Goal: Information Seeking & Learning: Find specific page/section

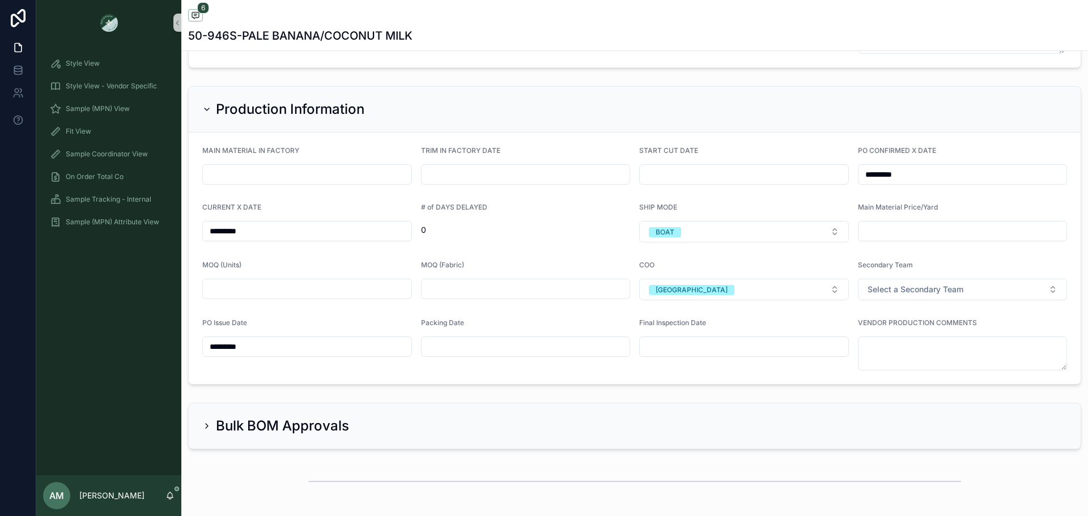
scroll to position [3004, 0]
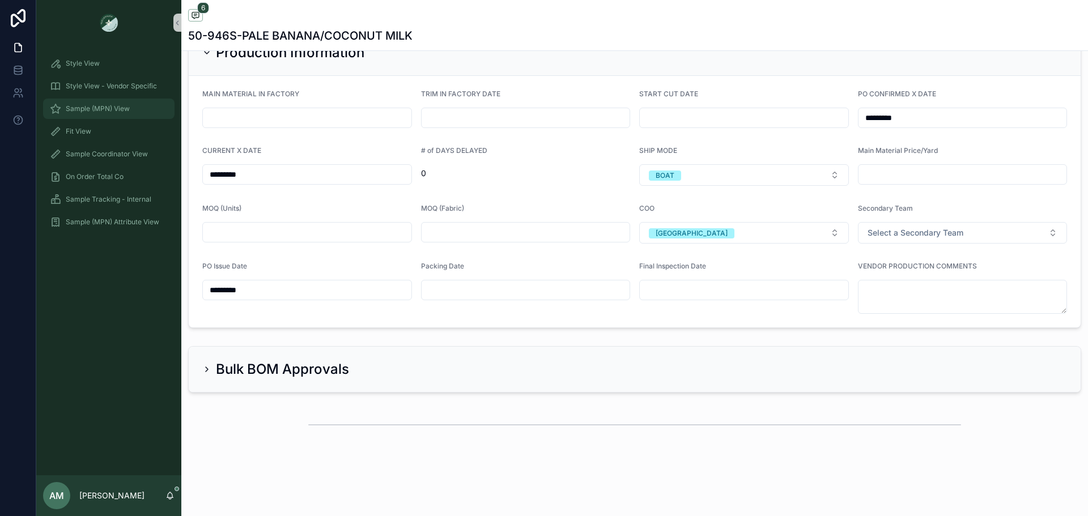
click at [118, 101] on div "Sample (MPN) View" at bounding box center [109, 109] width 118 height 18
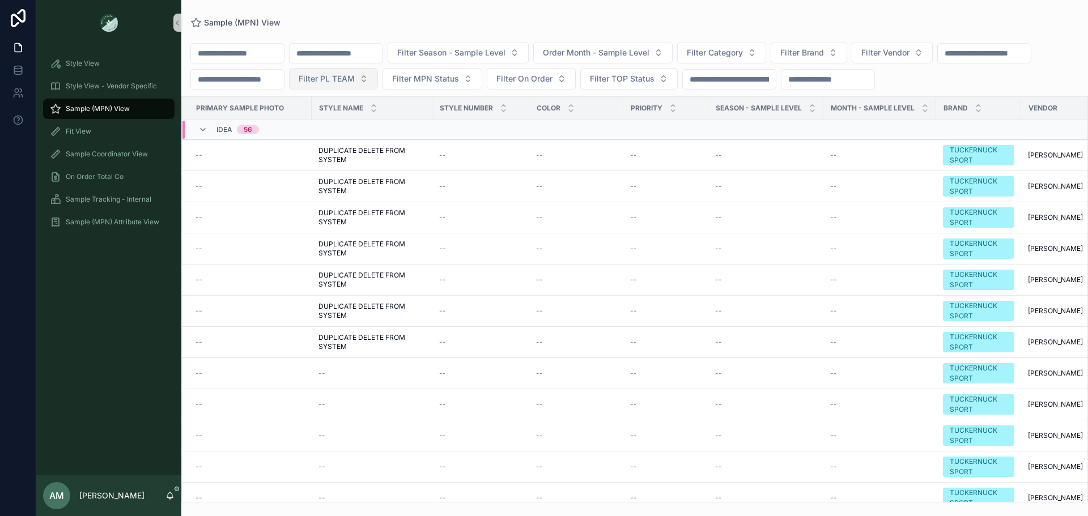
click at [378, 73] on button "Filter PL TEAM" at bounding box center [333, 79] width 89 height 22
click at [847, 50] on button "Filter Brand" at bounding box center [809, 53] width 76 height 22
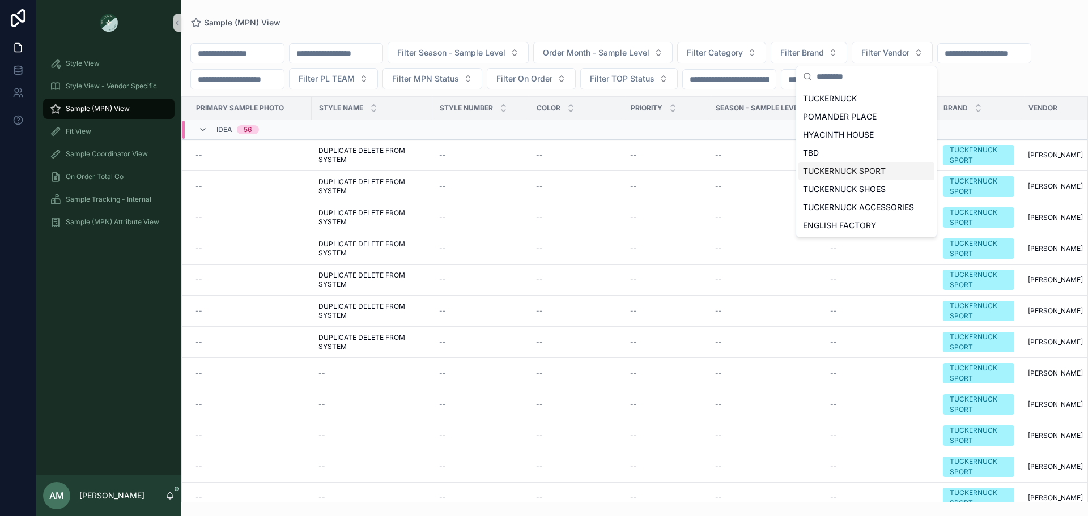
click at [869, 175] on div "TUCKERNUCK SPORT" at bounding box center [866, 171] width 136 height 18
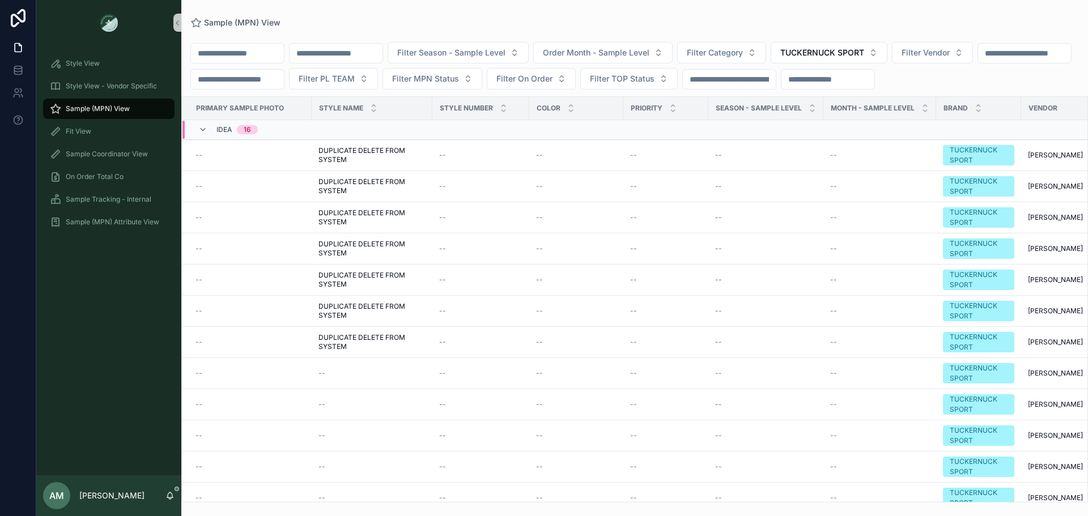
click at [284, 50] on input "scrollable content" at bounding box center [237, 53] width 93 height 16
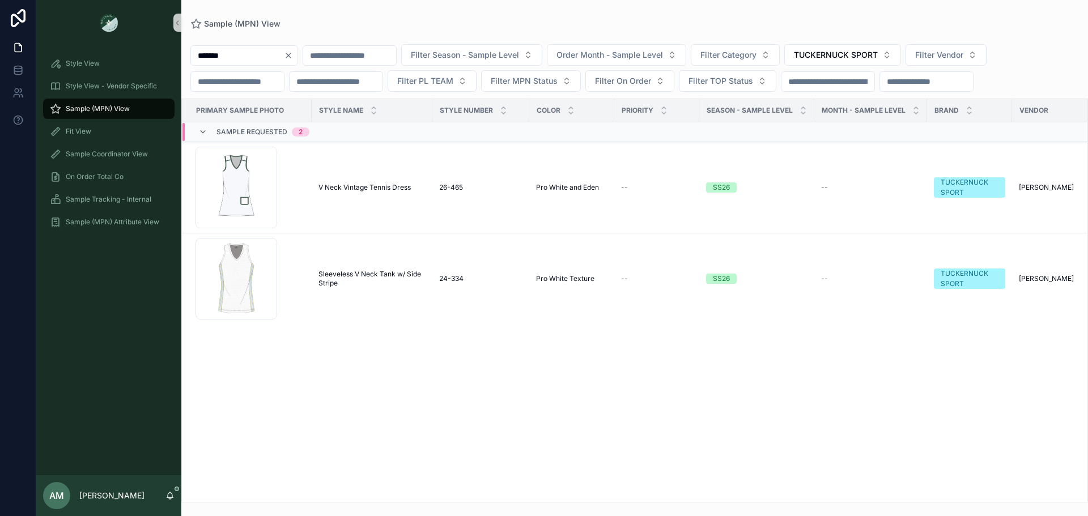
drag, startPoint x: 262, startPoint y: 54, endPoint x: 194, endPoint y: 56, distance: 68.6
click at [194, 56] on input "******" at bounding box center [237, 56] width 93 height 16
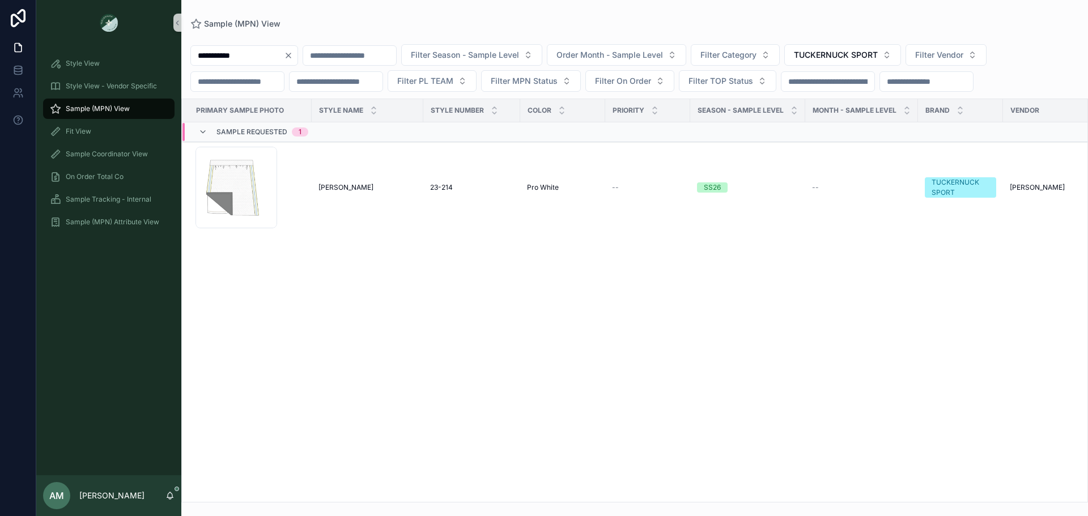
drag, startPoint x: 251, startPoint y: 58, endPoint x: 190, endPoint y: 62, distance: 61.3
click at [190, 62] on div "**********" at bounding box center [634, 68] width 907 height 48
drag, startPoint x: 220, startPoint y: 54, endPoint x: 176, endPoint y: 54, distance: 43.6
click at [176, 54] on div "Style View Style View - Vendor Specific Sample (MPN) View Fit View Sample Coord…" at bounding box center [562, 258] width 1052 height 516
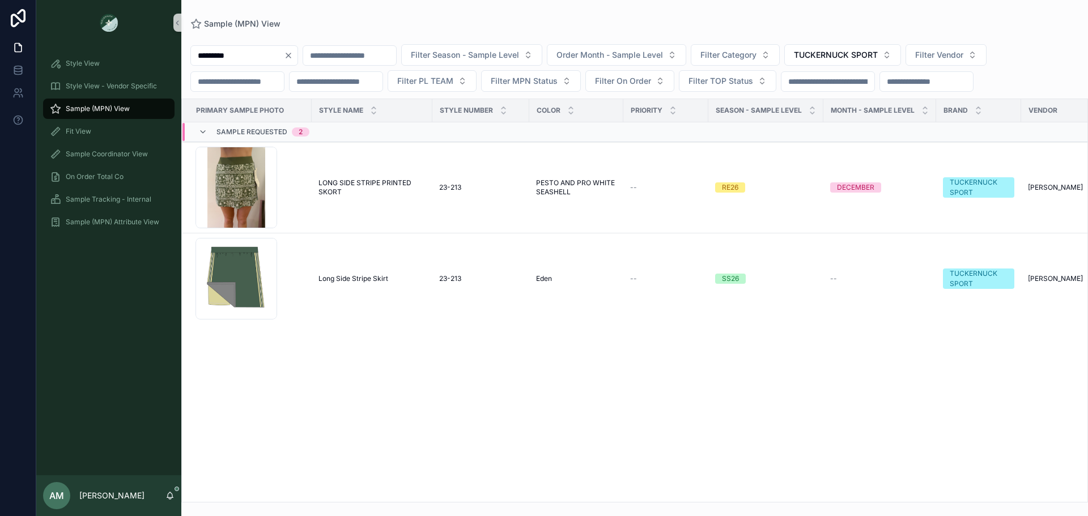
click at [241, 57] on input "*********" at bounding box center [237, 56] width 93 height 16
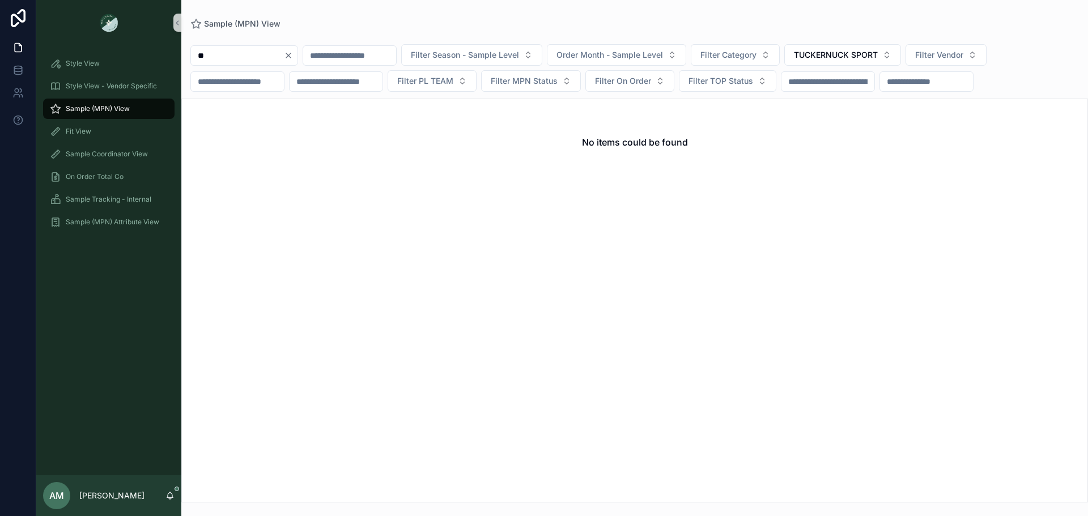
type input "*"
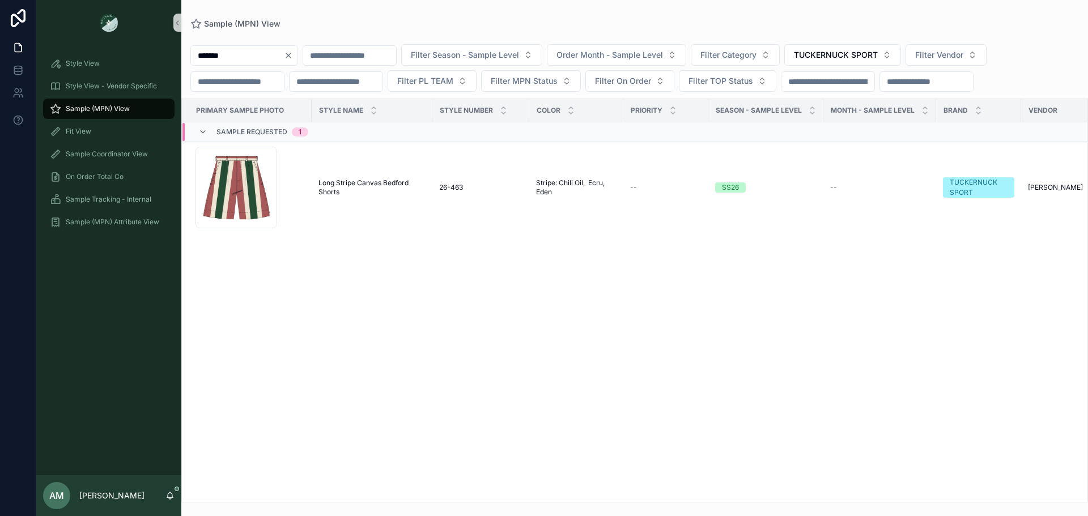
drag, startPoint x: 211, startPoint y: 62, endPoint x: 194, endPoint y: 58, distance: 17.3
click at [194, 58] on input "*******" at bounding box center [237, 56] width 93 height 16
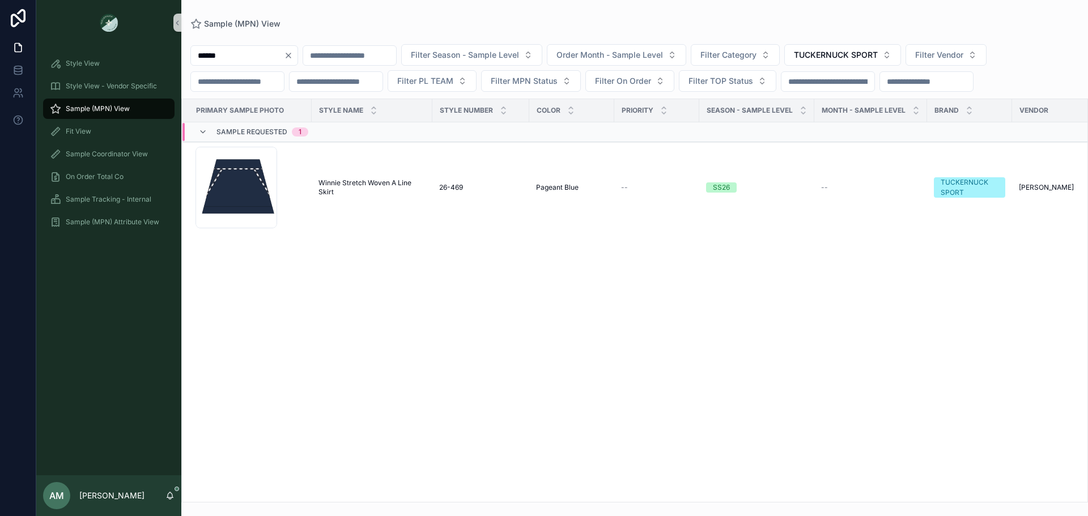
drag, startPoint x: 234, startPoint y: 57, endPoint x: 172, endPoint y: 52, distance: 62.5
click at [172, 52] on div "Style View Style View - Vendor Specific Sample (MPN) View Fit View Sample Coord…" at bounding box center [562, 258] width 1052 height 516
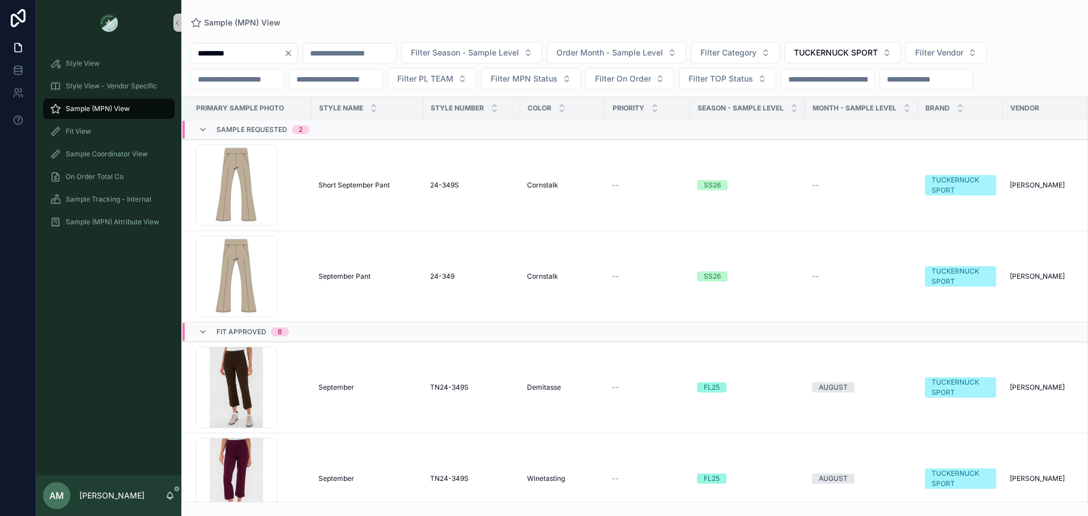
type input "*********"
click at [293, 52] on icon "Clear" at bounding box center [288, 53] width 9 height 9
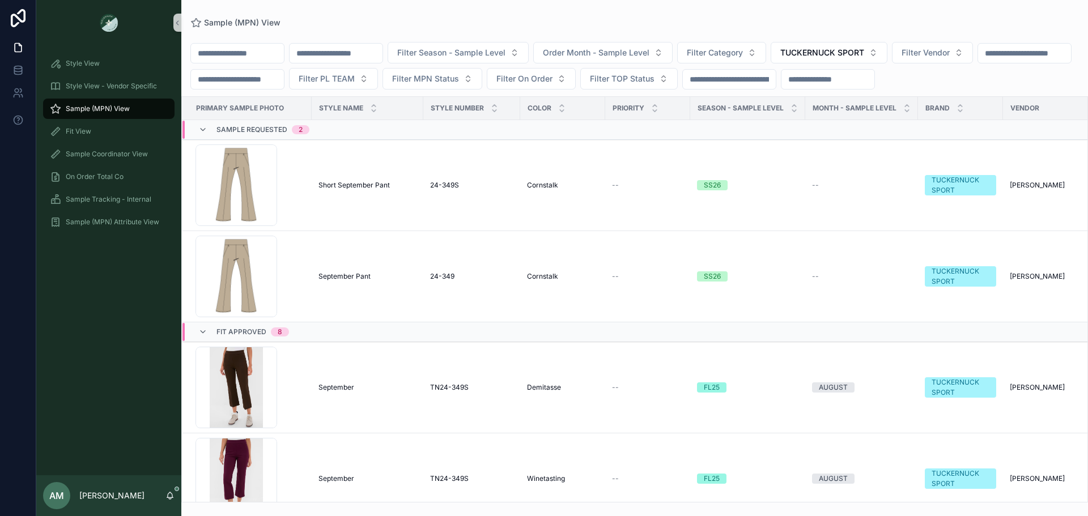
click at [358, 54] on input "scrollable content" at bounding box center [336, 53] width 93 height 16
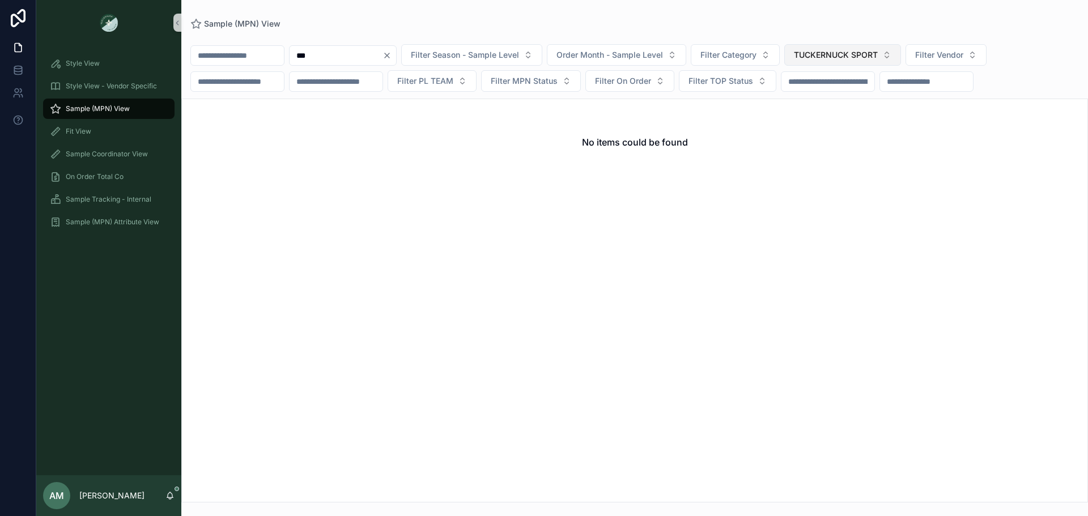
type input "***"
click at [878, 58] on span "TUCKERNUCK SPORT" at bounding box center [836, 54] width 84 height 11
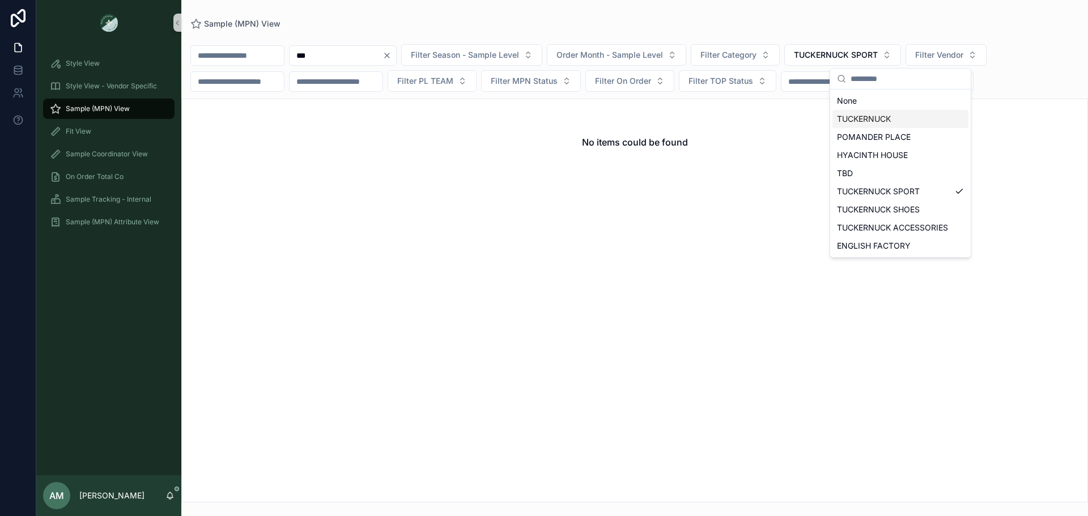
click at [909, 112] on div "TUCKERNUCK" at bounding box center [900, 119] width 136 height 18
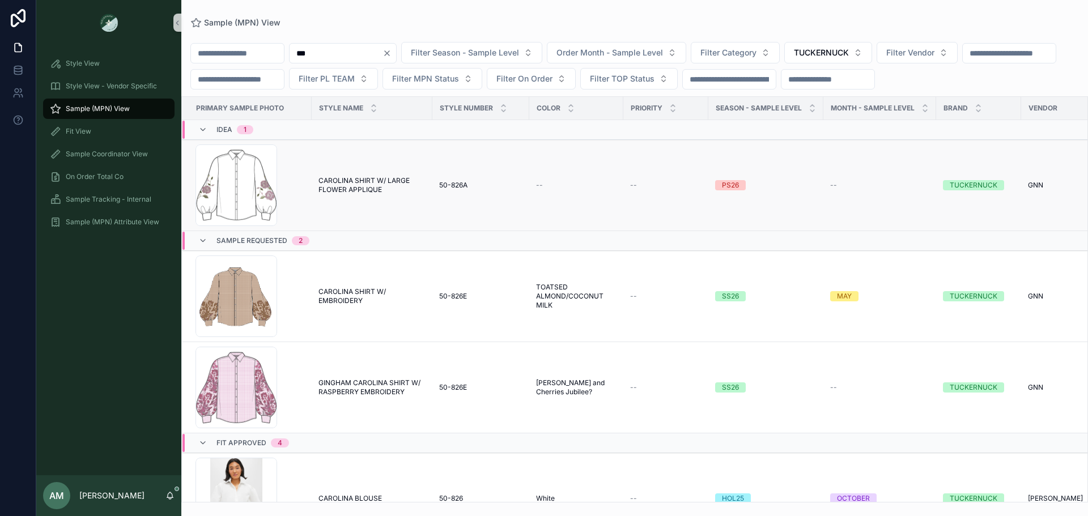
click at [353, 194] on span "CAROLINA SHIRT W/ LARGE FLOWER APPLIQUE" at bounding box center [371, 185] width 107 height 18
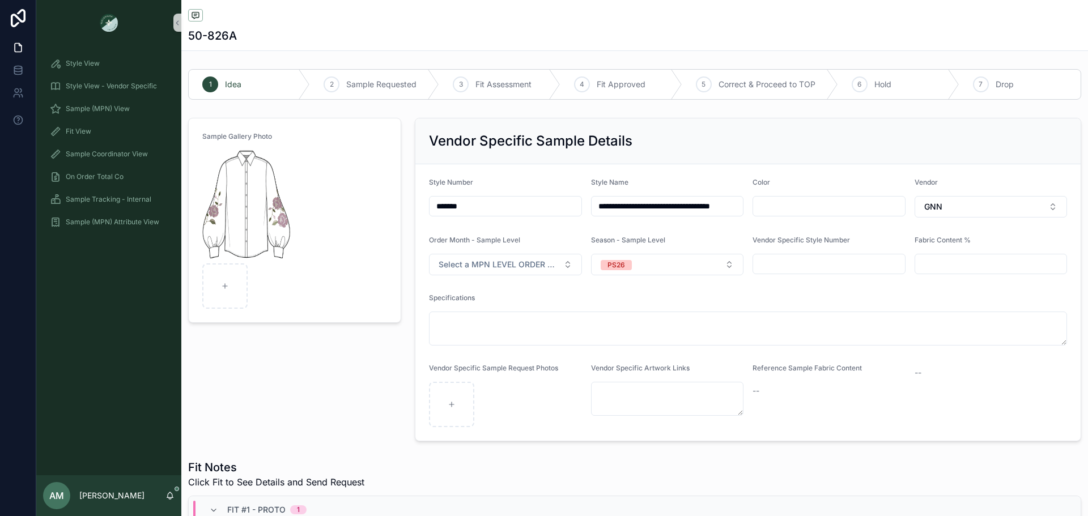
scroll to position [170, 0]
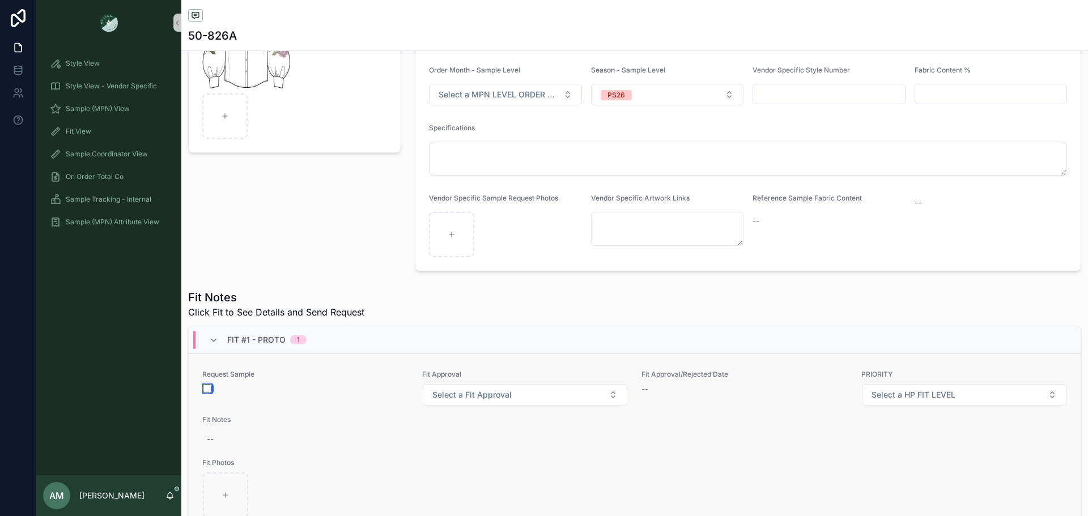
click at [207, 389] on button "scrollable content" at bounding box center [207, 388] width 9 height 9
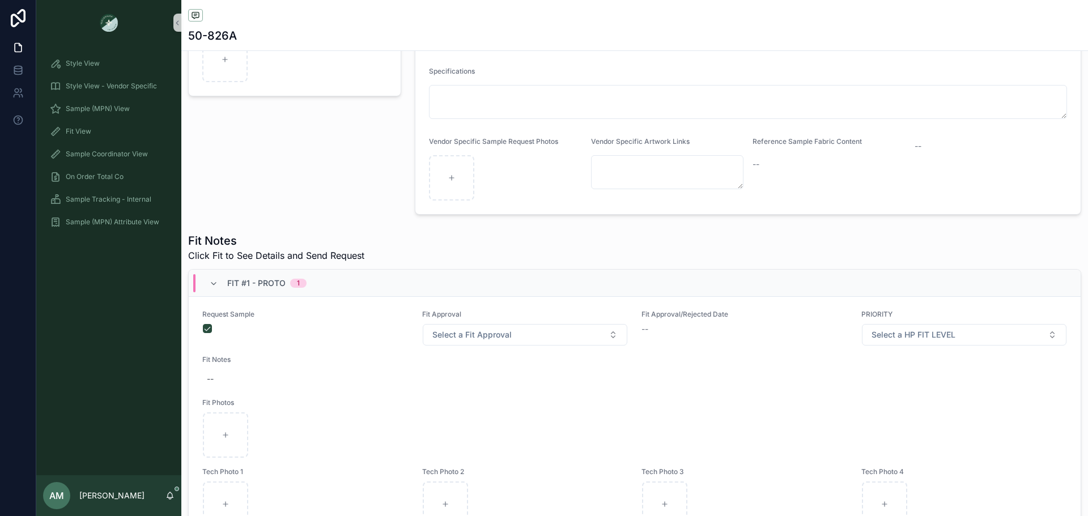
scroll to position [0, 0]
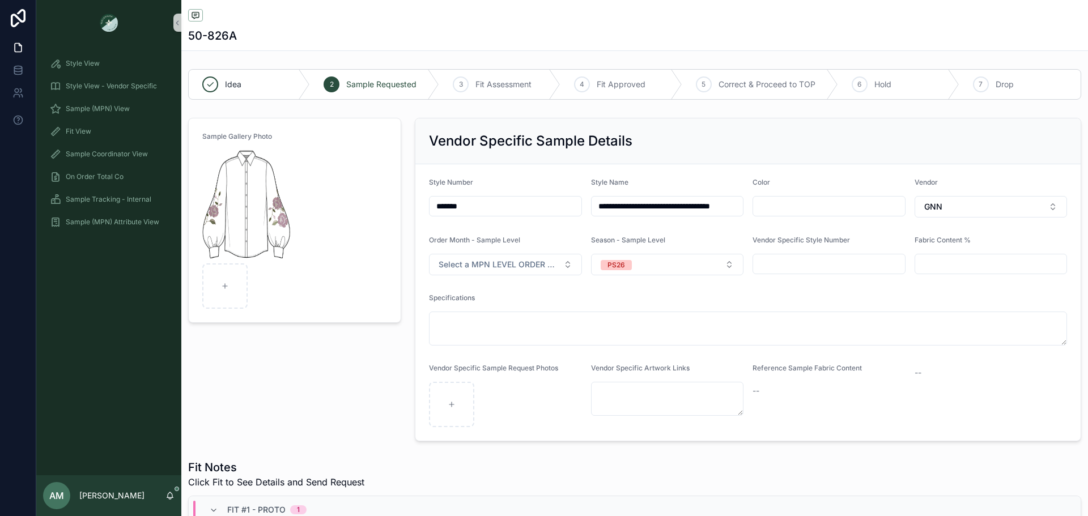
click at [478, 215] on div "*******" at bounding box center [505, 206] width 153 height 20
click at [477, 212] on input "*******" at bounding box center [506, 206] width 152 height 16
type input "*******"
click at [537, 232] on form "**********" at bounding box center [747, 302] width 665 height 277
click at [803, 211] on input "scrollable content" at bounding box center [829, 206] width 152 height 16
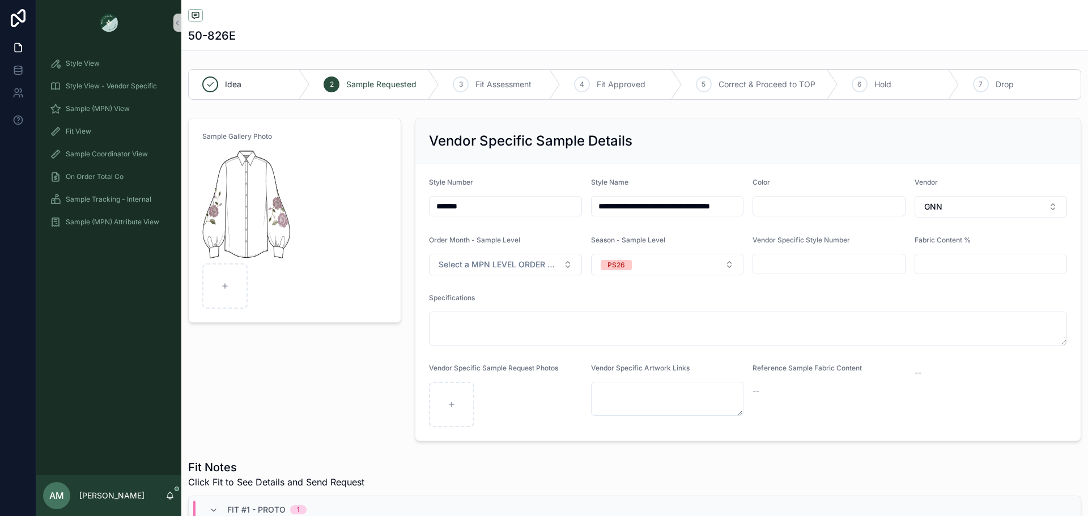
paste input "**********"
type input "**********"
click at [768, 229] on form "**********" at bounding box center [747, 302] width 665 height 277
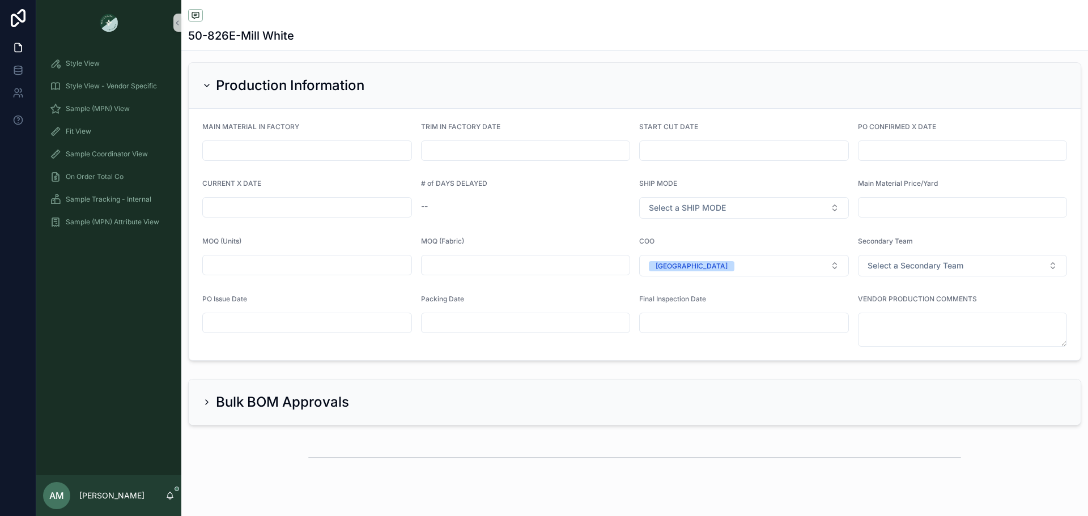
scroll to position [2673, 0]
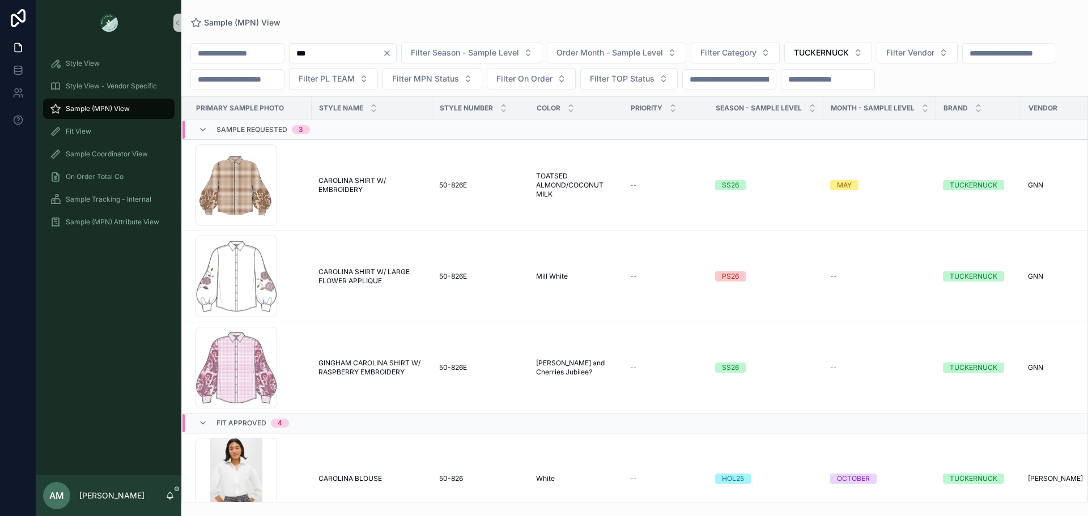
click at [392, 52] on icon "Clear" at bounding box center [386, 53] width 9 height 9
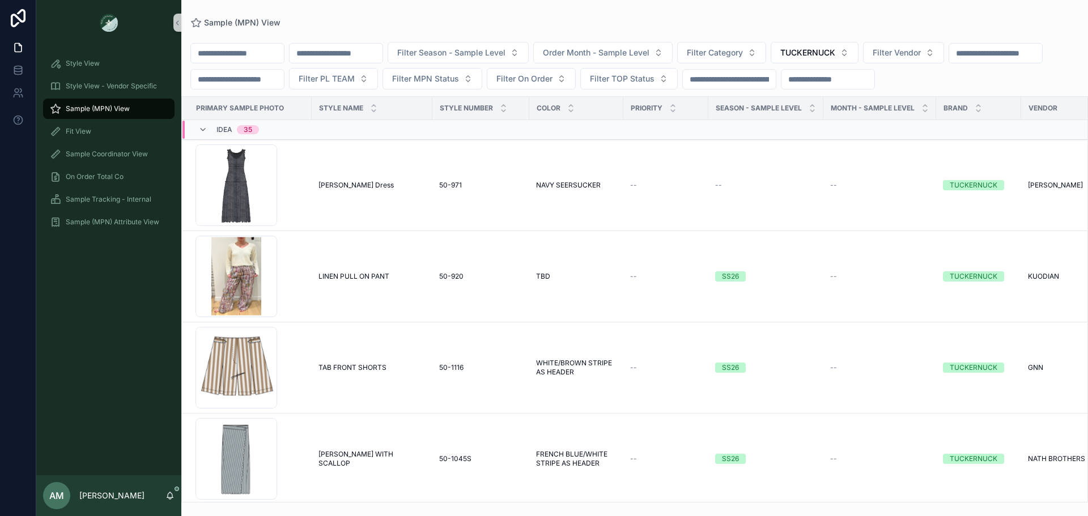
click at [342, 53] on input "scrollable content" at bounding box center [336, 53] width 93 height 16
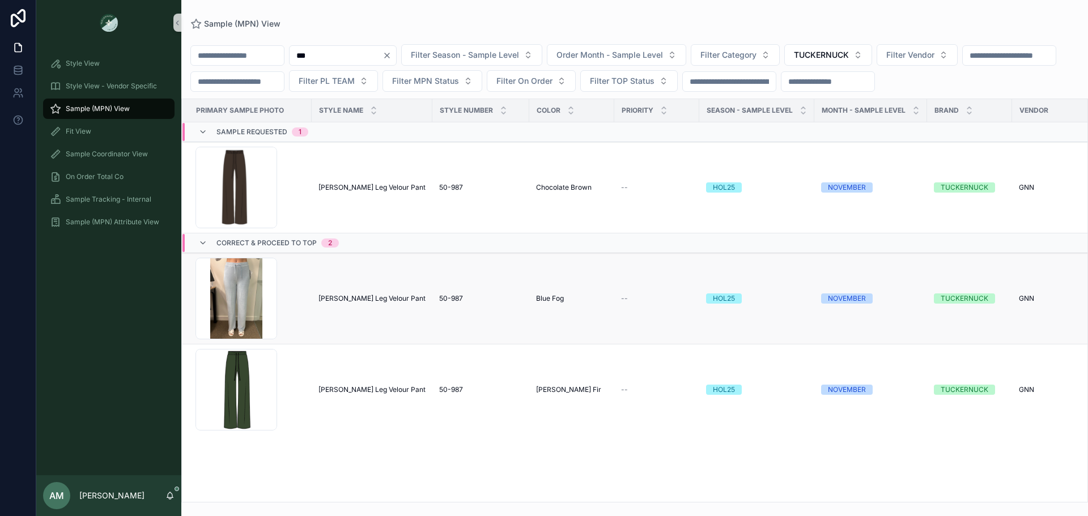
type input "***"
click at [356, 303] on span "[PERSON_NAME] Leg Velour Pant" at bounding box center [371, 298] width 107 height 9
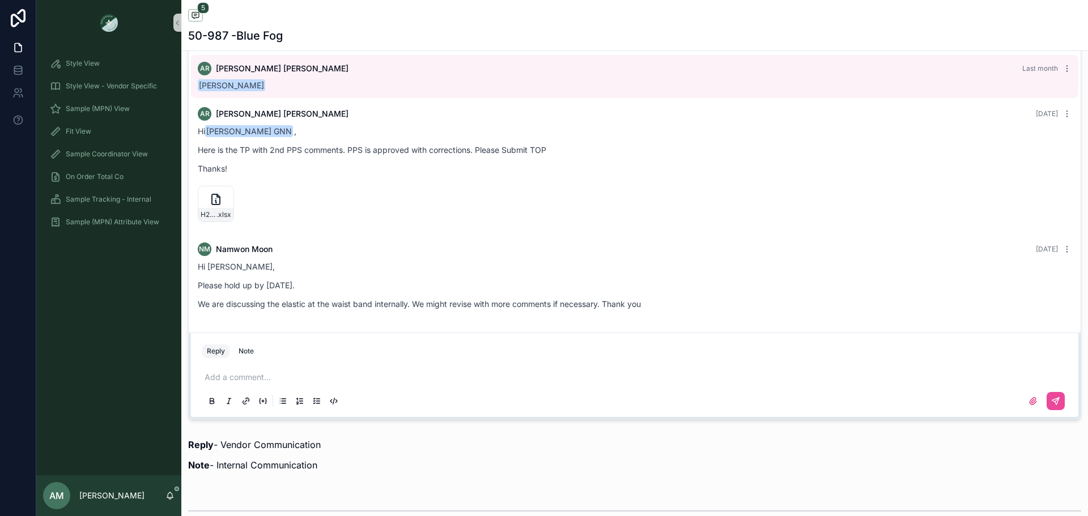
scroll to position [850, 0]
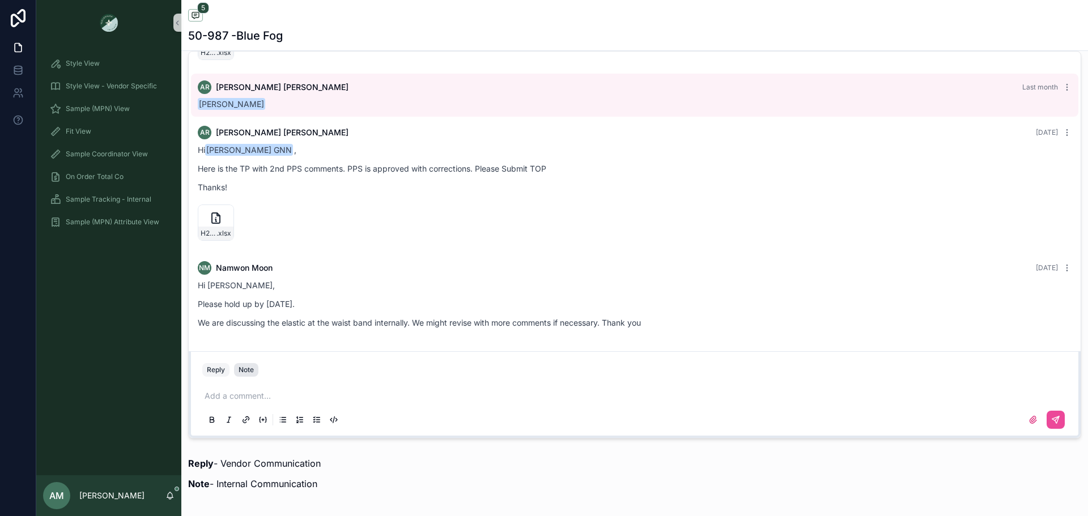
click at [253, 363] on button "Note" at bounding box center [246, 370] width 24 height 14
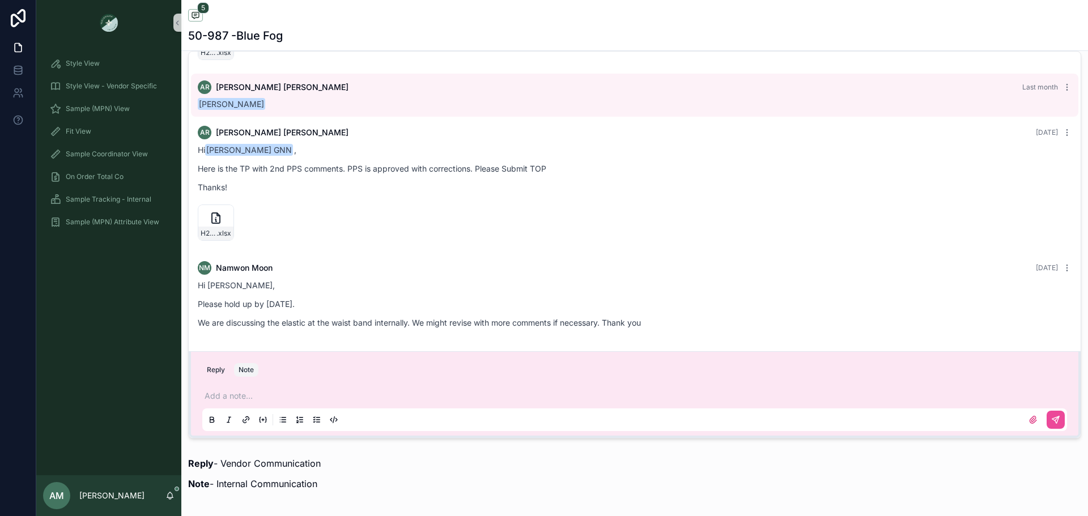
click at [290, 398] on p "scrollable content" at bounding box center [637, 395] width 865 height 11
click at [274, 373] on span "[EMAIL_ADDRESS][DOMAIN_NAME]" at bounding box center [292, 376] width 137 height 11
click at [397, 398] on p "**********" at bounding box center [637, 395] width 865 height 11
click at [1051, 419] on icon "scrollable content" at bounding box center [1055, 419] width 9 height 9
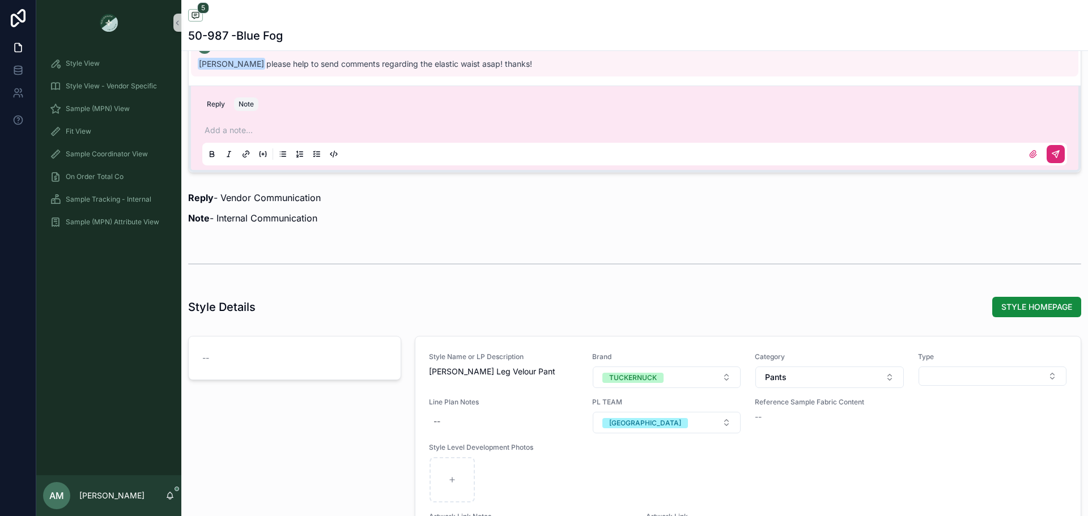
scroll to position [1133, 0]
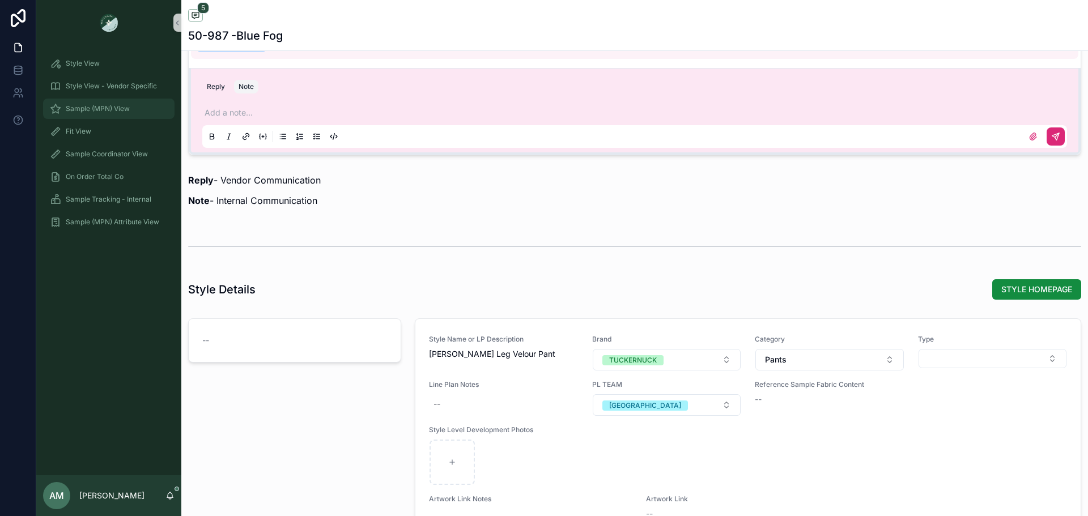
click at [83, 112] on span "Sample (MPN) View" at bounding box center [98, 108] width 64 height 9
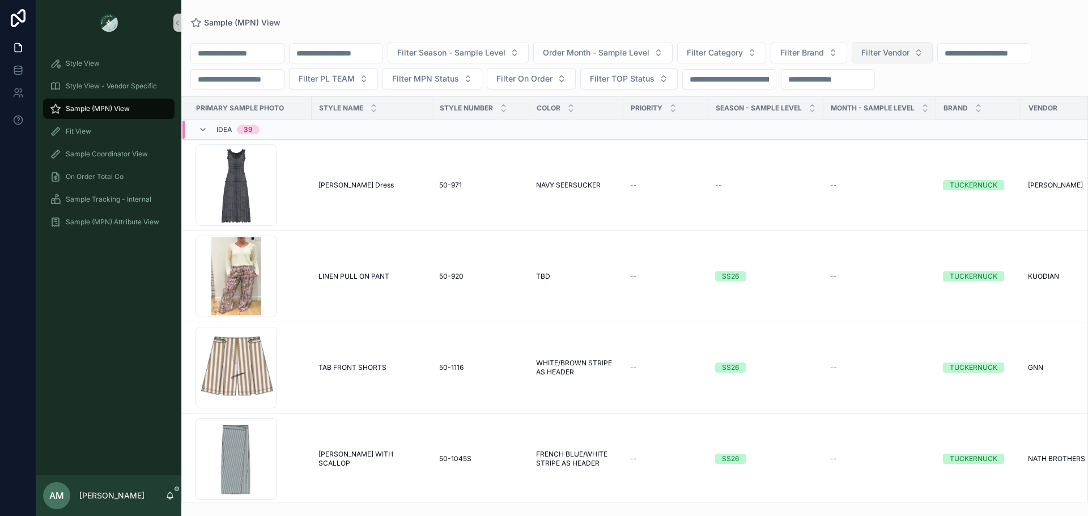
click at [909, 54] on span "Filter Vendor" at bounding box center [885, 52] width 48 height 11
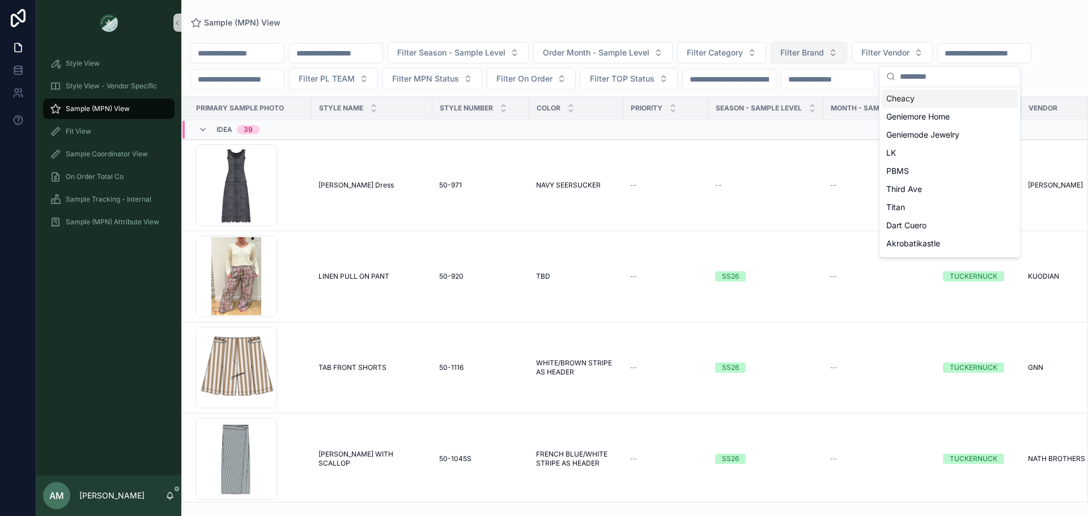
click at [824, 56] on span "Filter Brand" at bounding box center [802, 52] width 44 height 11
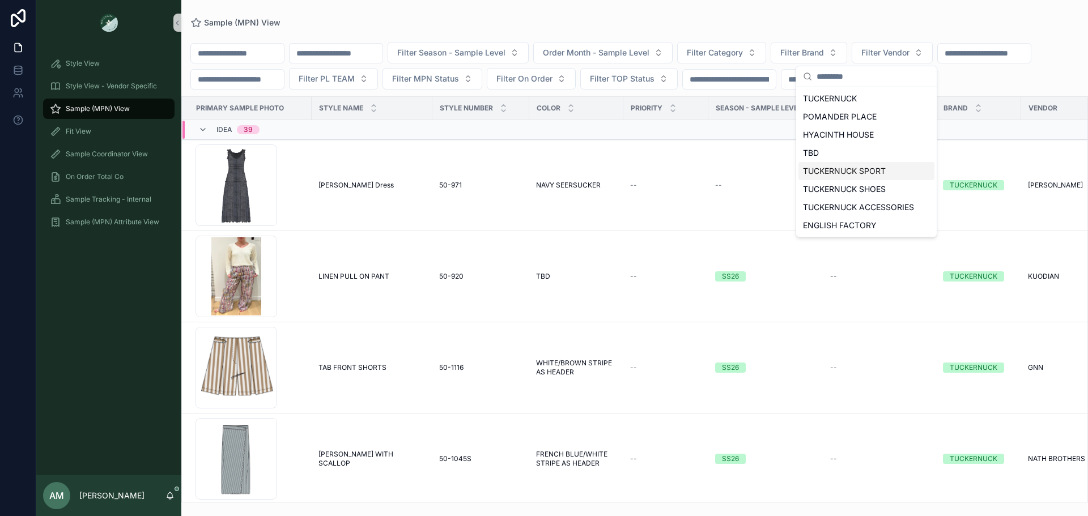
click at [882, 164] on div "TUCKERNUCK SPORT" at bounding box center [866, 171] width 136 height 18
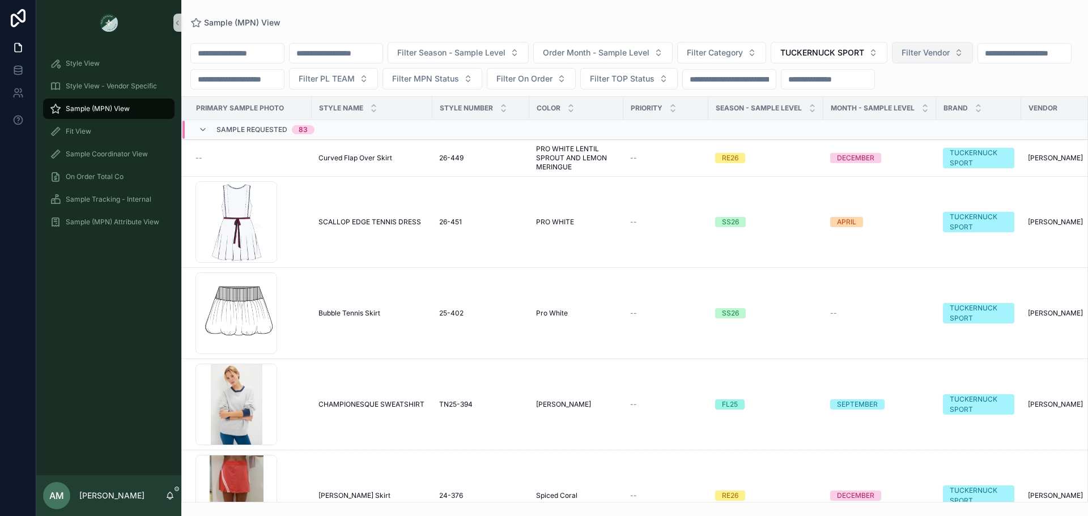
click at [950, 53] on span "Filter Vendor" at bounding box center [926, 52] width 48 height 11
type input "***"
click at [958, 121] on div "[PERSON_NAME]" at bounding box center [990, 117] width 136 height 18
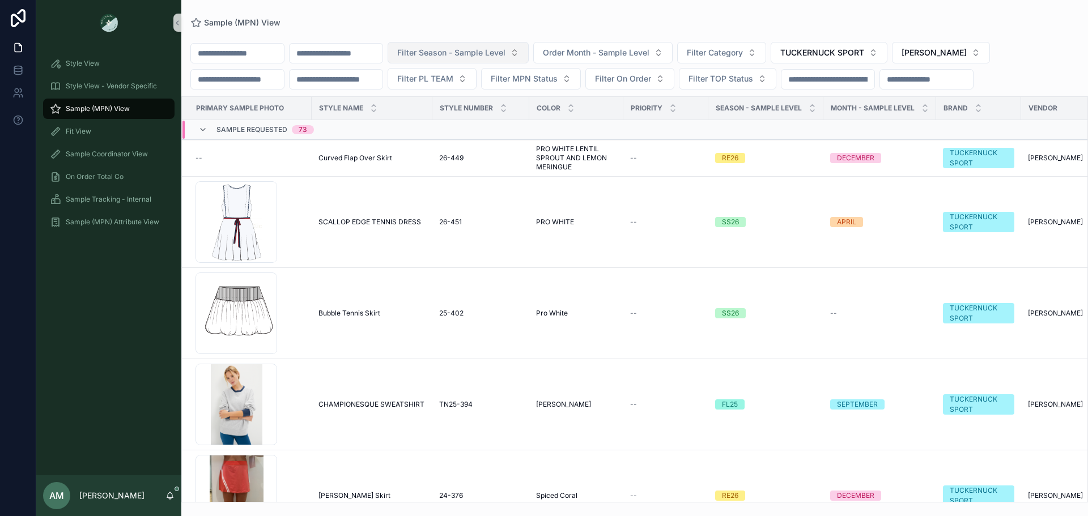
click at [505, 50] on span "Filter Season - Sample Level" at bounding box center [451, 52] width 108 height 11
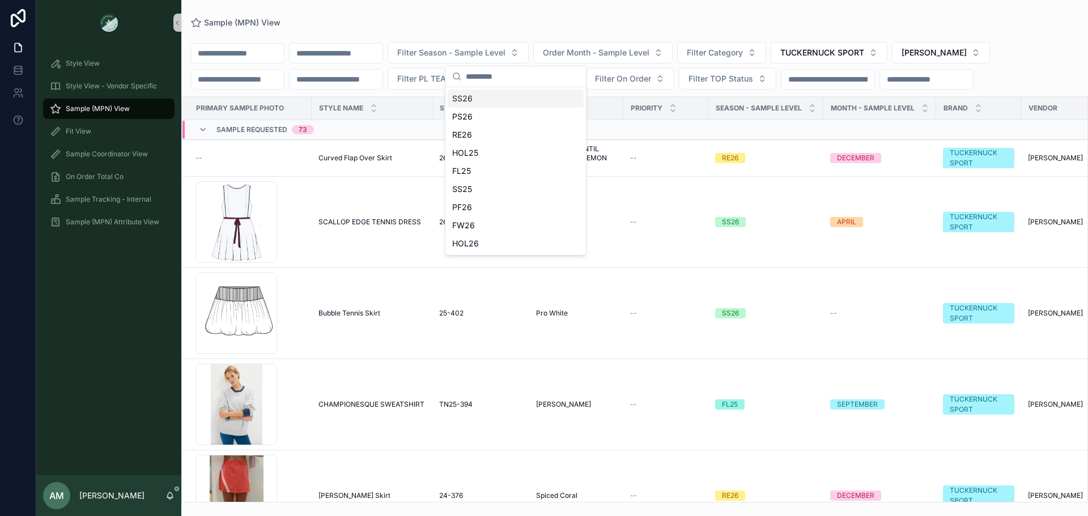
click at [521, 96] on div "SS26" at bounding box center [516, 99] width 136 height 18
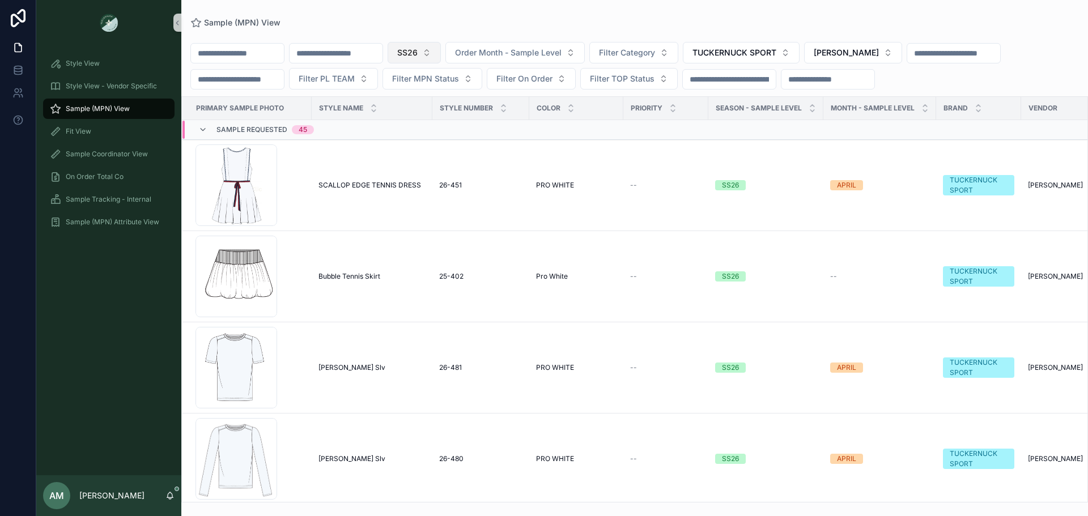
click at [441, 45] on button "SS26" at bounding box center [414, 53] width 53 height 22
click at [460, 137] on div "PS26" at bounding box center [472, 135] width 136 height 18
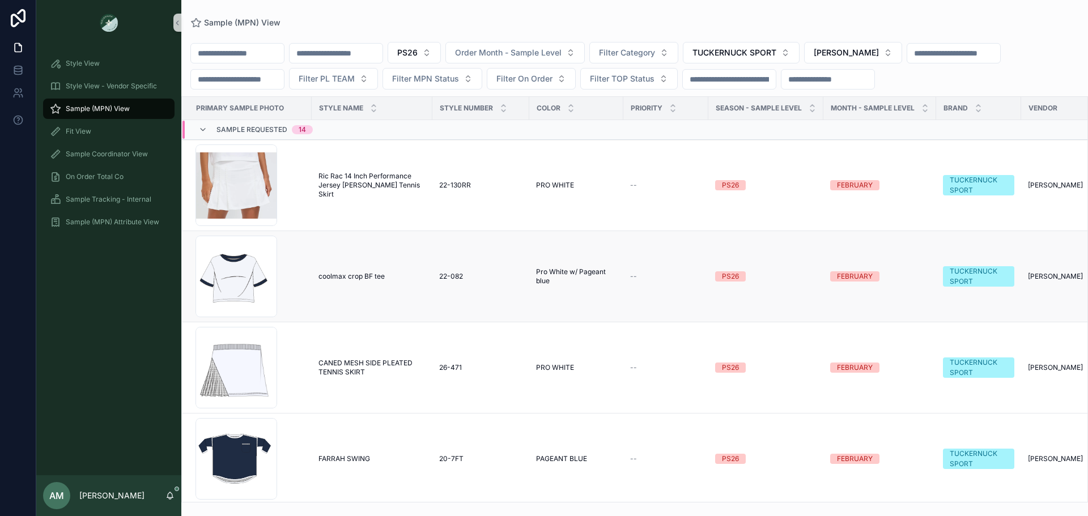
click at [360, 275] on span "coolmax crop BF tee" at bounding box center [351, 276] width 66 height 9
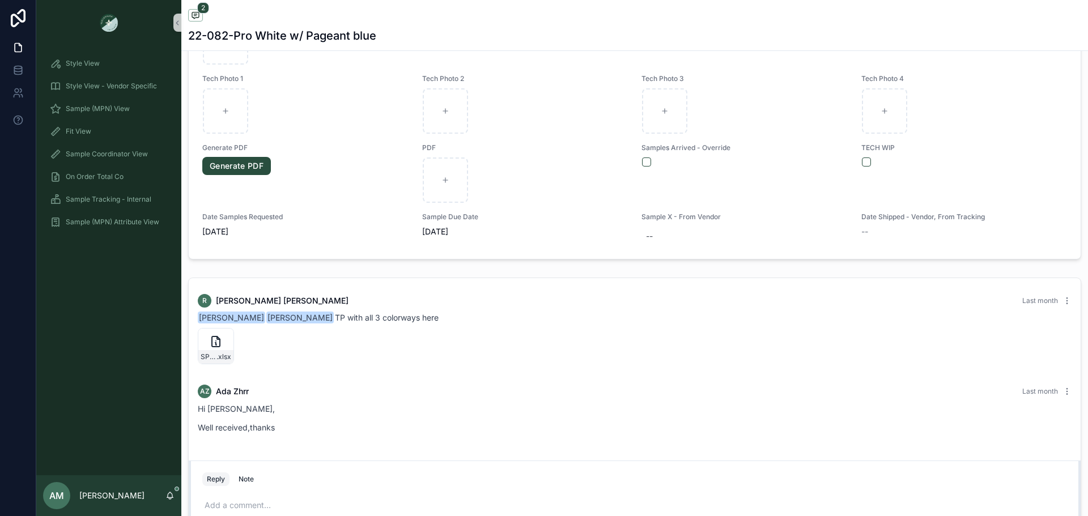
scroll to position [850, 0]
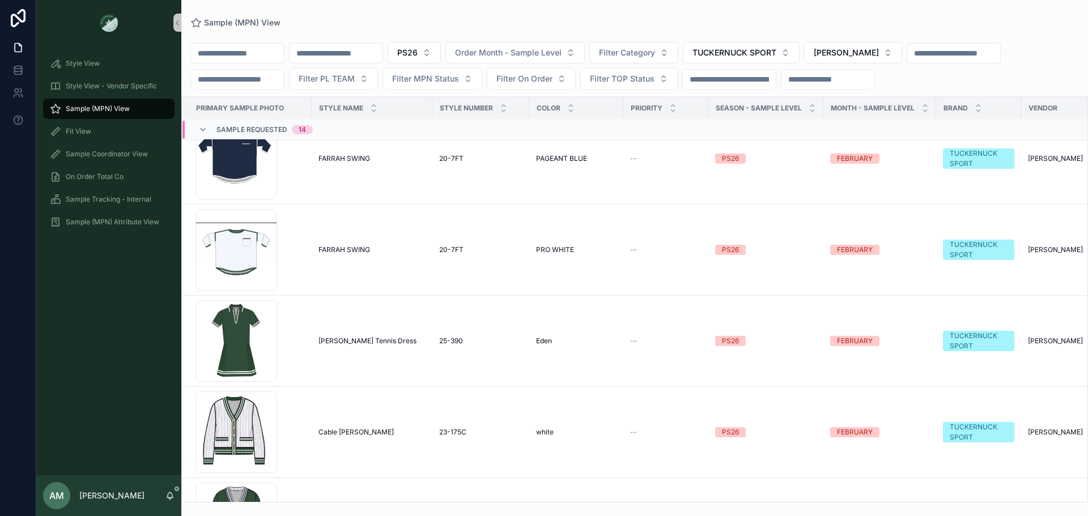
scroll to position [340, 0]
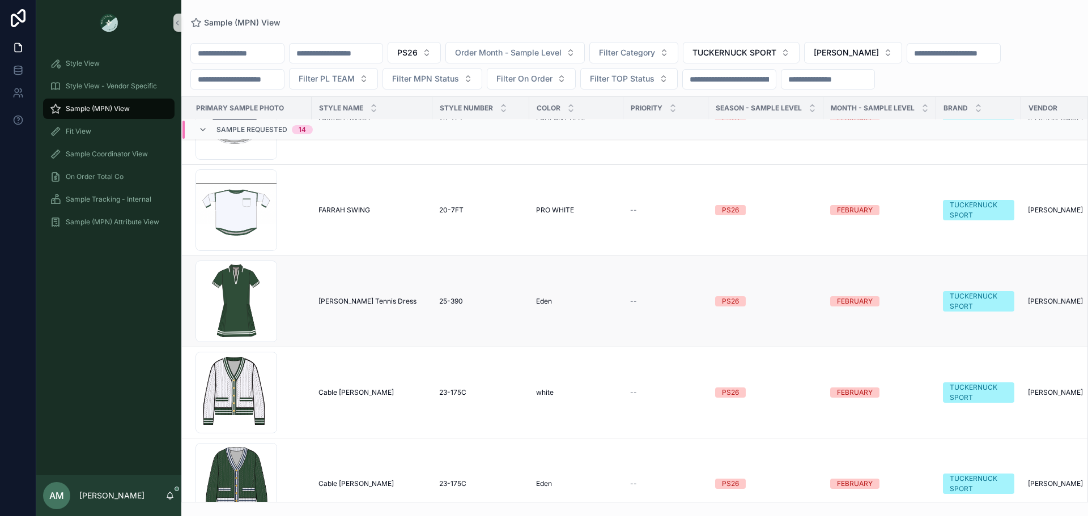
click at [350, 303] on span "[PERSON_NAME] Tennis Dress" at bounding box center [367, 301] width 98 height 9
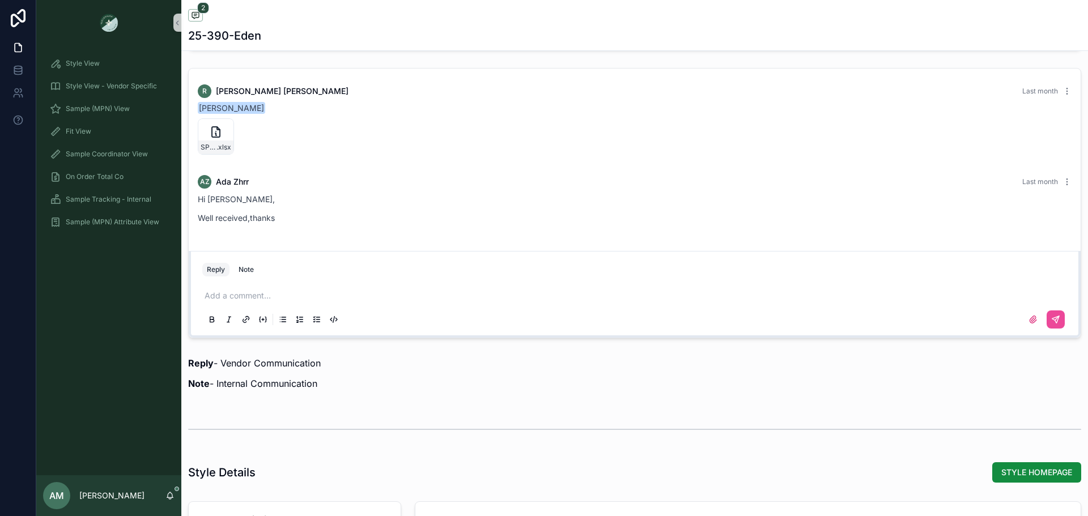
scroll to position [850, 0]
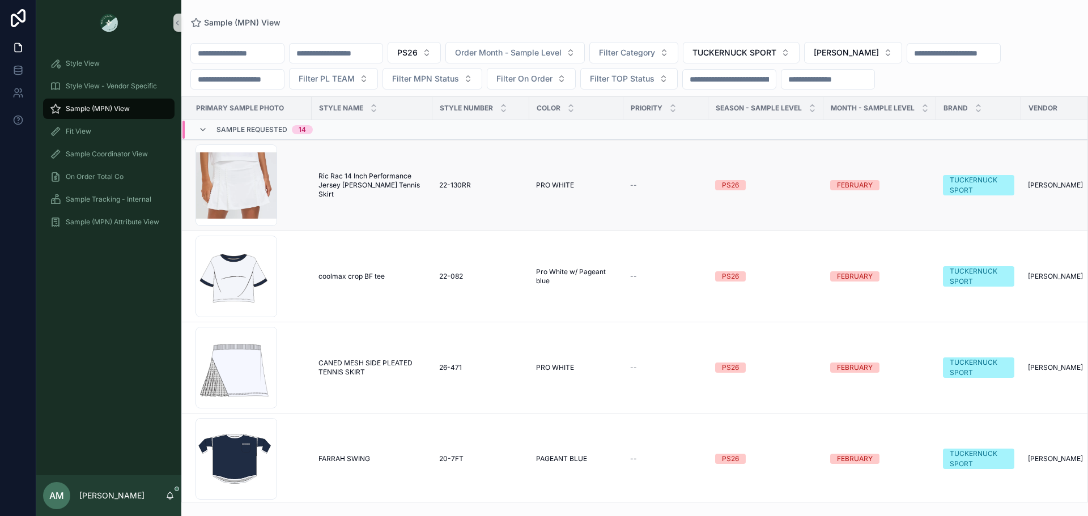
click at [352, 192] on span "Ric Rac 14 Inch Performance Jersey [PERSON_NAME] Tennis Skirt" at bounding box center [371, 185] width 107 height 27
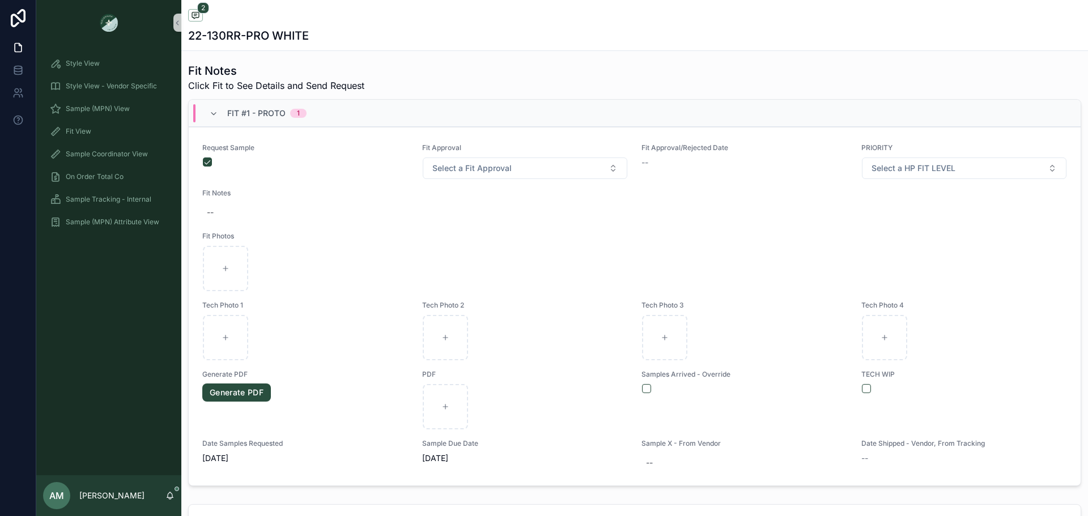
scroll to position [3, 0]
click at [127, 103] on div "Sample (MPN) View" at bounding box center [109, 109] width 118 height 18
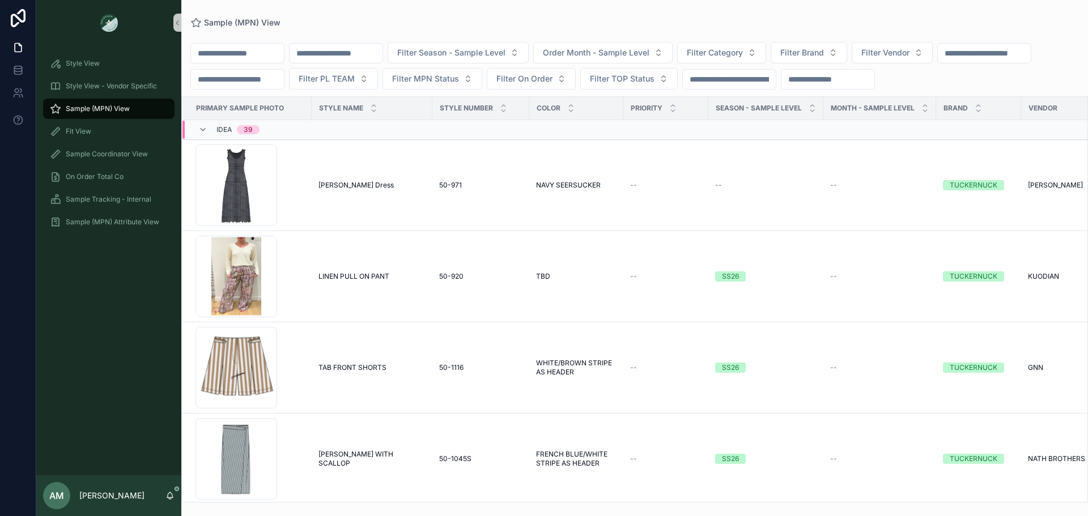
click at [341, 54] on input "scrollable content" at bounding box center [336, 53] width 93 height 16
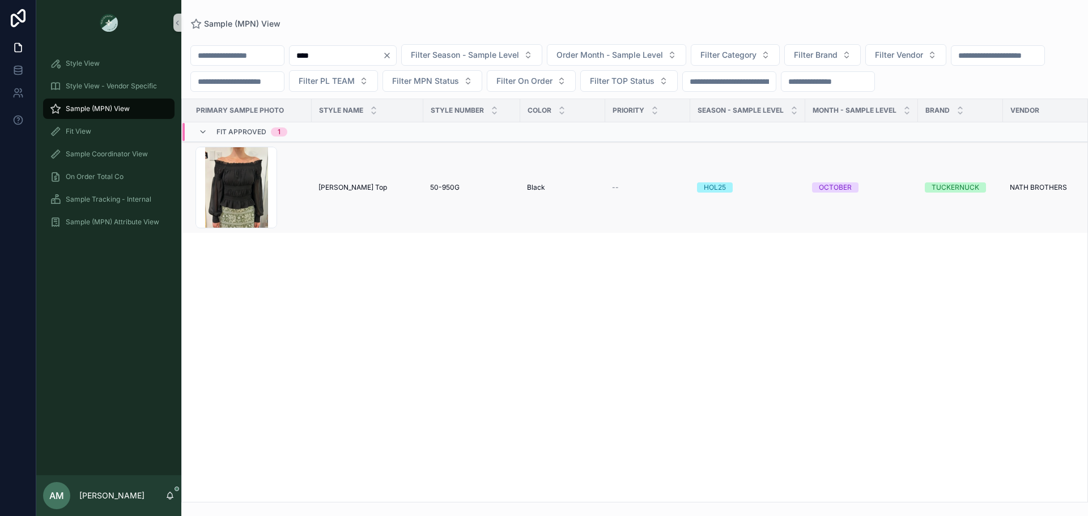
type input "****"
click at [353, 192] on span "[PERSON_NAME] Top" at bounding box center [352, 187] width 69 height 9
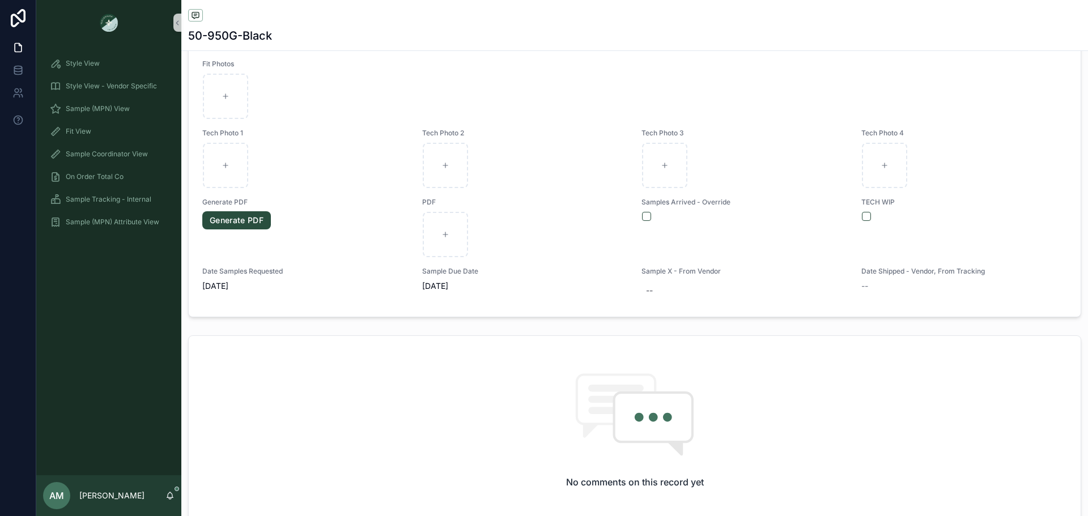
scroll to position [567, 0]
drag, startPoint x: 142, startPoint y: 107, endPoint x: 167, endPoint y: 96, distance: 27.7
click at [142, 107] on div "Sample (MPN) View" at bounding box center [109, 109] width 118 height 18
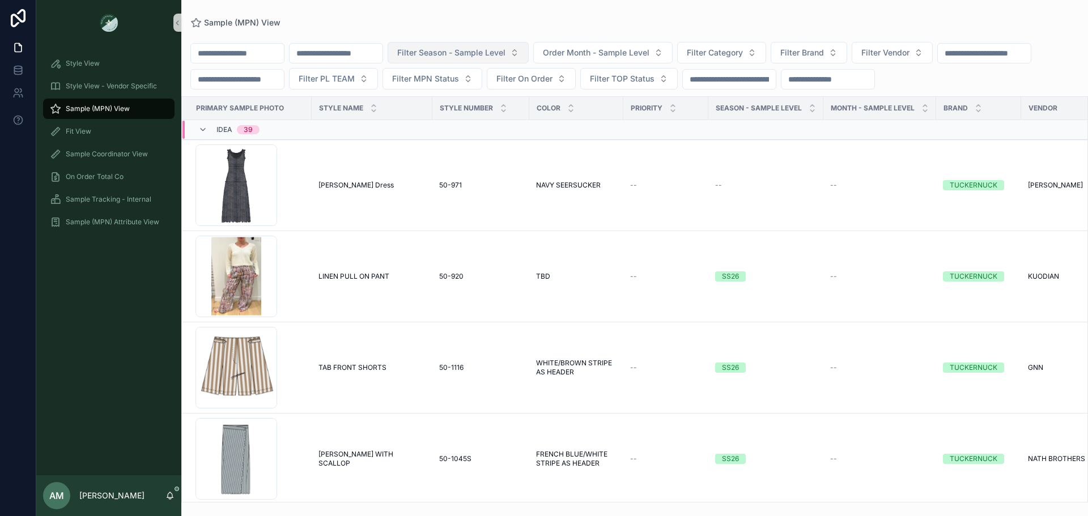
click at [505, 53] on span "Filter Season - Sample Level" at bounding box center [451, 52] width 108 height 11
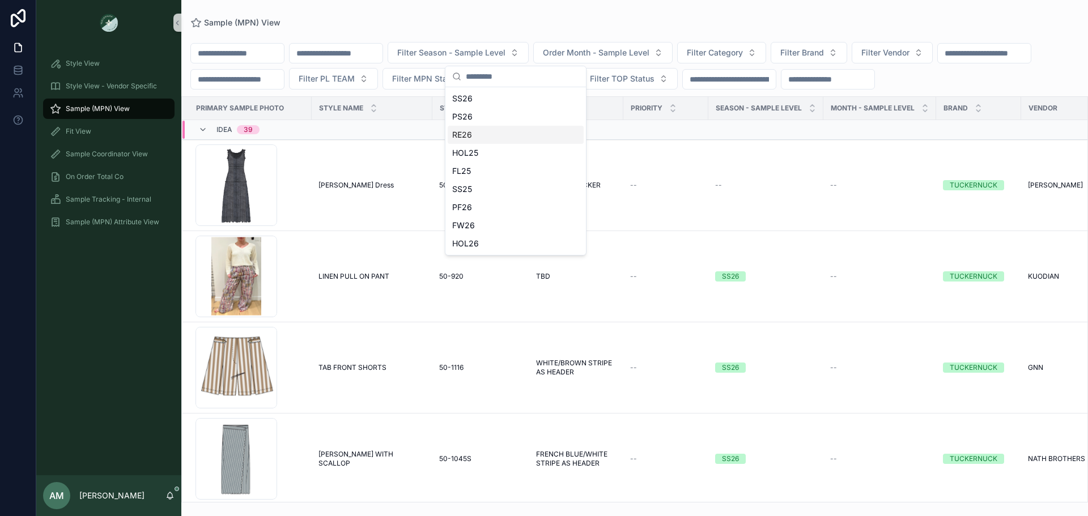
click at [480, 139] on div "RE26" at bounding box center [516, 135] width 136 height 18
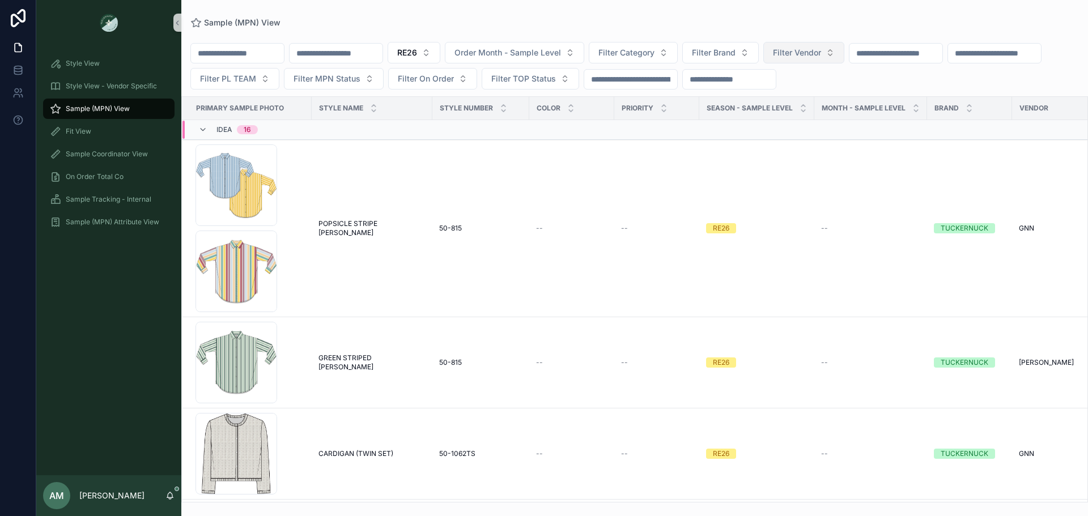
click at [821, 57] on span "Filter Vendor" at bounding box center [797, 52] width 48 height 11
type input "***"
click at [849, 98] on span "NATH BROTHERS" at bounding box center [831, 98] width 66 height 11
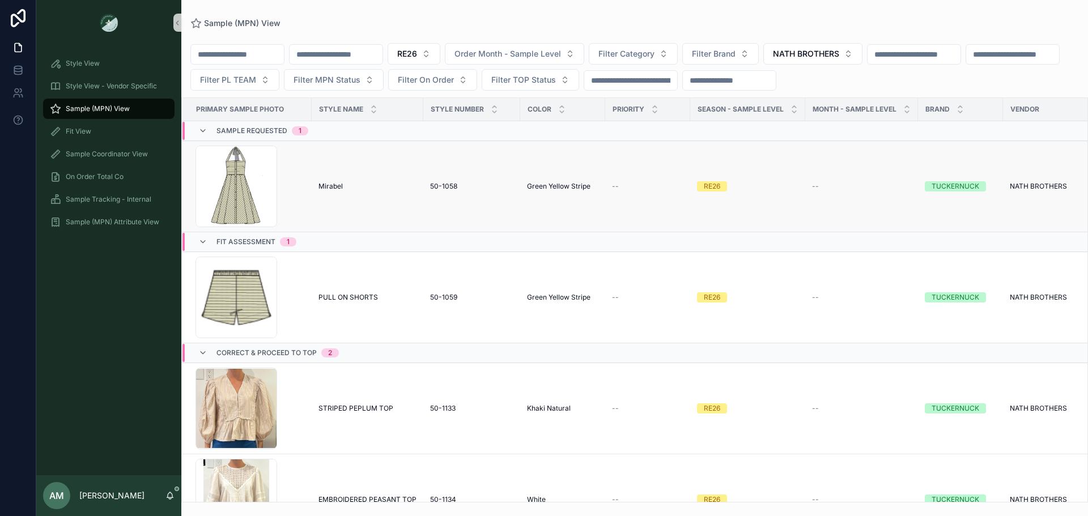
click at [329, 185] on span "Mirabel" at bounding box center [330, 186] width 24 height 9
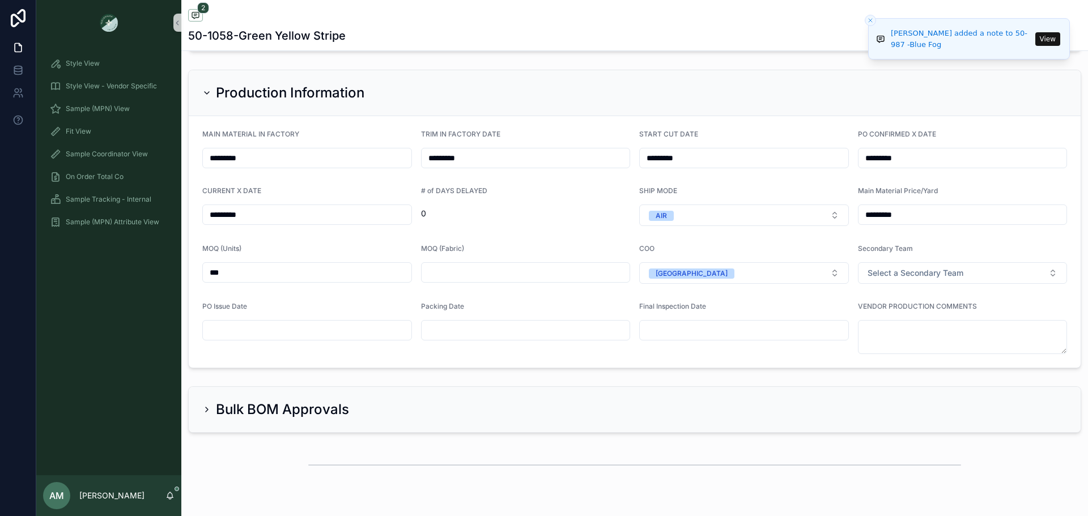
scroll to position [2946, 0]
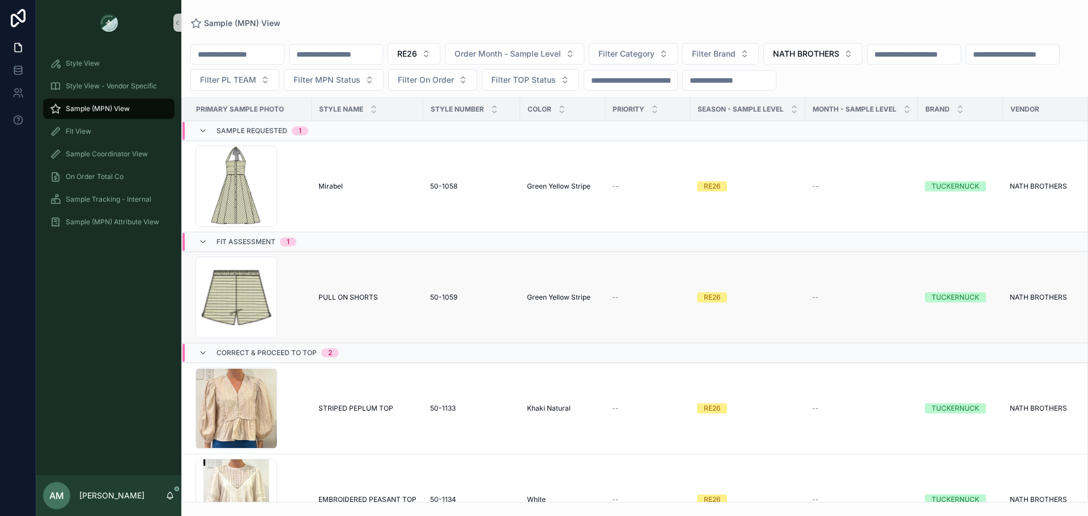
click at [342, 301] on span "PULL ON SHORTS" at bounding box center [347, 297] width 59 height 9
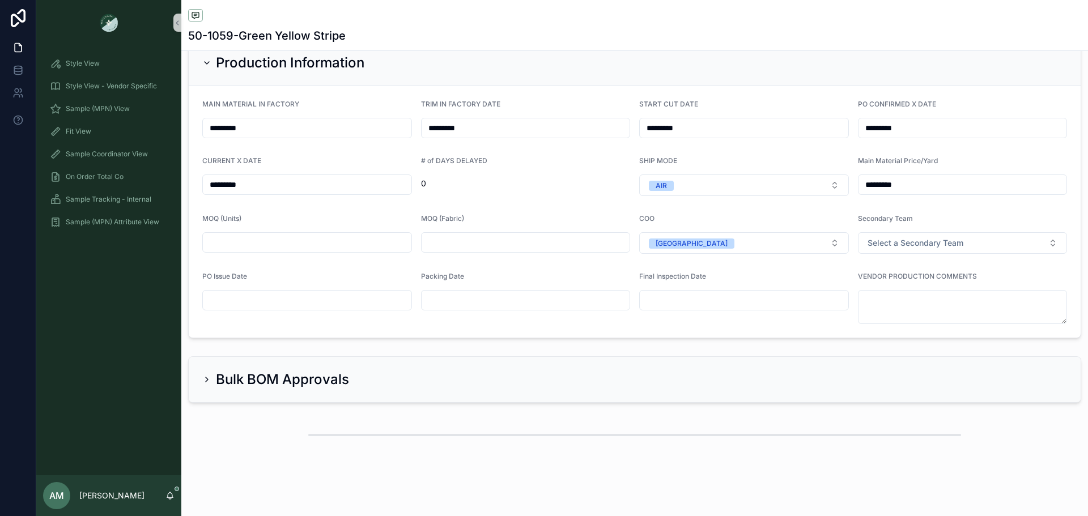
scroll to position [2673, 0]
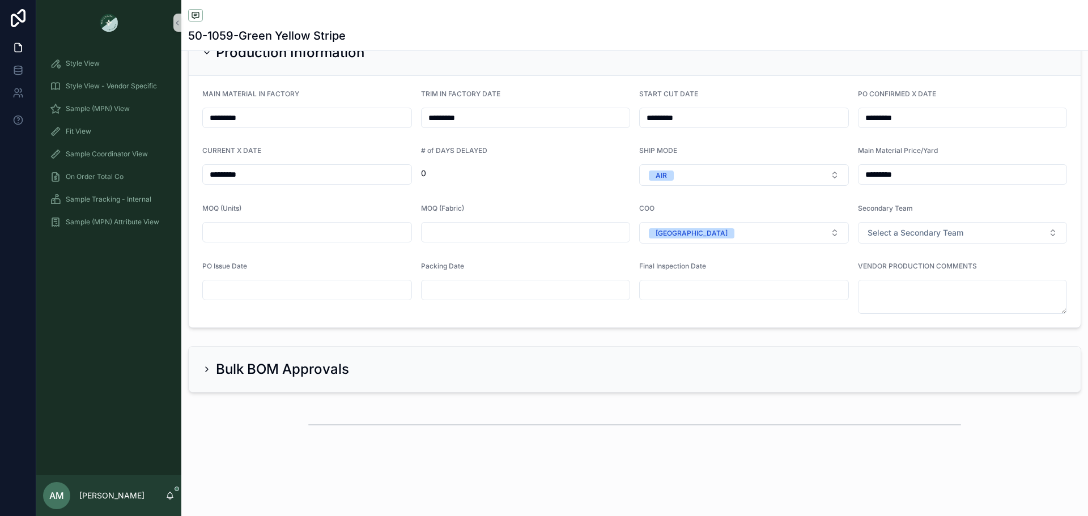
click at [338, 295] on input "scrollable content" at bounding box center [307, 290] width 209 height 16
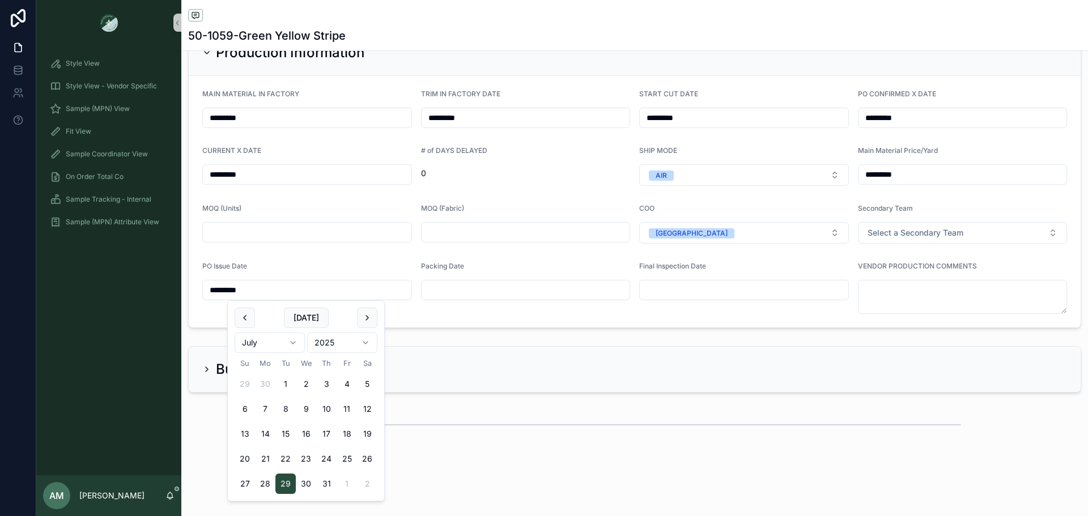
type input "*********"
click at [400, 266] on div "PO Issue Date" at bounding box center [307, 269] width 210 height 14
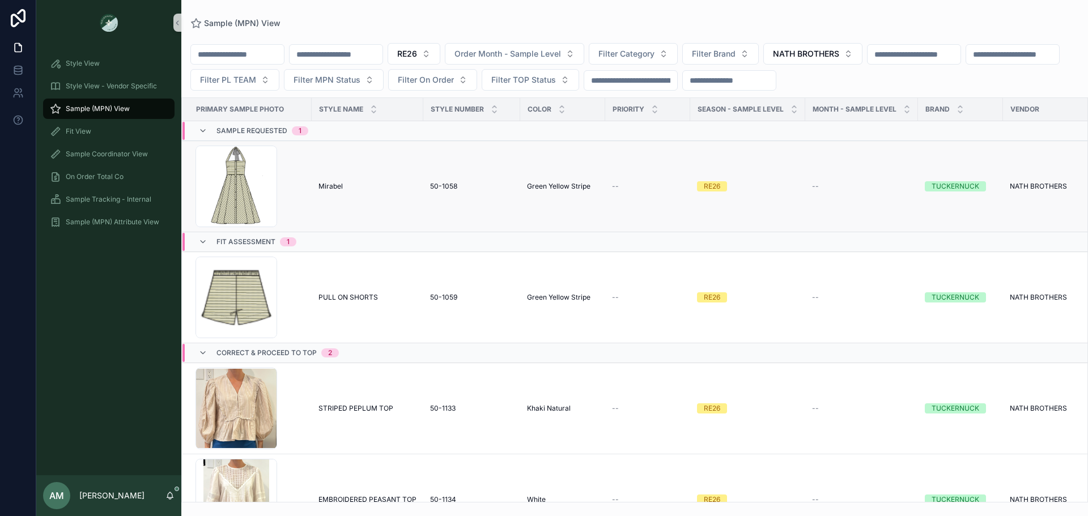
click at [335, 196] on td "[PERSON_NAME]" at bounding box center [368, 186] width 112 height 91
click at [335, 193] on td "[PERSON_NAME]" at bounding box center [368, 186] width 112 height 91
click at [335, 188] on span "Mirabel" at bounding box center [330, 186] width 24 height 9
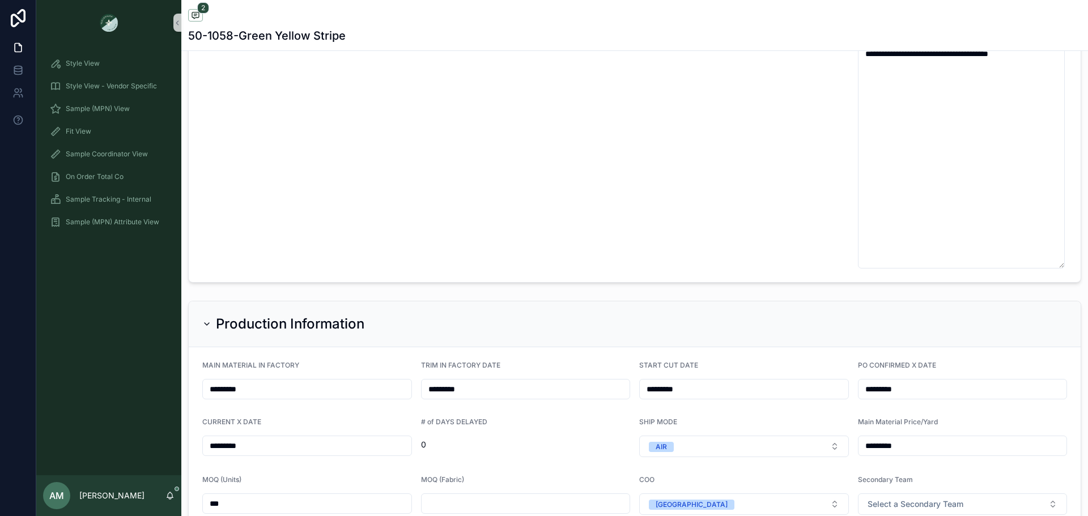
scroll to position [2833, 0]
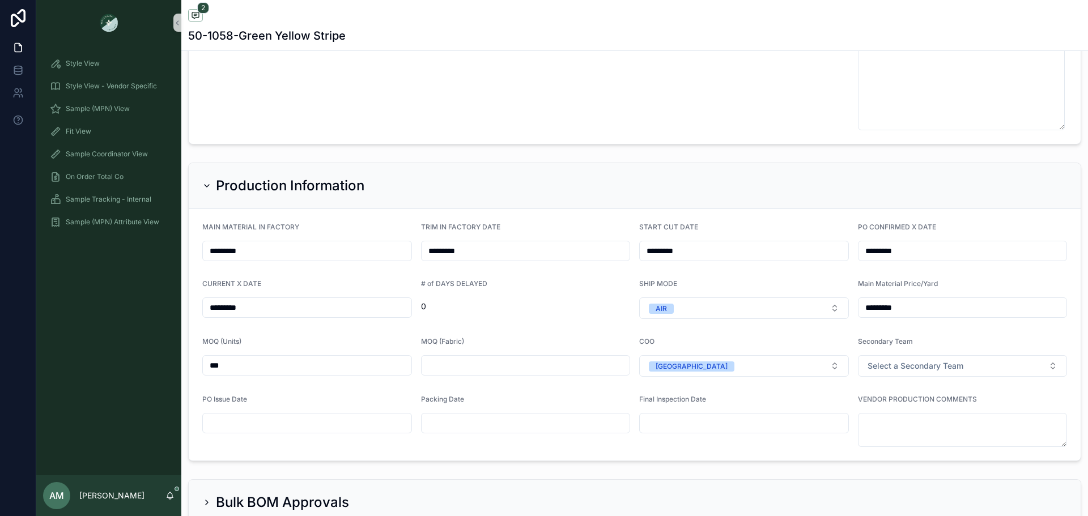
click at [290, 432] on div "scrollable content" at bounding box center [307, 423] width 210 height 20
click at [293, 428] on input "scrollable content" at bounding box center [307, 423] width 209 height 16
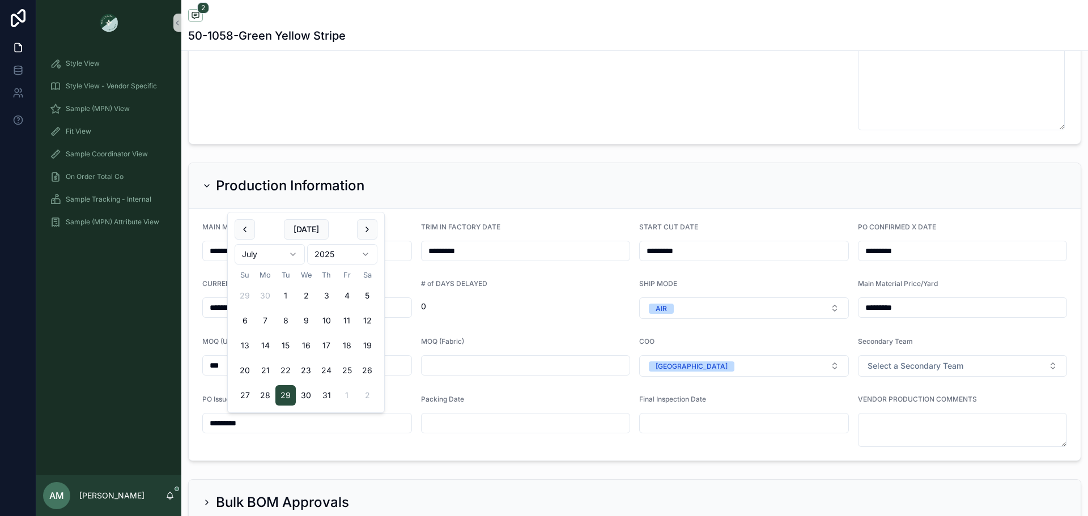
type input "*********"
click at [398, 466] on div "Production Information MAIN MATERIAL IN FACTORY ********* TRIM IN FACTORY DATE …" at bounding box center [634, 312] width 907 height 308
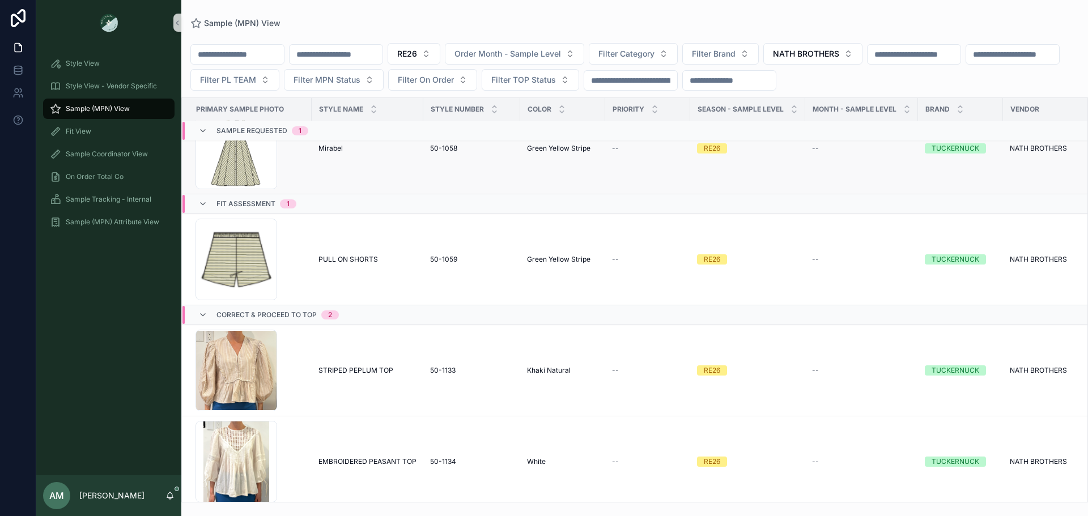
scroll to position [63, 0]
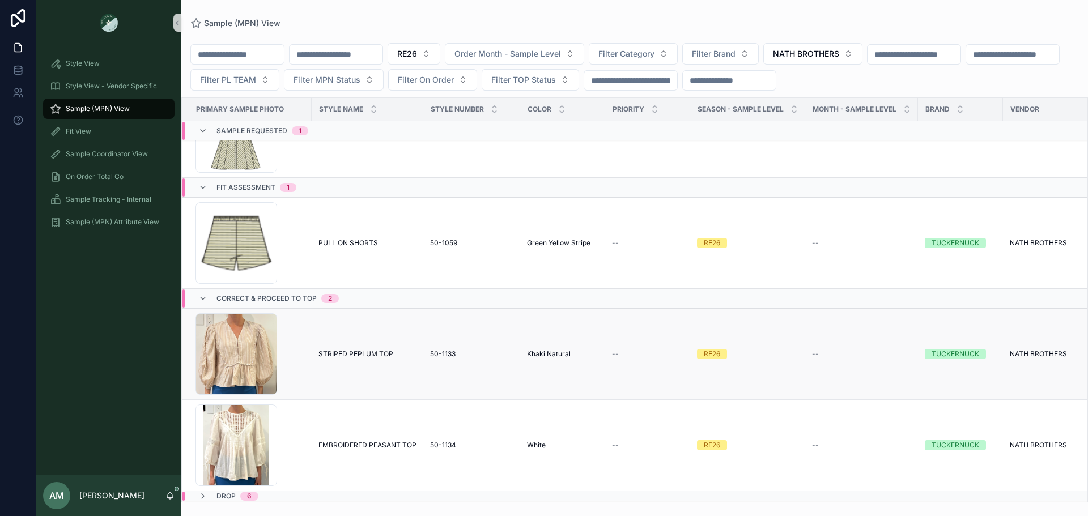
click at [365, 350] on span "STRIPED PEPLUM TOP" at bounding box center [355, 354] width 75 height 9
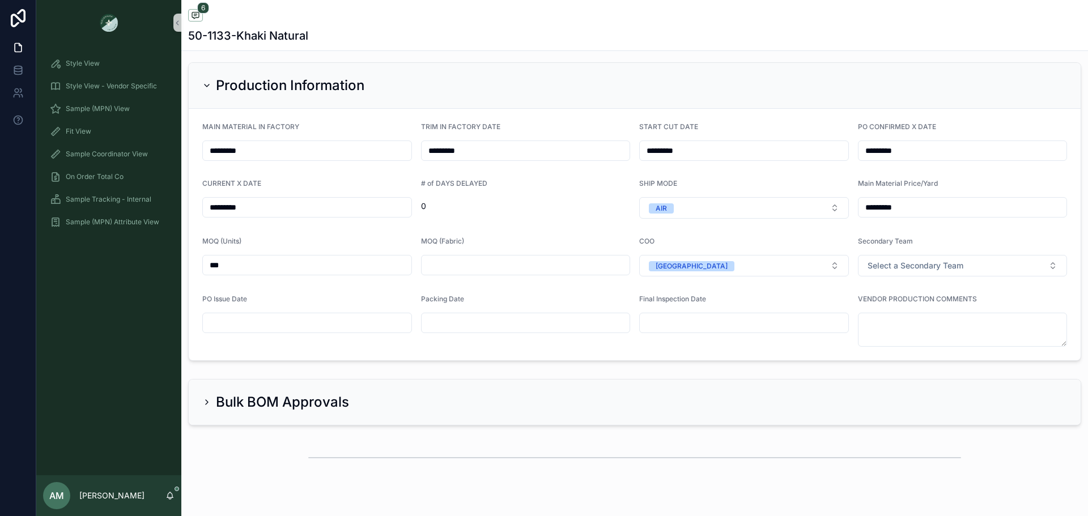
scroll to position [3084, 0]
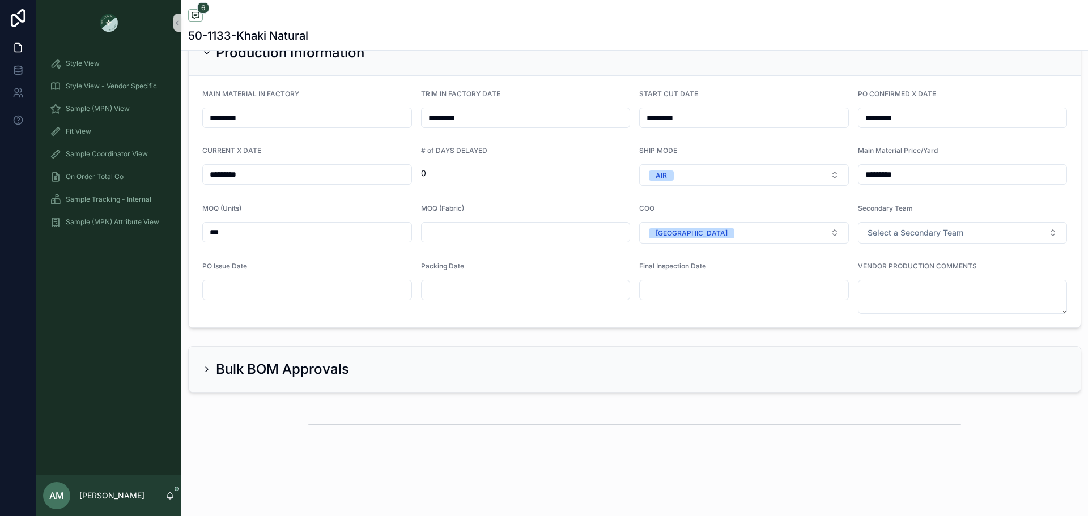
click at [266, 293] on input "scrollable content" at bounding box center [307, 290] width 209 height 16
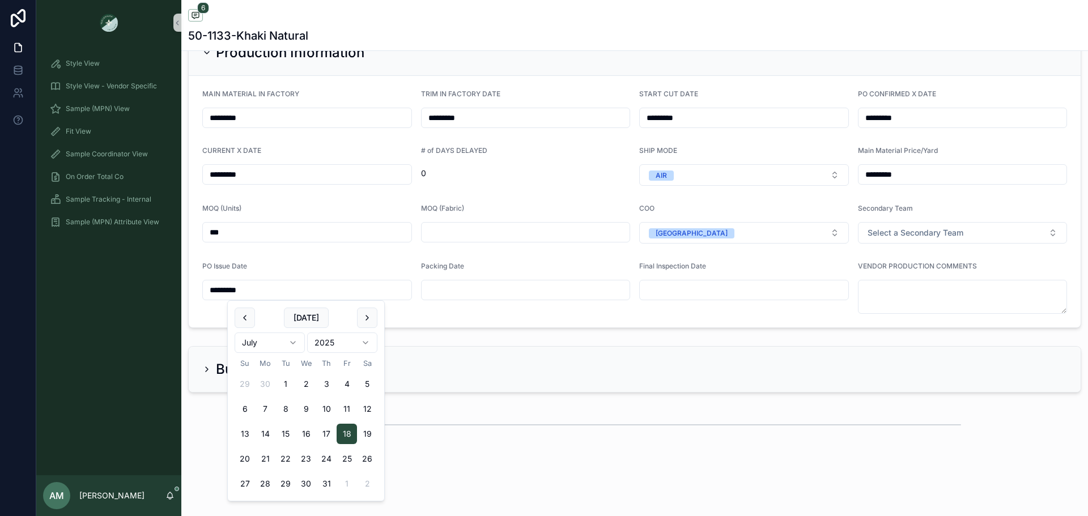
type input "*********"
click at [454, 332] on div "Production Information MAIN MATERIAL IN FACTORY ********* TRIM IN FACTORY DATE …" at bounding box center [634, 179] width 907 height 308
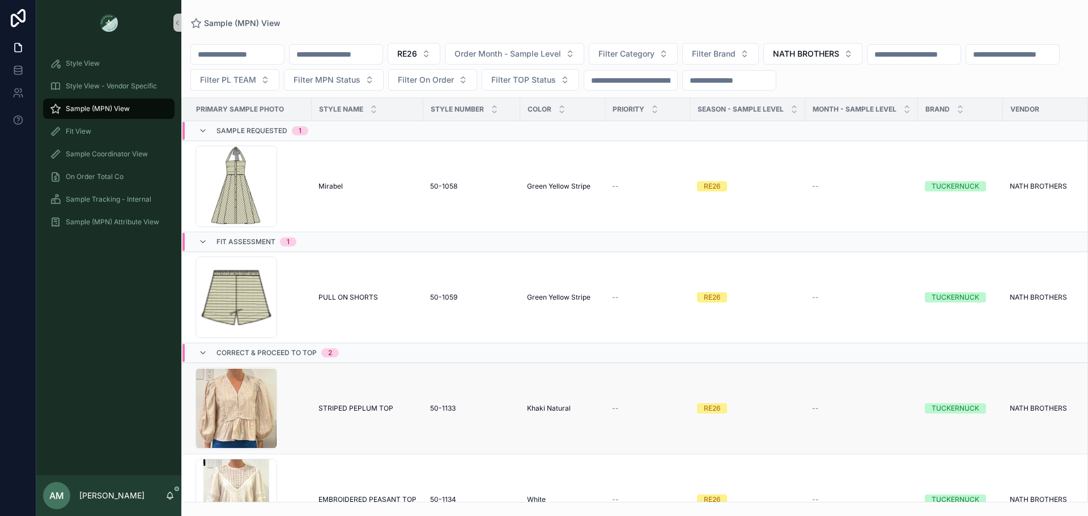
scroll to position [63, 0]
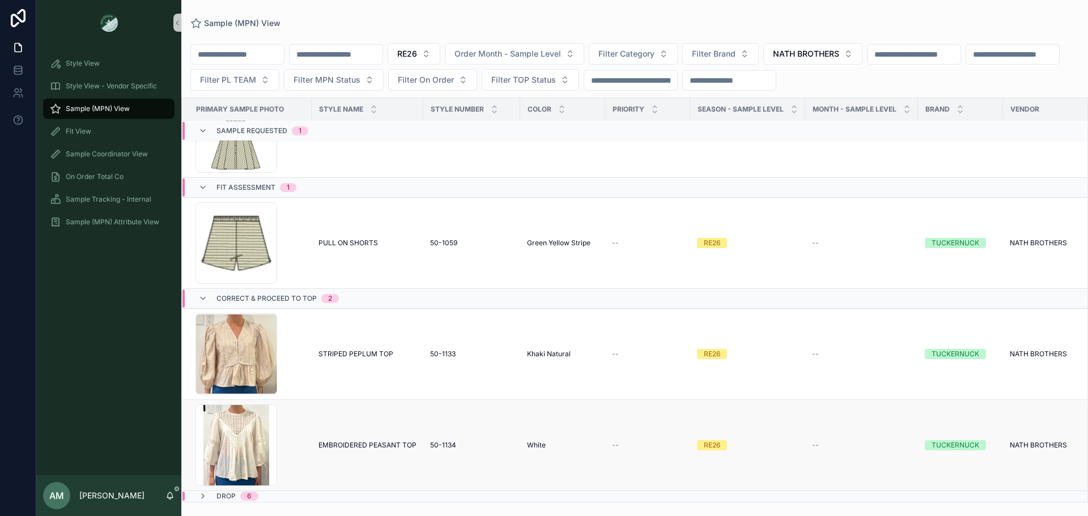
click at [376, 441] on span "EMBROIDERED PEASANT TOP" at bounding box center [367, 445] width 98 height 9
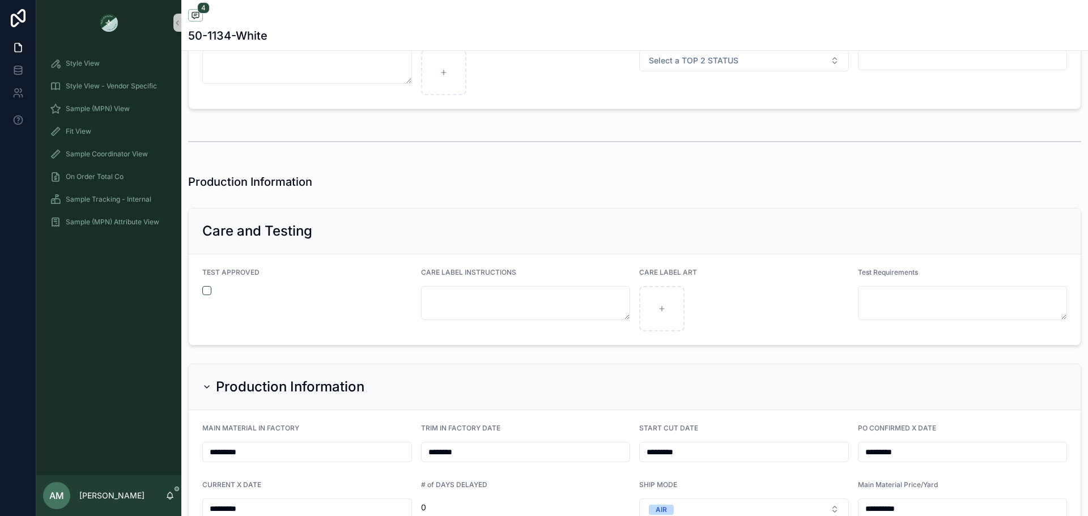
scroll to position [2663, 0]
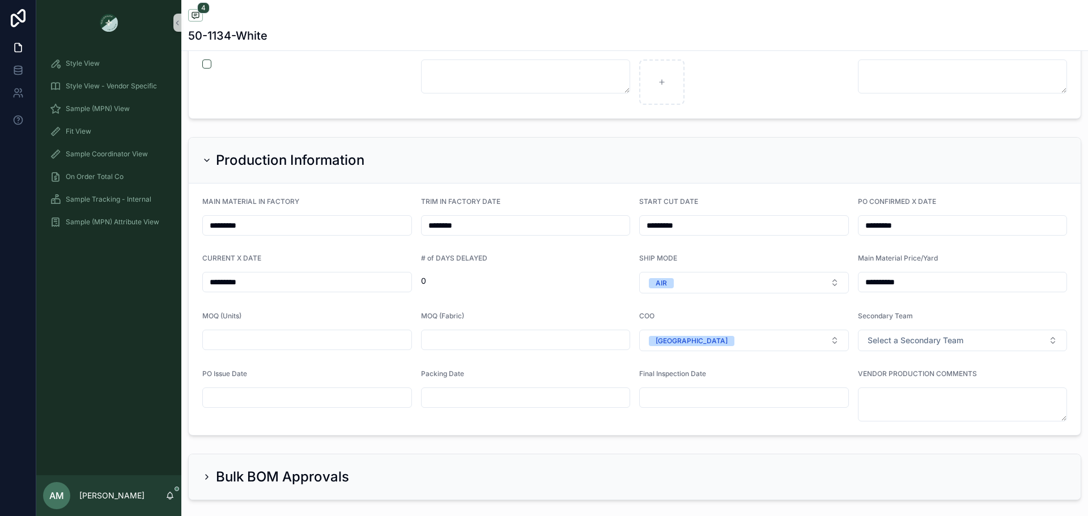
click at [305, 399] on input "scrollable content" at bounding box center [307, 398] width 209 height 16
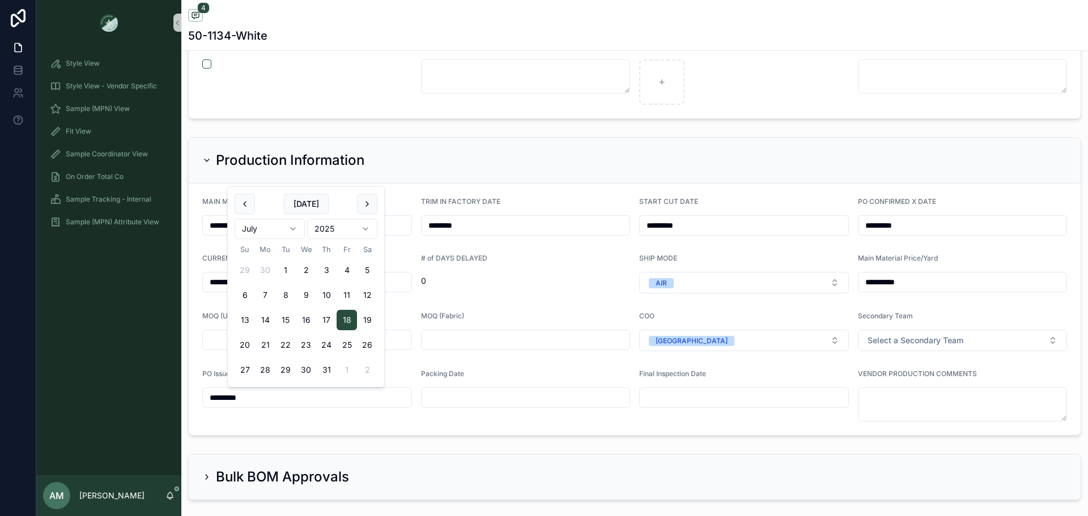
type input "*********"
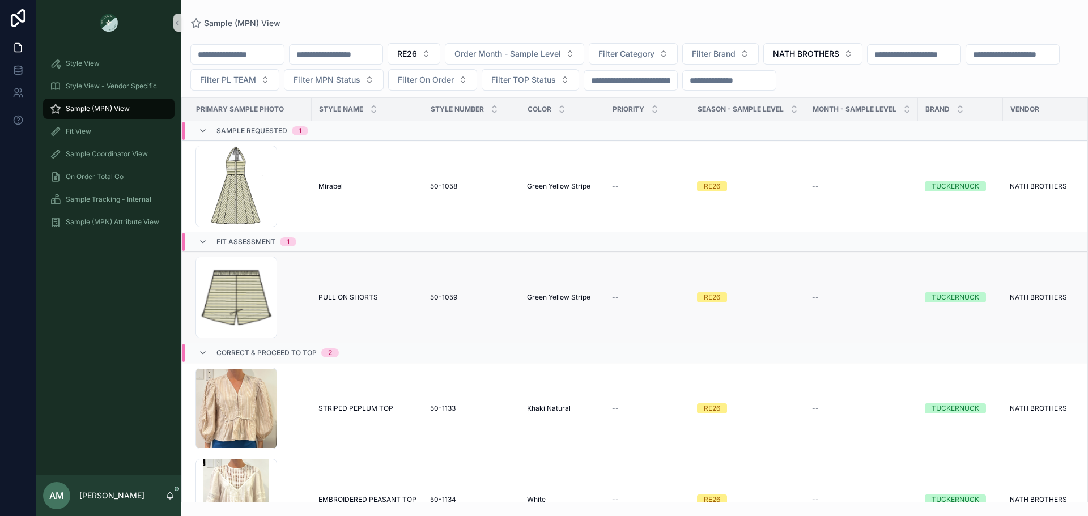
click at [360, 292] on td "PULL ON SHORTS PULL ON SHORTS" at bounding box center [368, 297] width 112 height 91
click at [363, 299] on span "PULL ON SHORTS" at bounding box center [347, 297] width 59 height 9
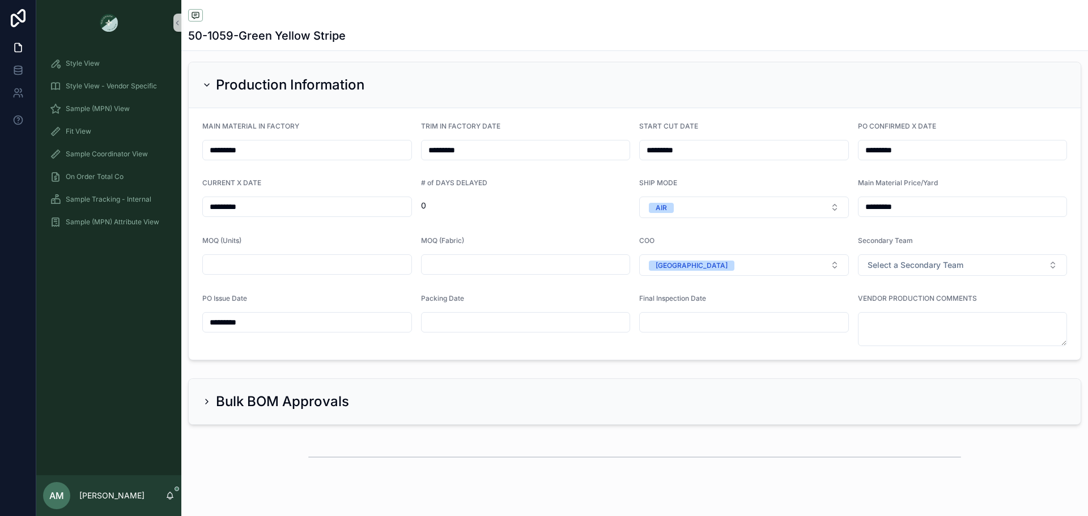
scroll to position [2673, 0]
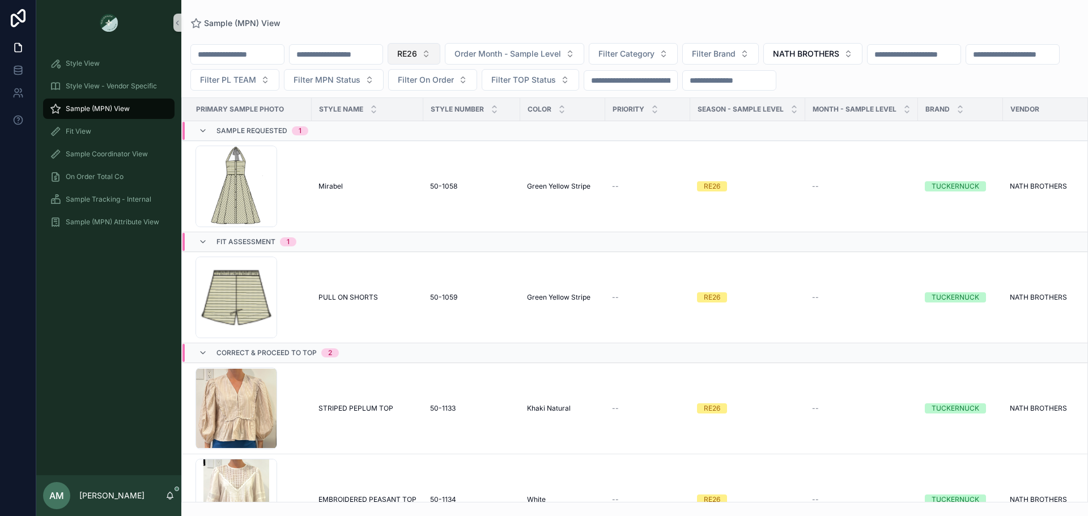
click at [417, 48] on span "RE26" at bounding box center [407, 53] width 20 height 11
click at [458, 112] on div "SS26" at bounding box center [471, 118] width 136 height 18
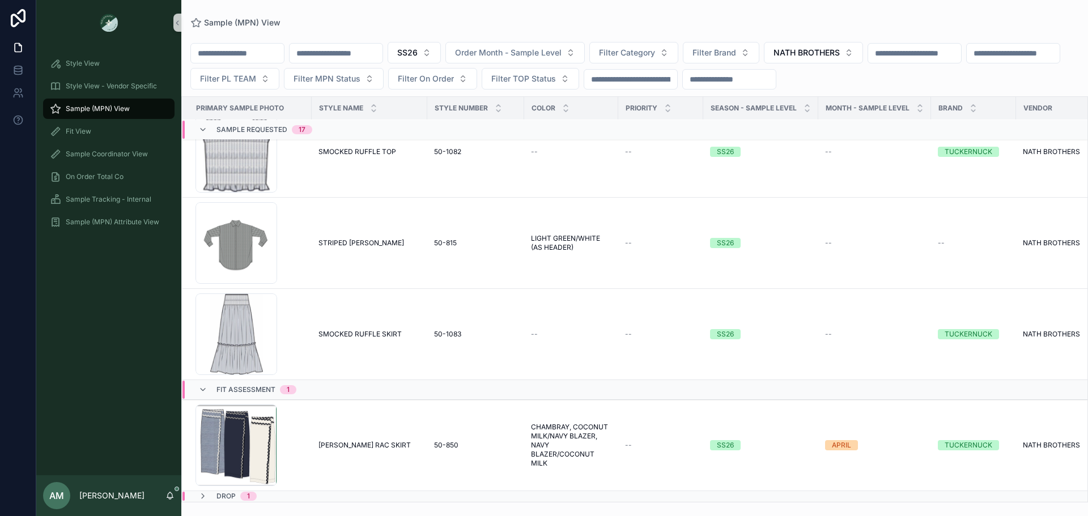
scroll to position [1807, 0]
click at [441, 52] on button "SS26" at bounding box center [414, 53] width 53 height 22
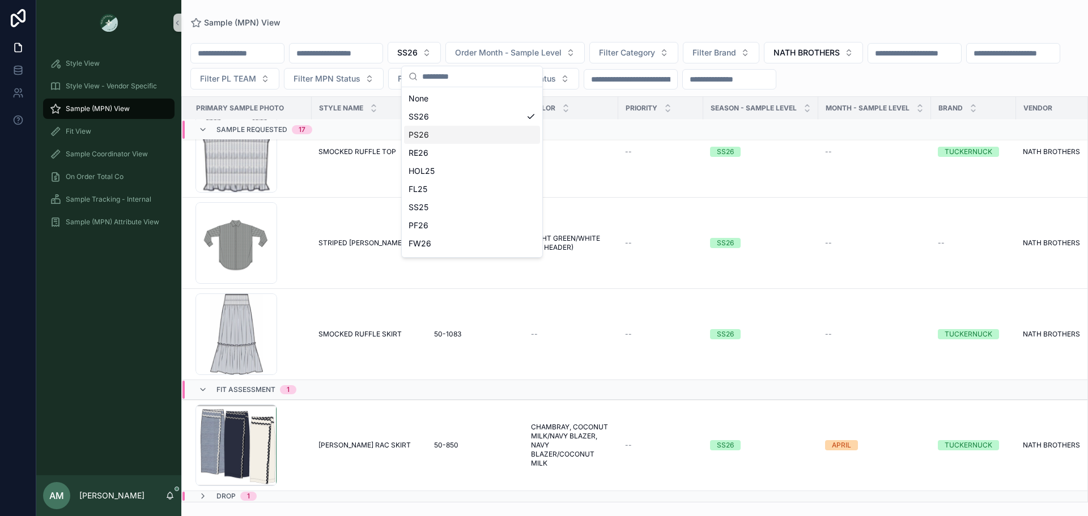
click at [452, 130] on div "PS26" at bounding box center [472, 135] width 136 height 18
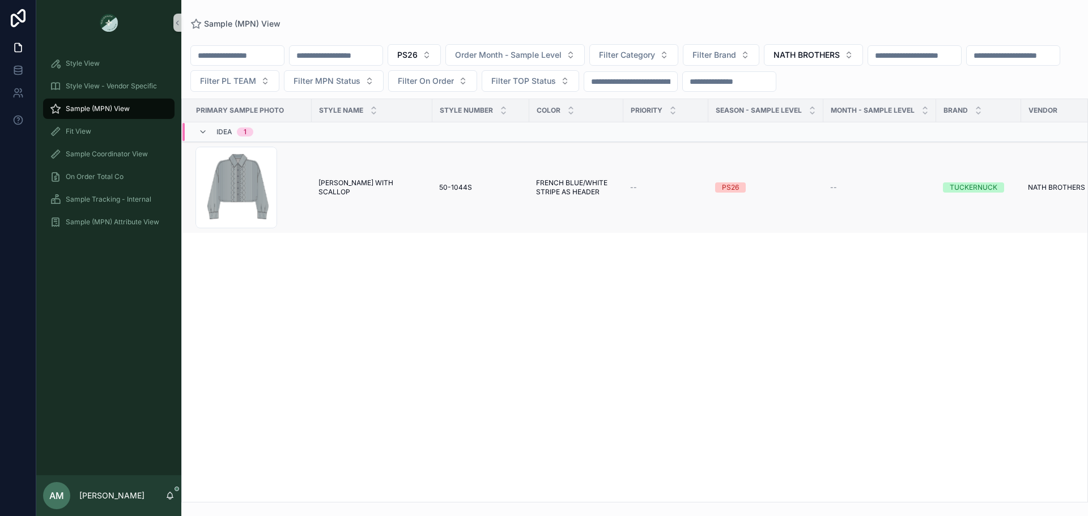
click at [374, 188] on span "[PERSON_NAME] WITH SCALLOP" at bounding box center [371, 187] width 107 height 18
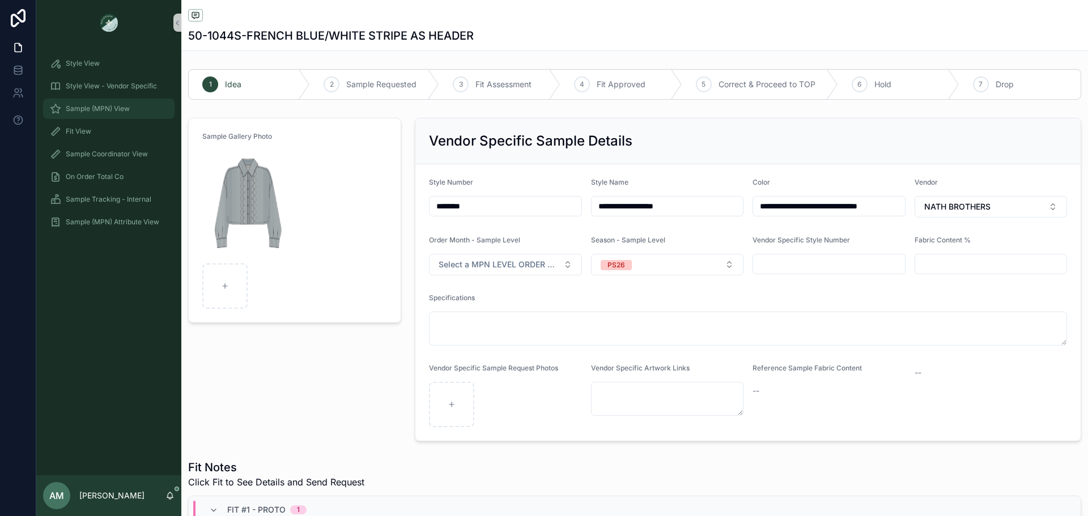
click at [125, 113] on span "Sample (MPN) View" at bounding box center [98, 108] width 64 height 9
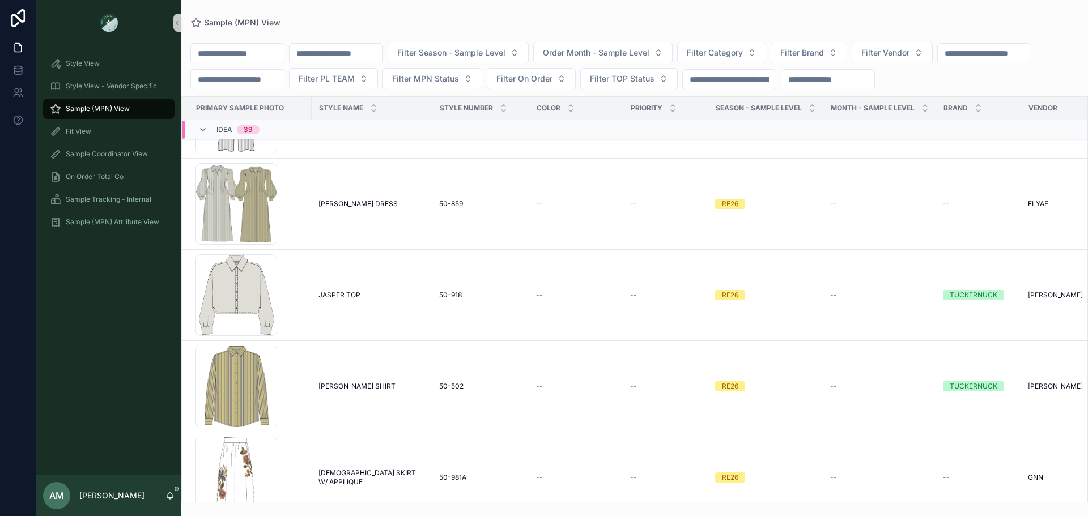
scroll to position [2169, 0]
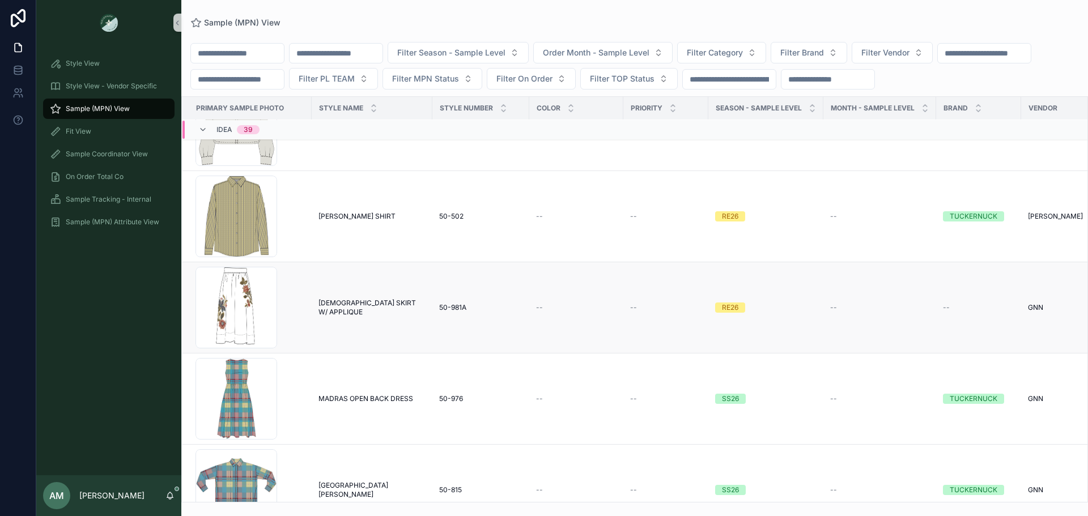
click at [387, 317] on span "[DEMOGRAPHIC_DATA] SKIRT W/ APPLIQUE" at bounding box center [371, 308] width 107 height 18
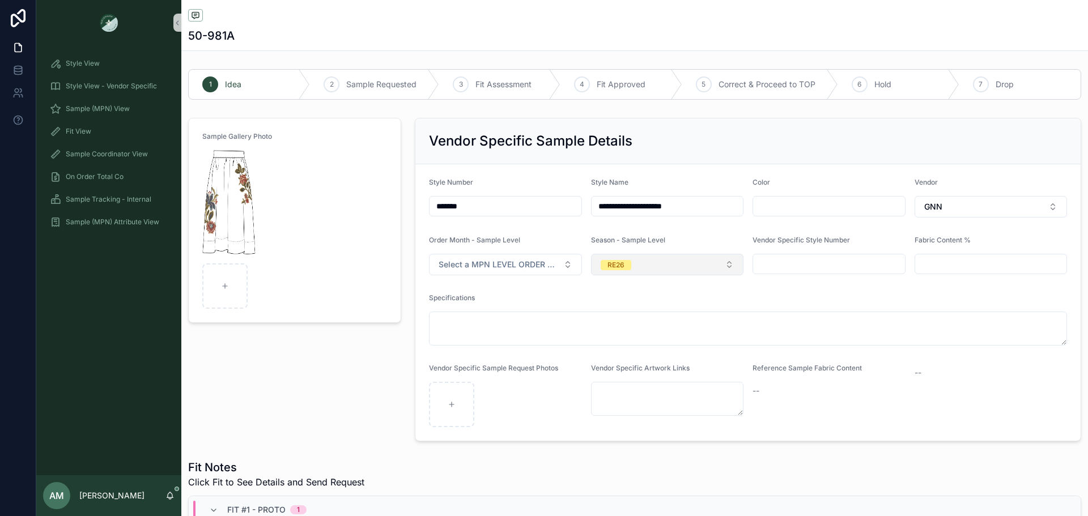
click at [639, 268] on button "RE26" at bounding box center [667, 265] width 153 height 22
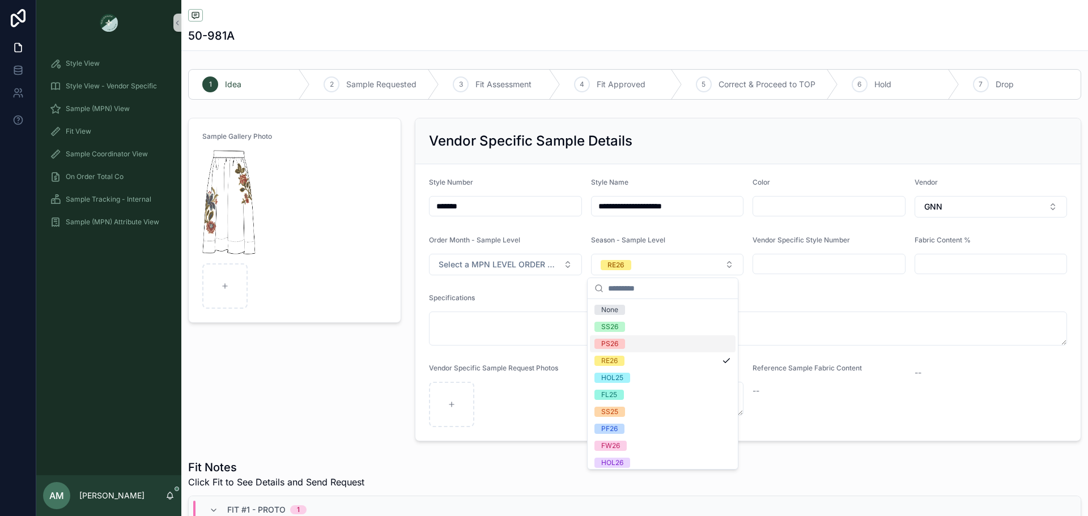
click at [642, 347] on div "PS26" at bounding box center [663, 343] width 146 height 17
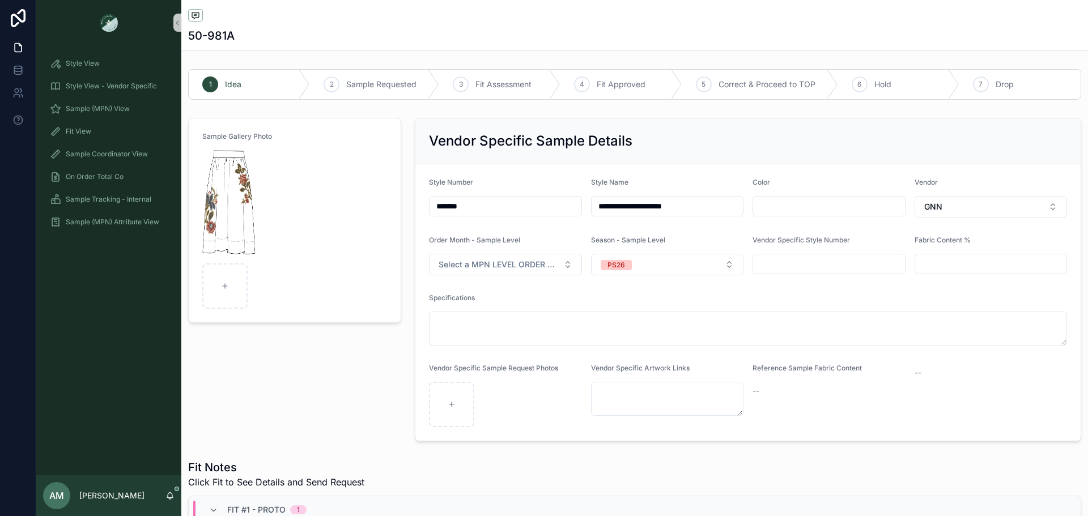
click at [511, 204] on input "*******" at bounding box center [506, 206] width 152 height 16
type input "*******"
click at [371, 371] on div "Sample Gallery Photo" at bounding box center [294, 279] width 227 height 333
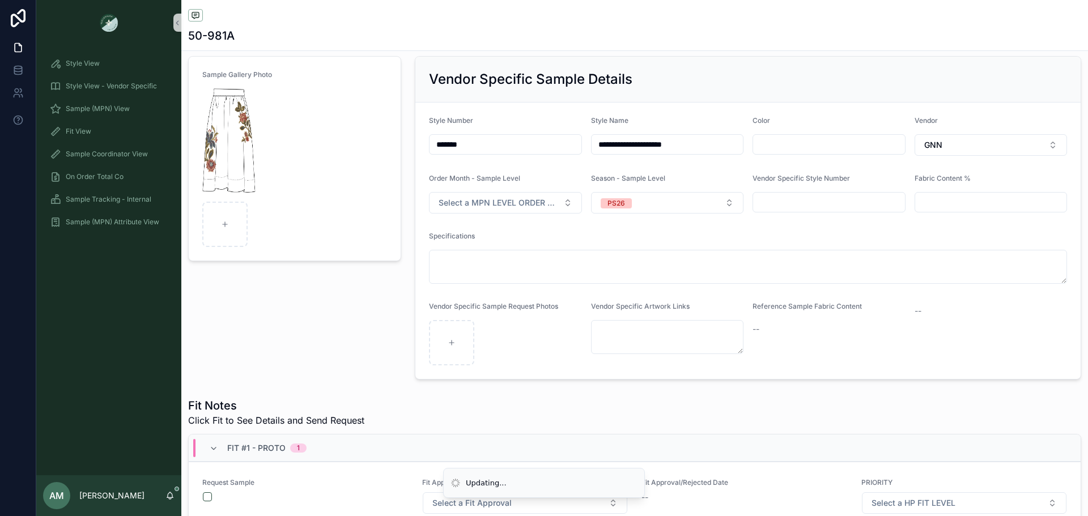
scroll to position [170, 0]
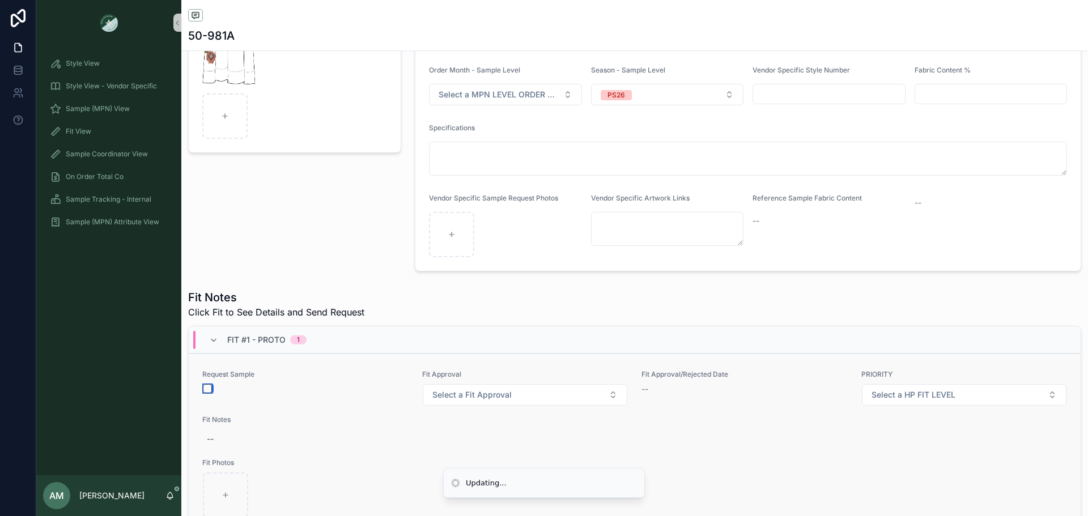
click at [207, 392] on button "scrollable content" at bounding box center [207, 388] width 9 height 9
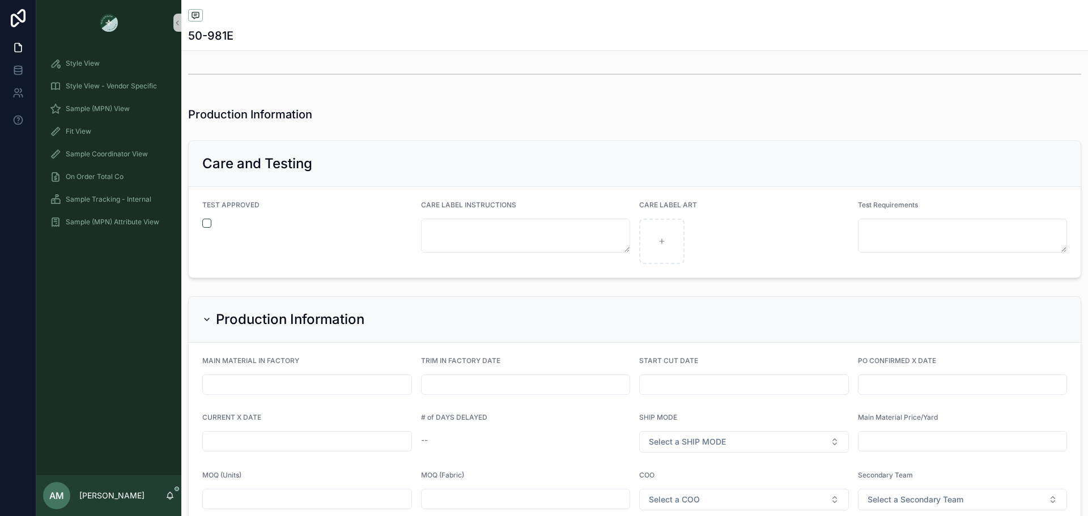
scroll to position [2533, 0]
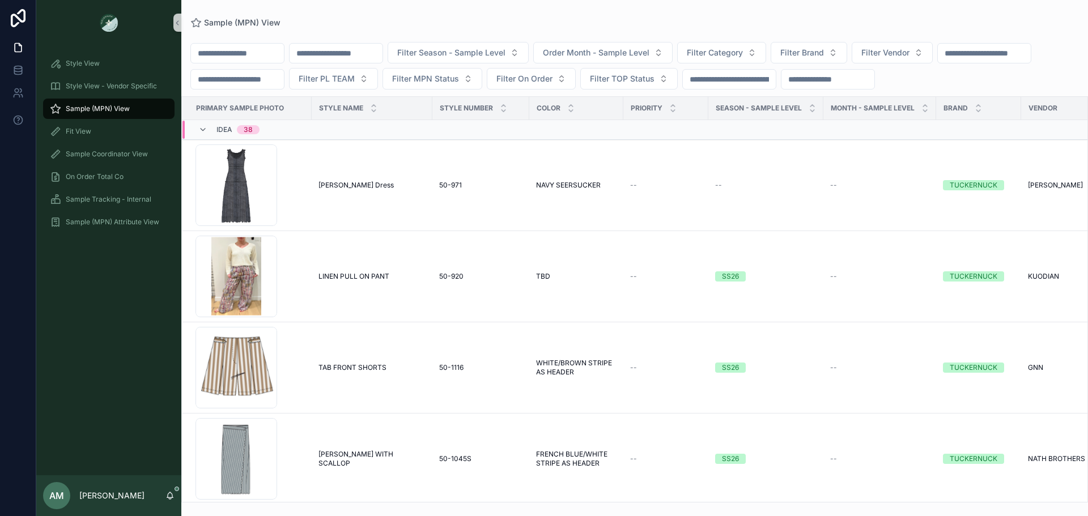
click at [938, 61] on input "scrollable content" at bounding box center [984, 53] width 93 height 16
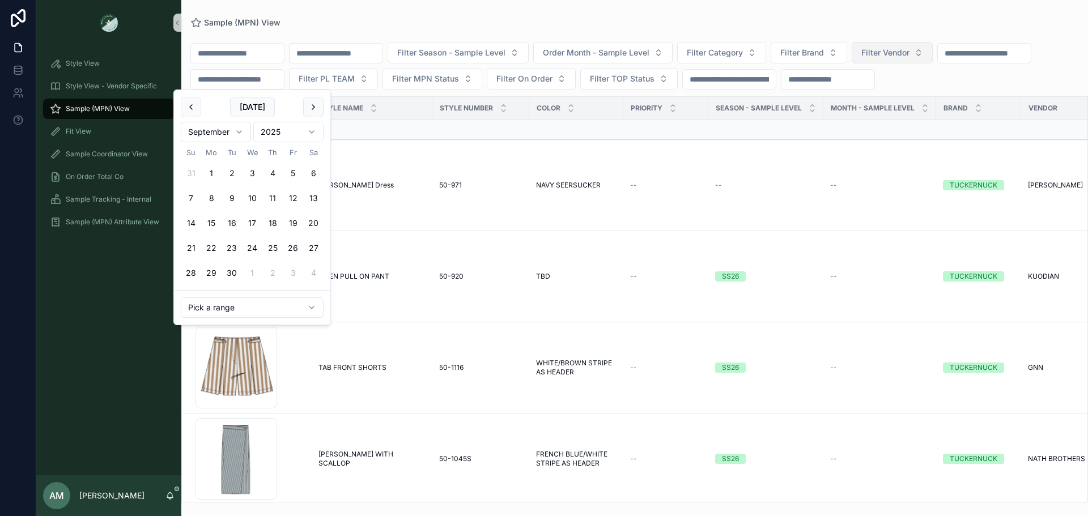
click at [909, 54] on span "Filter Vendor" at bounding box center [885, 52] width 48 height 11
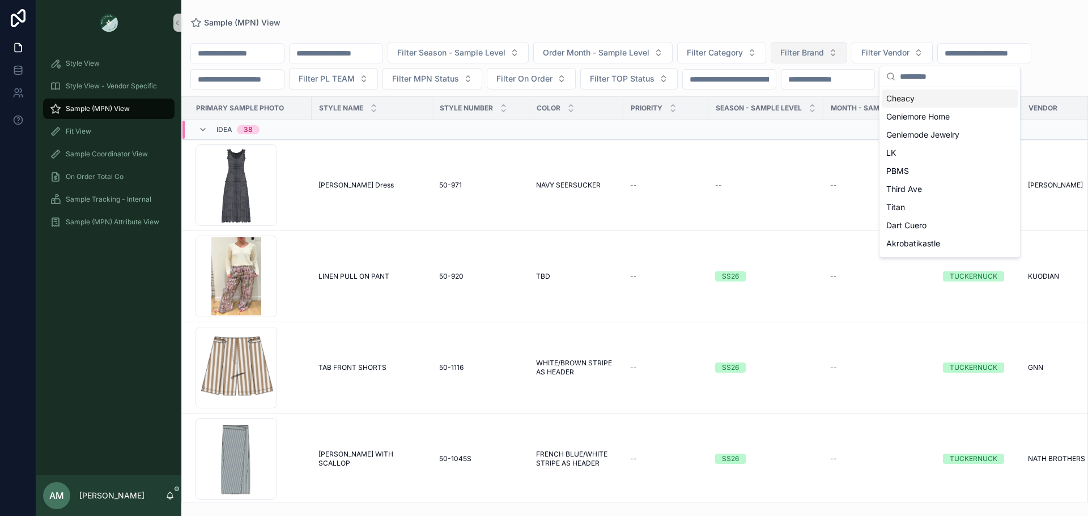
click at [847, 54] on button "Filter Brand" at bounding box center [809, 53] width 76 height 22
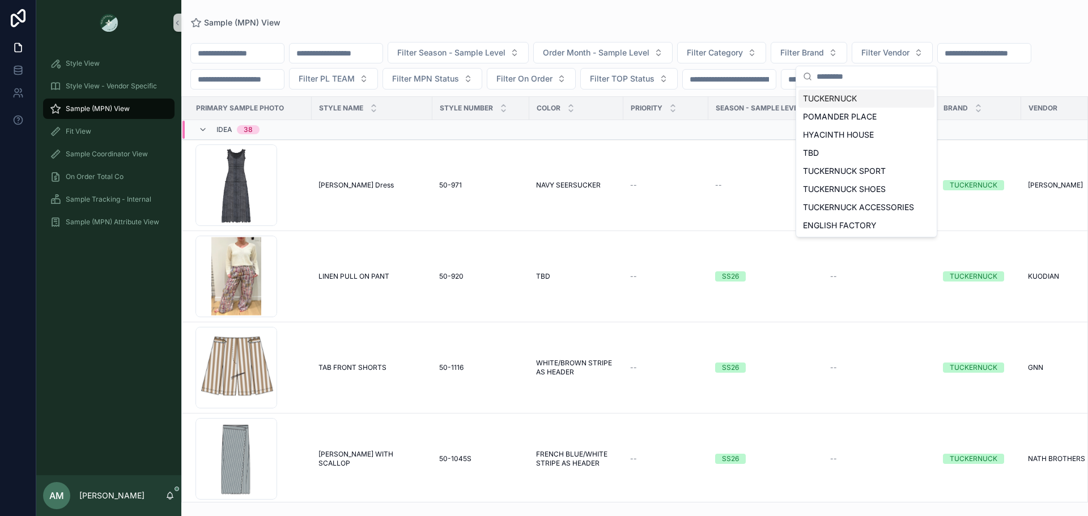
click at [889, 97] on div "TUCKERNUCK" at bounding box center [866, 99] width 136 height 18
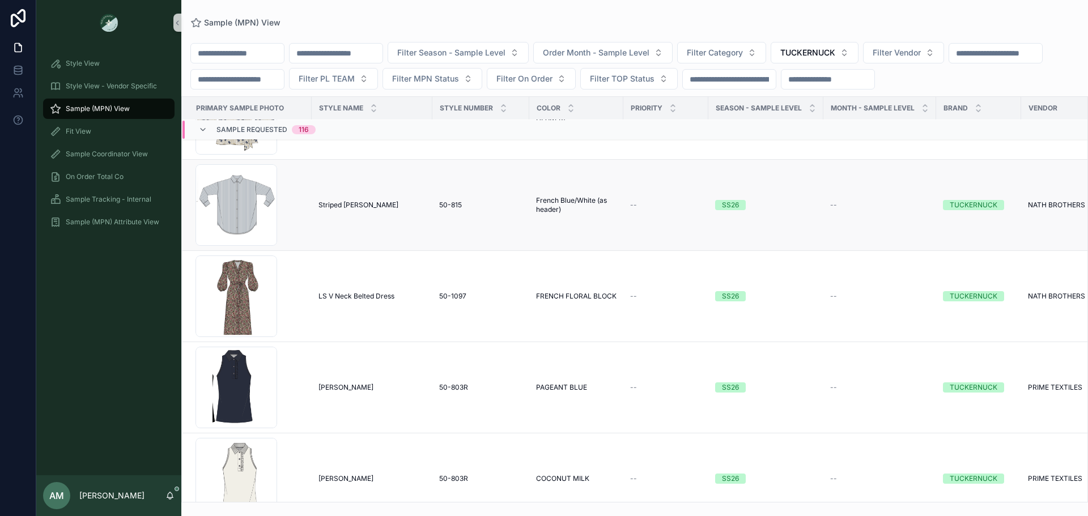
scroll to position [7095, 0]
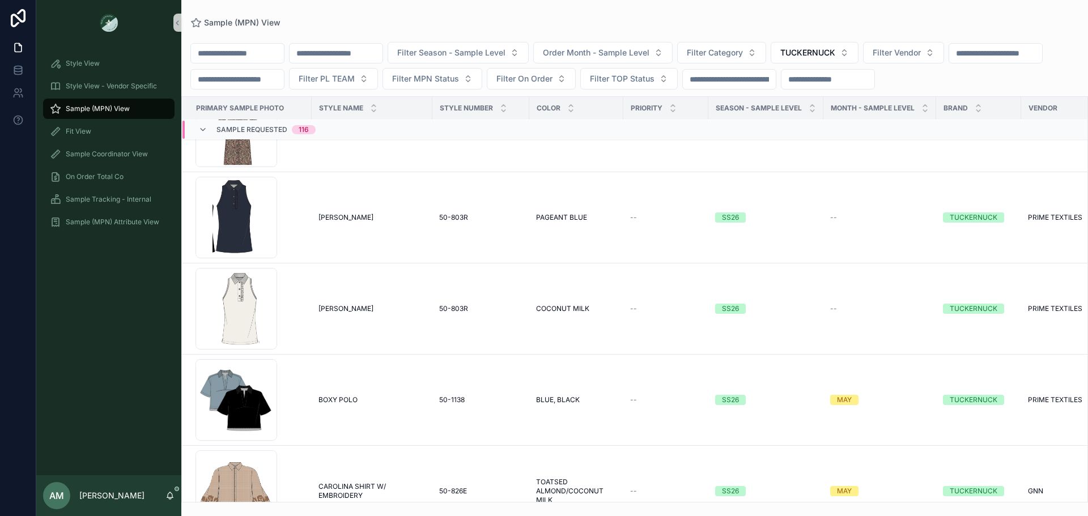
click at [263, 134] on span "Sample Requested" at bounding box center [251, 129] width 71 height 9
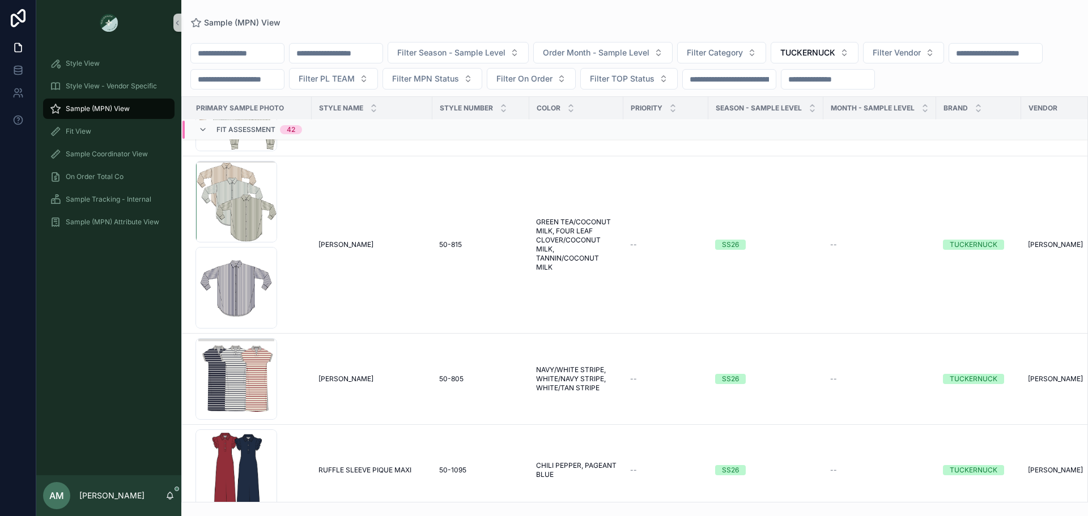
scroll to position [5535, 0]
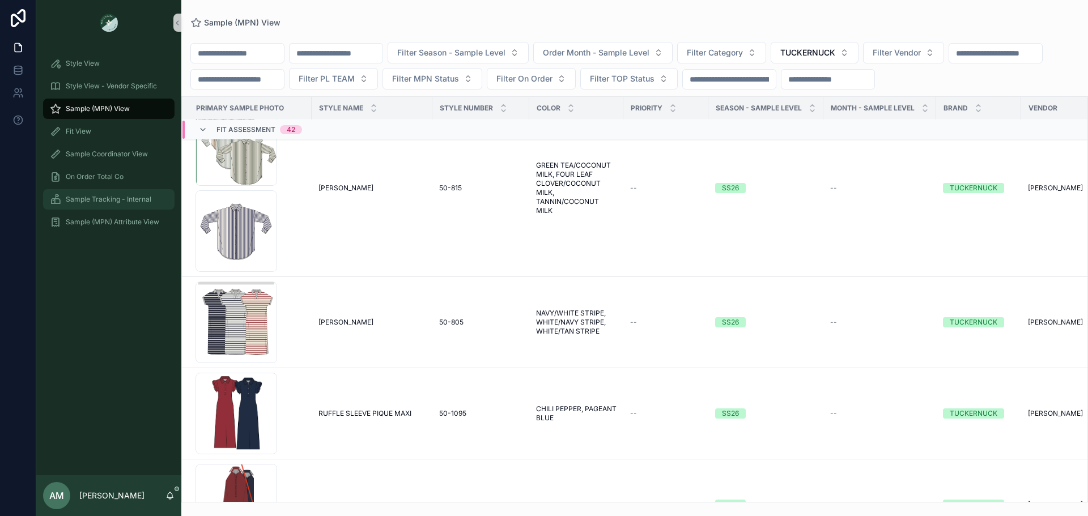
click at [145, 198] on span "Sample Tracking - Internal" at bounding box center [109, 199] width 86 height 9
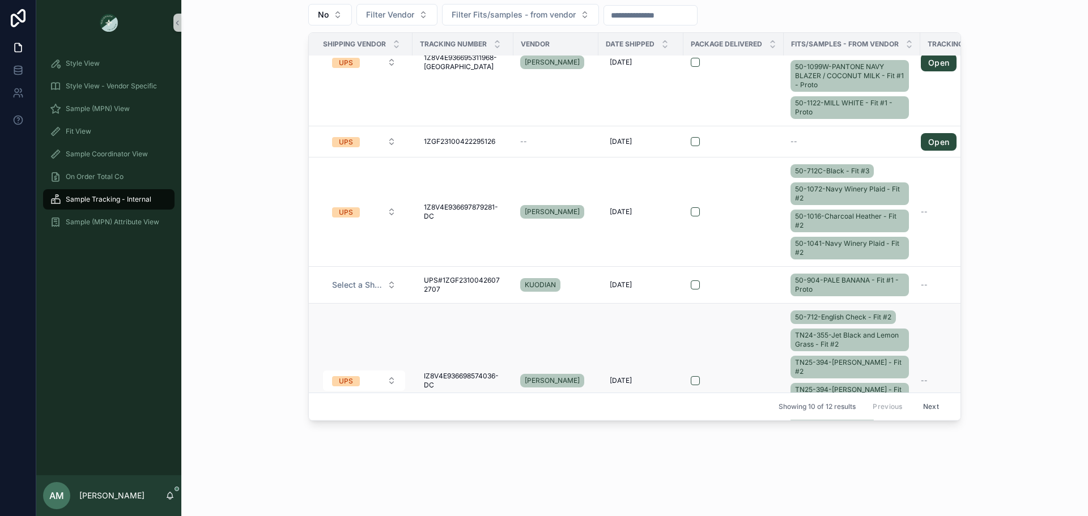
scroll to position [424, 0]
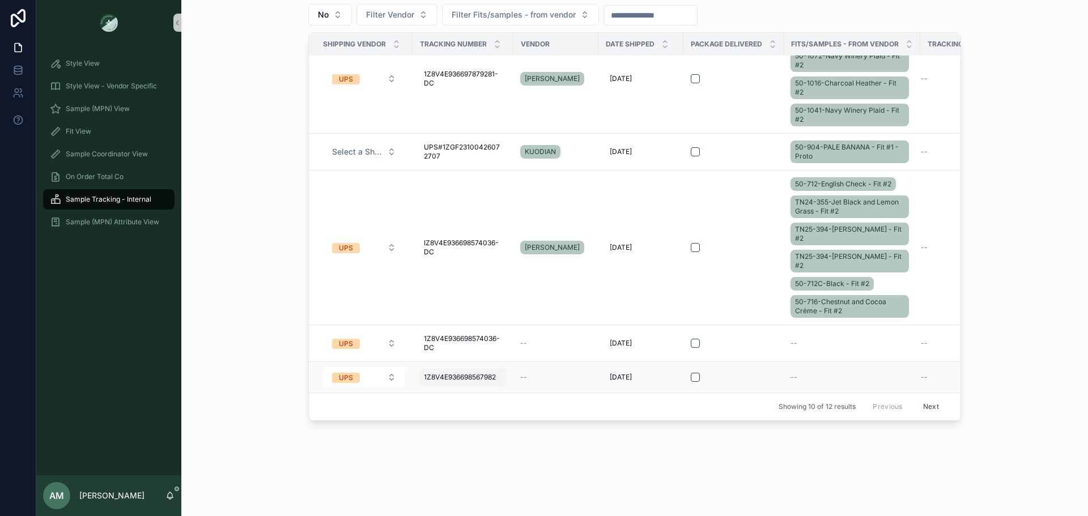
click at [496, 379] on div "1Z8V4E936698567982 1Z8V4E936698567982" at bounding box center [462, 377] width 87 height 18
drag, startPoint x: 517, startPoint y: 385, endPoint x: 426, endPoint y: 384, distance: 91.2
click at [426, 384] on input "**********" at bounding box center [476, 386] width 108 height 16
click at [663, 401] on div "Showing 10 of 12 results Previous Next" at bounding box center [635, 406] width 652 height 27
click at [521, 373] on span "--" at bounding box center [523, 377] width 7 height 9
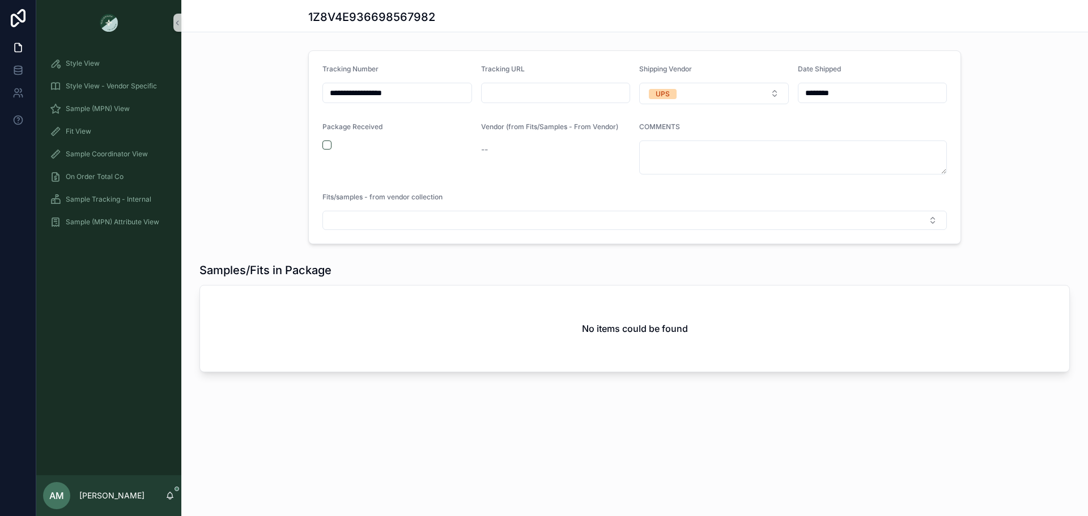
click at [482, 150] on span "--" at bounding box center [484, 149] width 7 height 11
click at [326, 146] on button "scrollable content" at bounding box center [326, 145] width 9 height 9
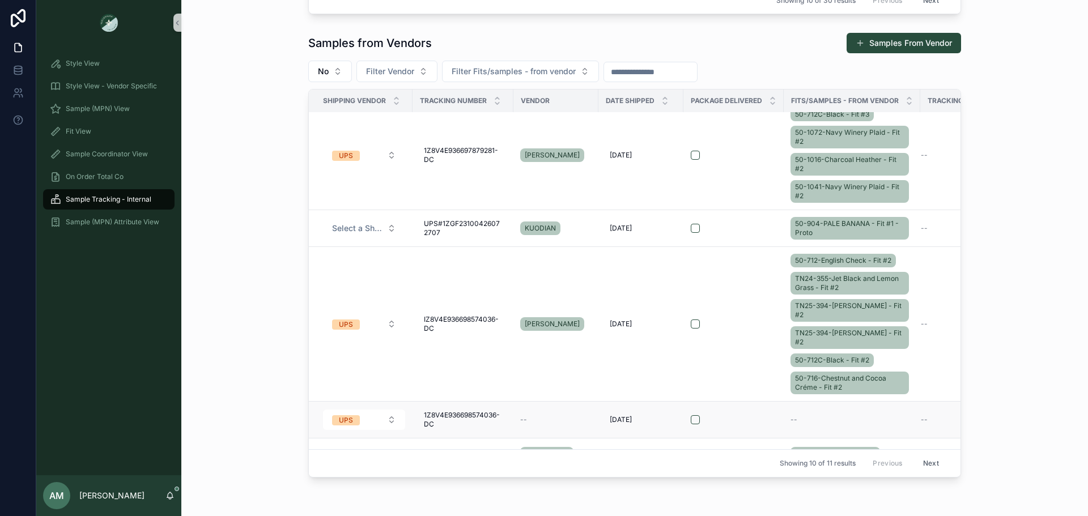
scroll to position [424, 0]
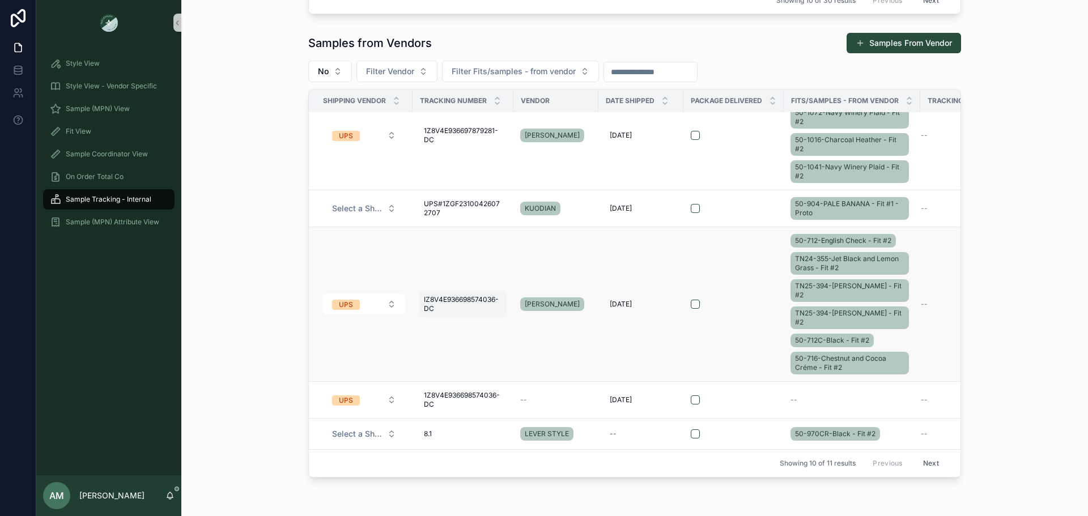
click at [433, 299] on span "IZ8V4E936698574036-DC" at bounding box center [463, 304] width 78 height 18
drag, startPoint x: 507, startPoint y: 308, endPoint x: 423, endPoint y: 308, distance: 83.9
click at [423, 308] on input "**********" at bounding box center [476, 308] width 108 height 16
click at [430, 312] on input "**********" at bounding box center [476, 308] width 108 height 16
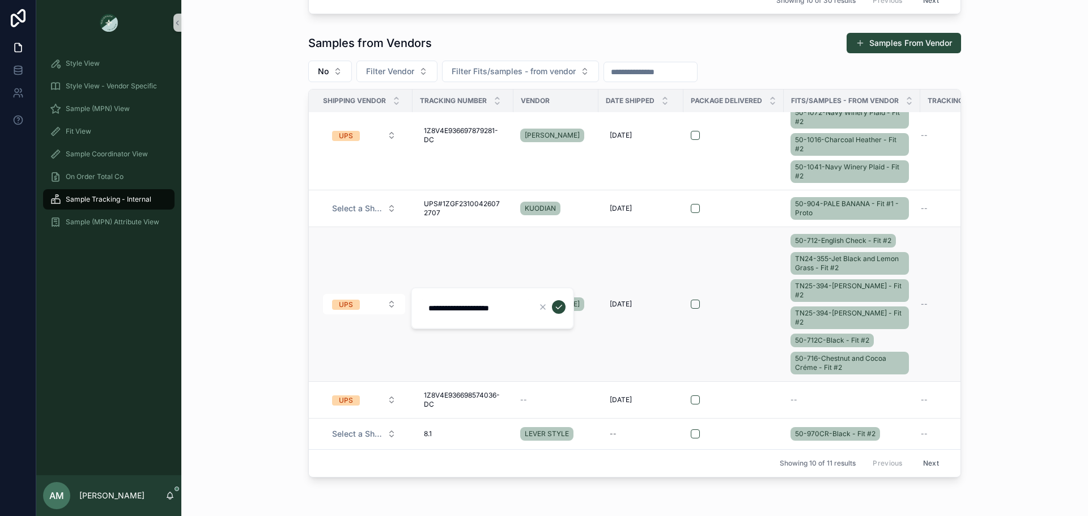
type input "**********"
click at [551, 362] on td "[PERSON_NAME]" at bounding box center [555, 304] width 85 height 155
click at [691, 300] on button "scrollable content" at bounding box center [695, 304] width 9 height 9
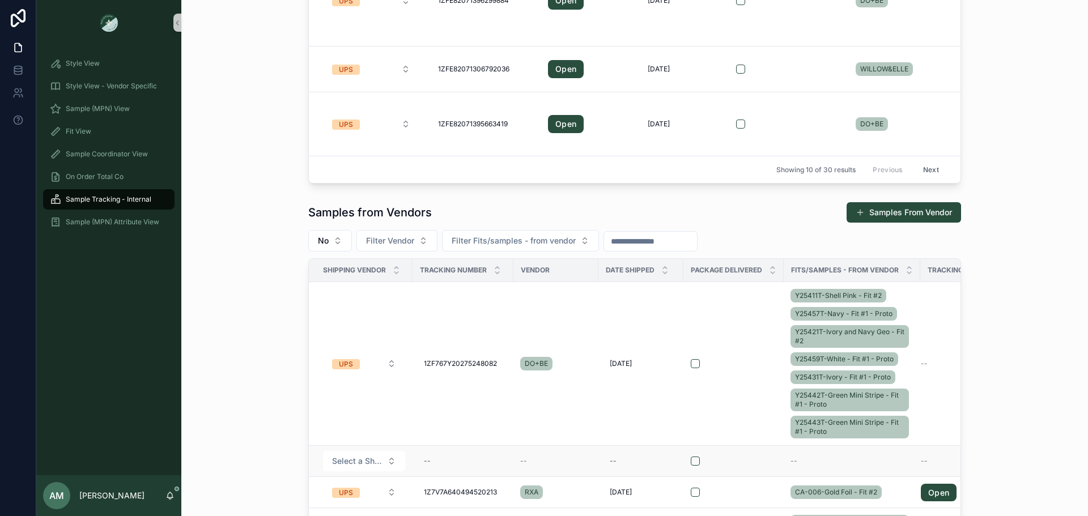
scroll to position [274, 0]
click at [408, 245] on span "Filter Vendor" at bounding box center [390, 241] width 48 height 11
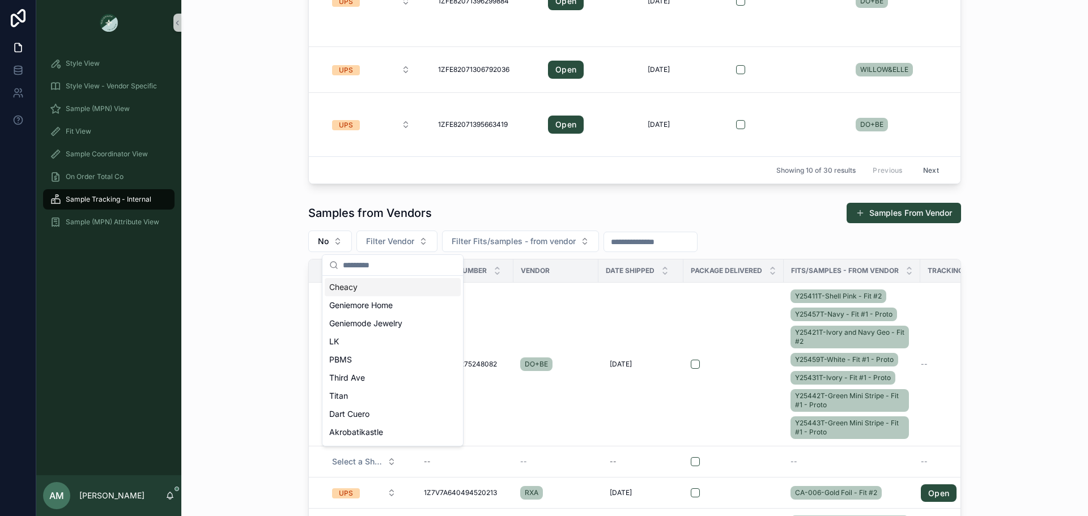
click at [545, 212] on div "Samples from Vendors Samples From Vendor" at bounding box center [634, 213] width 653 height 22
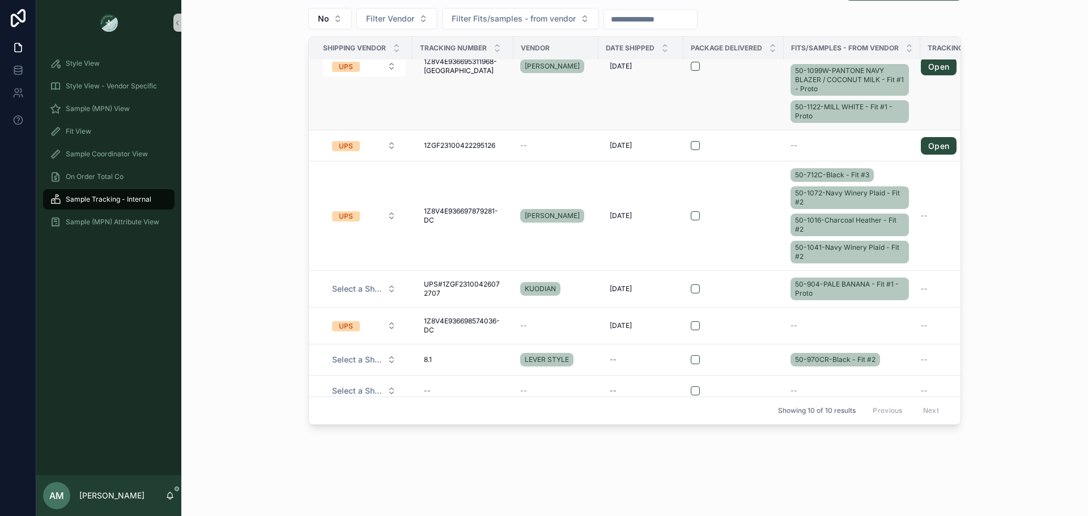
scroll to position [301, 0]
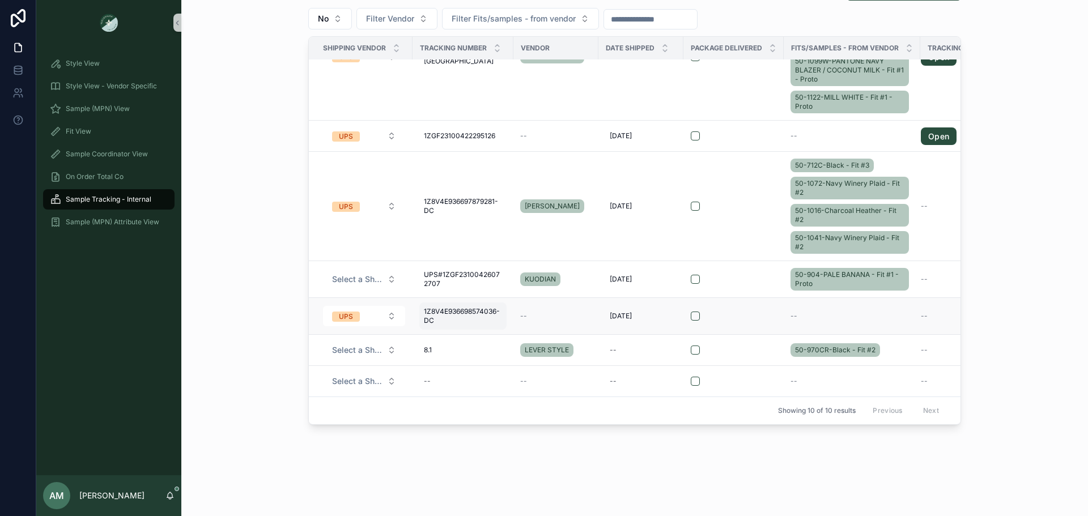
click at [473, 312] on span "1Z8V4E936698574036-DC" at bounding box center [463, 316] width 78 height 18
drag, startPoint x: 507, startPoint y: 321, endPoint x: 412, endPoint y: 323, distance: 94.6
click at [412, 323] on div "**********" at bounding box center [492, 320] width 163 height 42
click at [691, 312] on button "scrollable content" at bounding box center [695, 316] width 9 height 9
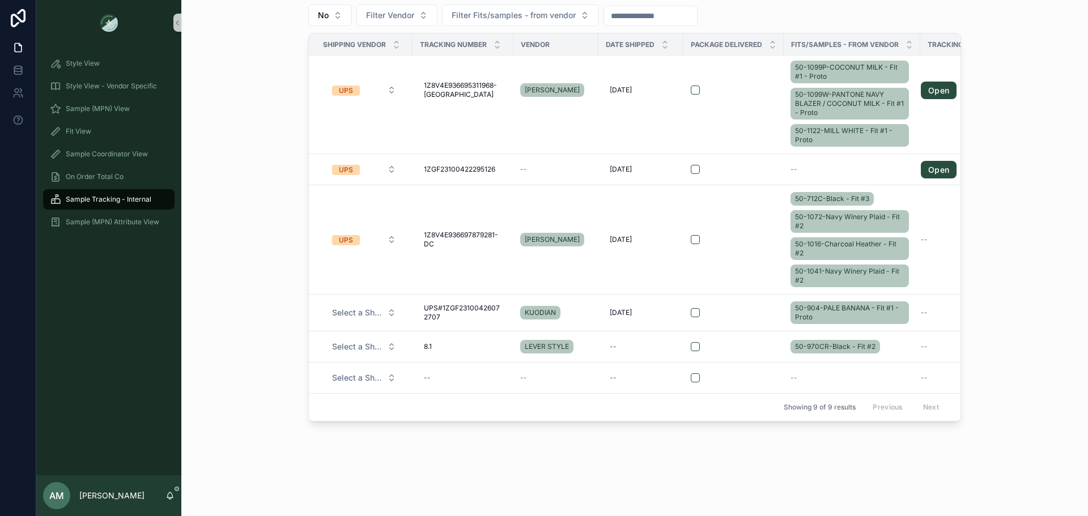
scroll to position [501, 0]
click at [381, 309] on button "Select a Shipping Vendor" at bounding box center [364, 312] width 82 height 20
click at [370, 350] on div "UPS" at bounding box center [360, 349] width 136 height 17
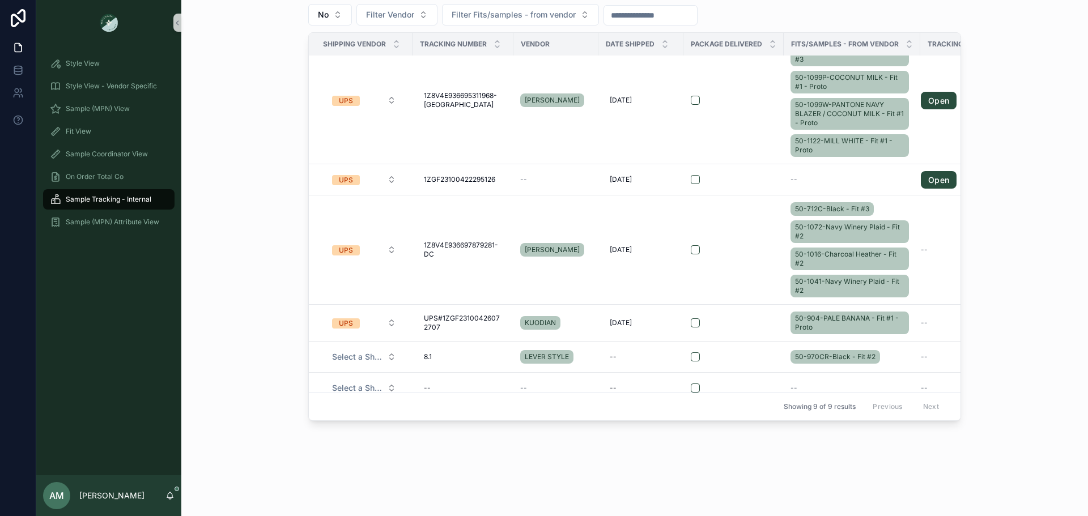
scroll to position [264, 0]
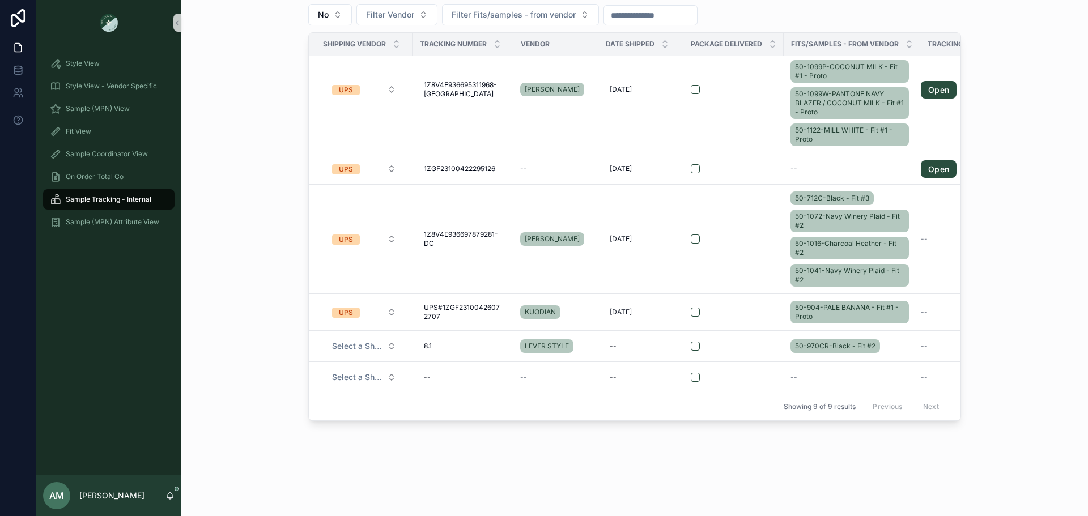
click at [457, 303] on span "UPS#1ZGF23100426072707" at bounding box center [463, 312] width 78 height 18
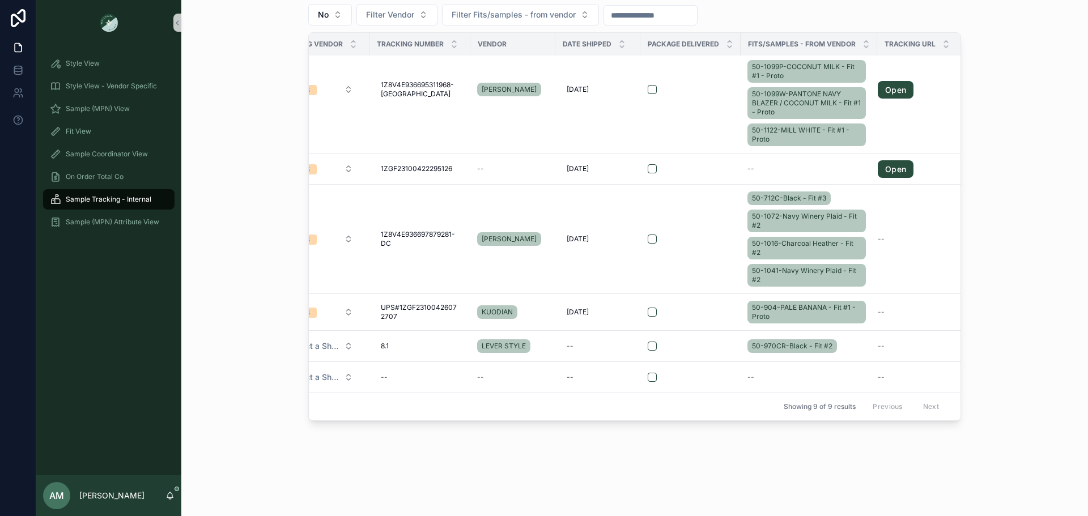
scroll to position [264, 54]
click at [645, 308] on button "scrollable content" at bounding box center [649, 312] width 9 height 9
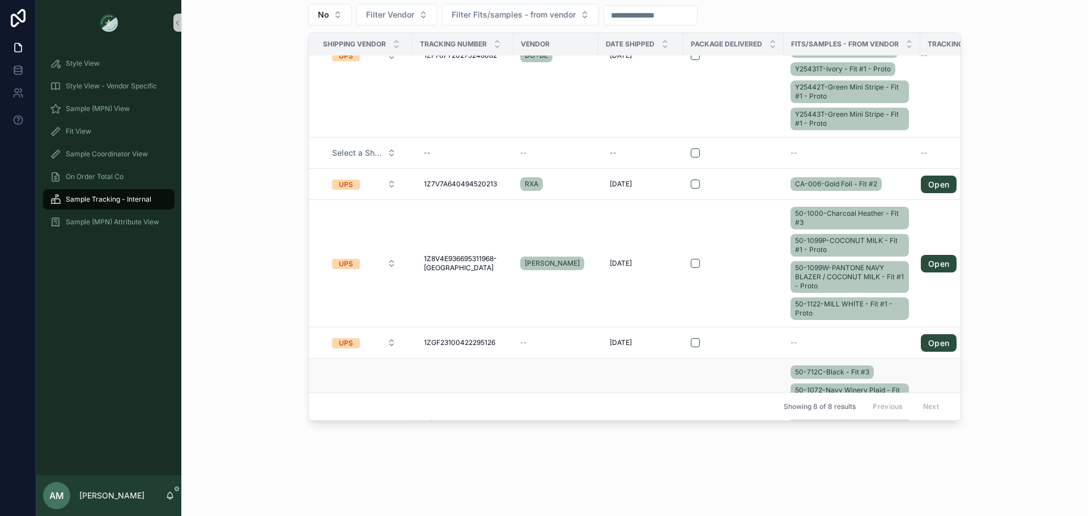
scroll to position [227, 0]
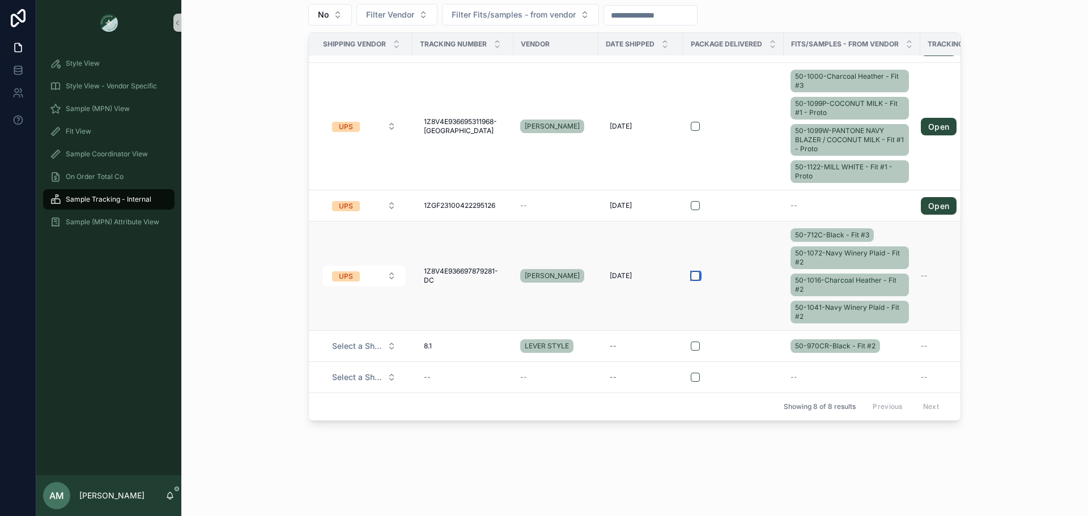
click at [691, 271] on button "scrollable content" at bounding box center [695, 275] width 9 height 9
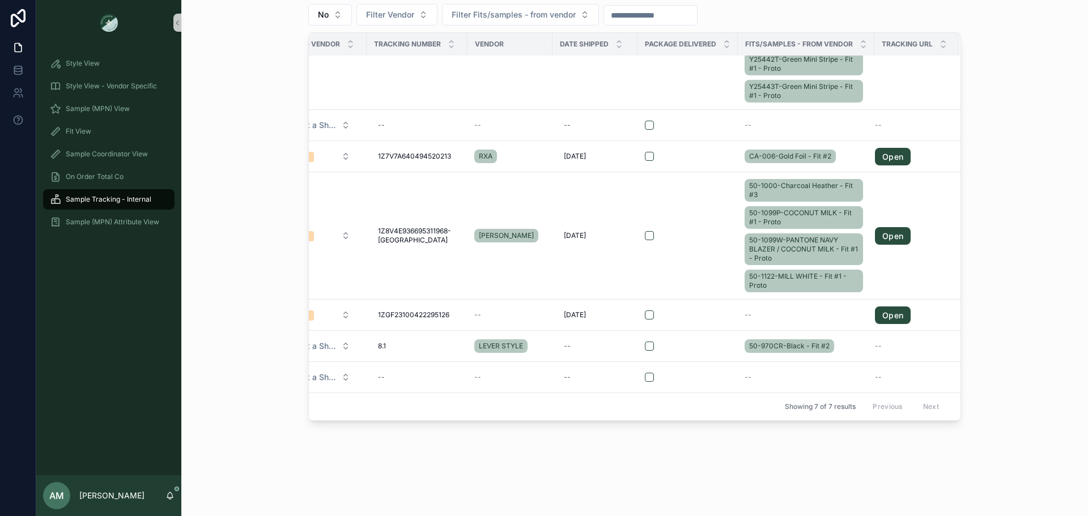
scroll to position [118, 0]
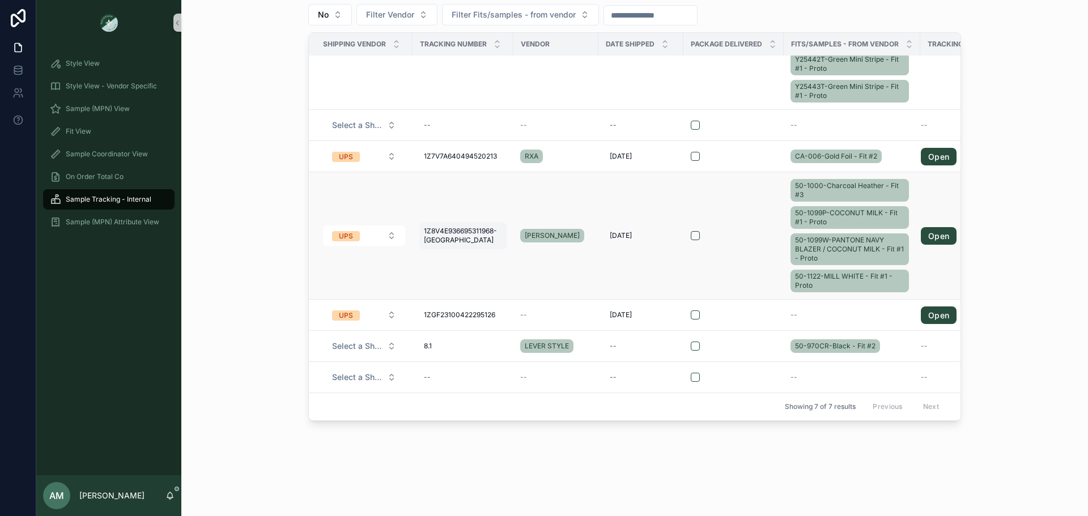
click at [462, 228] on span "1Z8V4E936695311968-[GEOGRAPHIC_DATA]" at bounding box center [463, 236] width 78 height 18
drag, startPoint x: 505, startPoint y: 246, endPoint x: 428, endPoint y: 239, distance: 77.4
click at [428, 239] on input "**********" at bounding box center [476, 240] width 108 height 16
click at [997, 325] on div "Samples from Vendors Samples From Vendor No Filter Vendor Filter Fits/samples -…" at bounding box center [634, 198] width 888 height 454
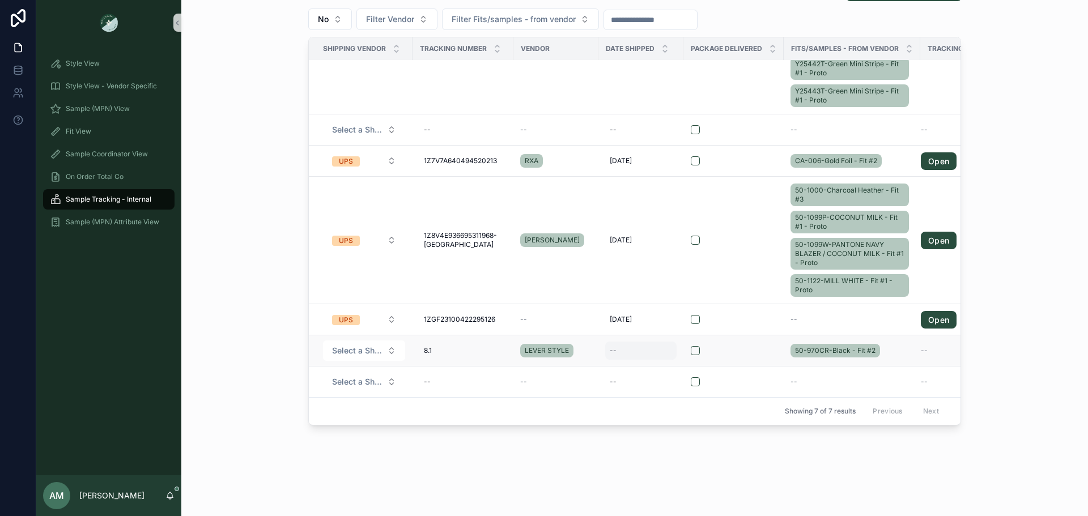
scroll to position [501, 0]
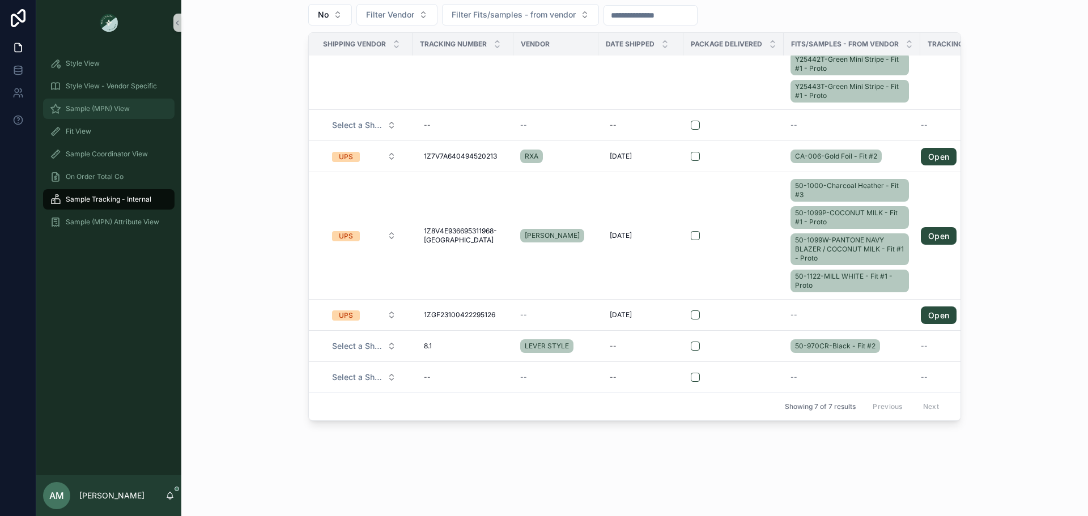
click at [134, 110] on div "Sample (MPN) View" at bounding box center [109, 109] width 118 height 18
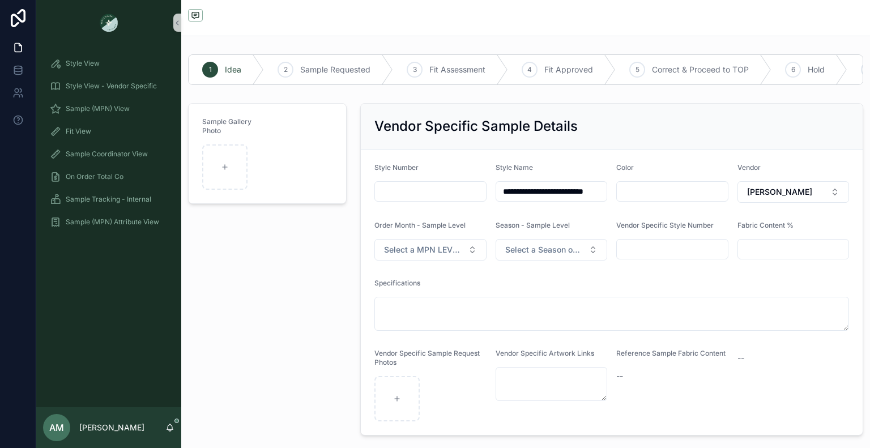
scroll to position [53, 0]
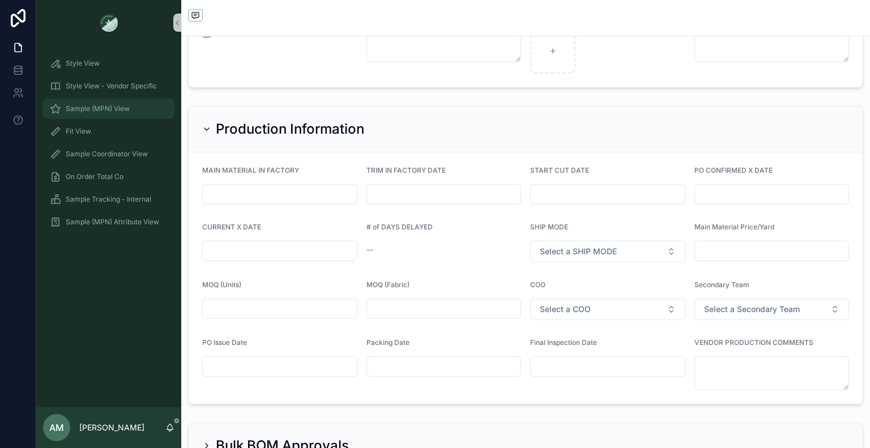
click at [106, 114] on div "Sample (MPN) View" at bounding box center [109, 109] width 118 height 18
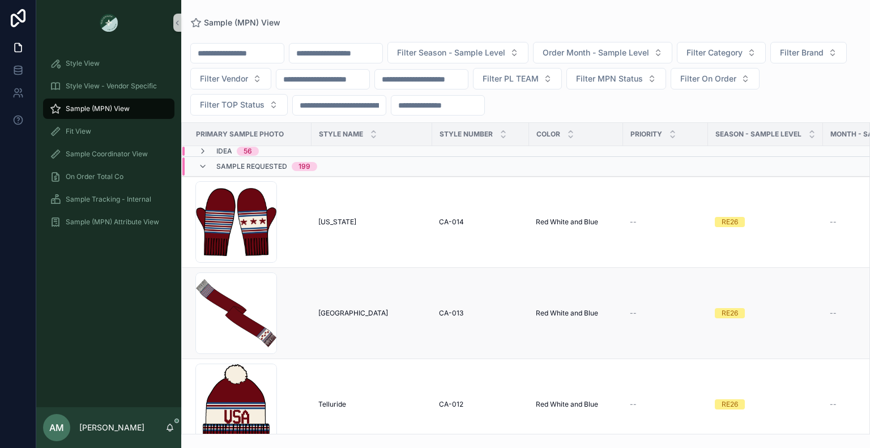
click at [547, 280] on td "Red White and Blue Red White and Blue" at bounding box center [576, 313] width 94 height 91
click at [333, 151] on div "Idea 56" at bounding box center [355, 151] width 346 height 9
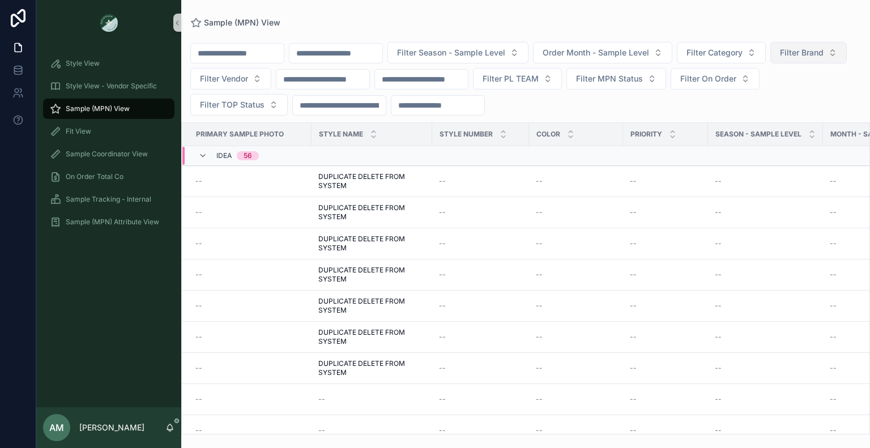
click at [780, 58] on span "Filter Brand" at bounding box center [802, 52] width 44 height 11
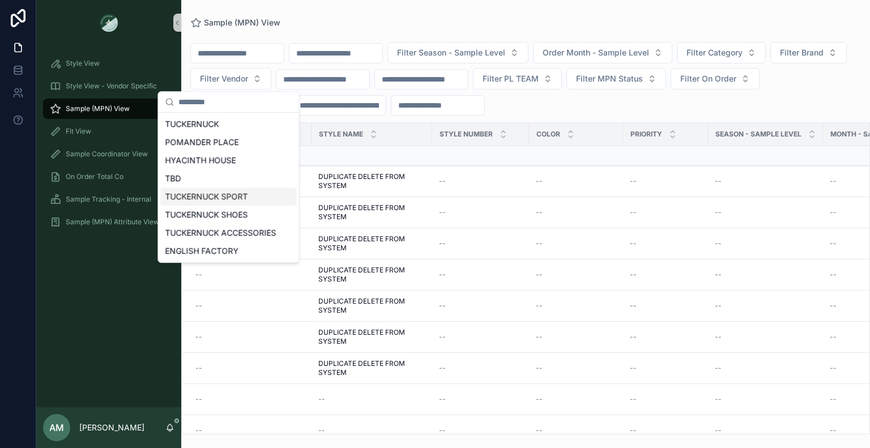
click at [226, 194] on div "TUCKERNUCK SPORT" at bounding box center [228, 197] width 136 height 18
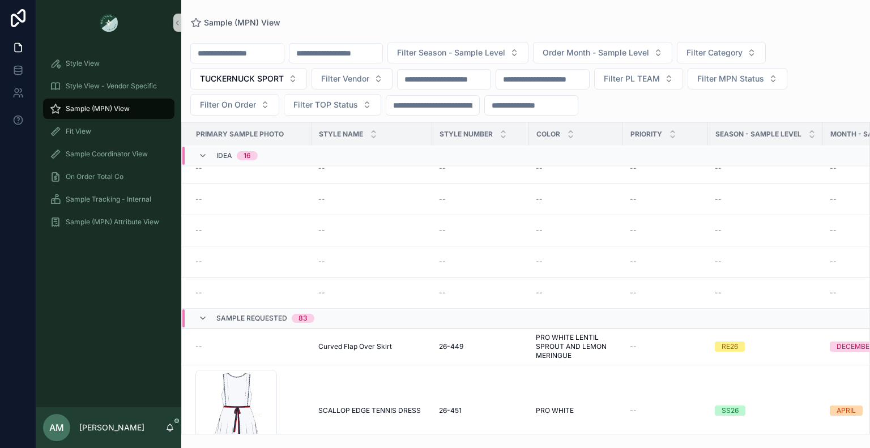
scroll to position [170, 0]
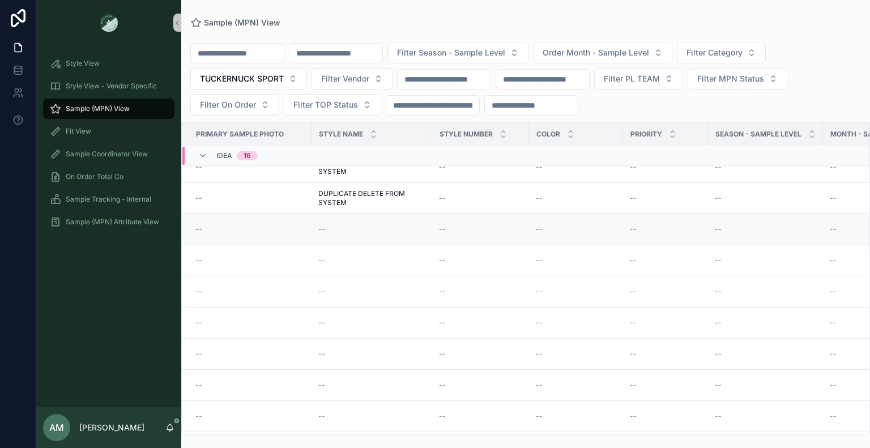
click at [326, 229] on div "--" at bounding box center [371, 229] width 107 height 9
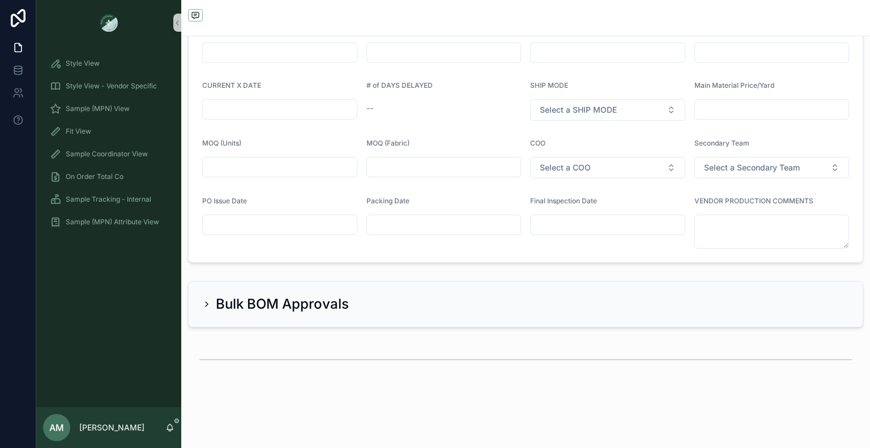
scroll to position [2697, 0]
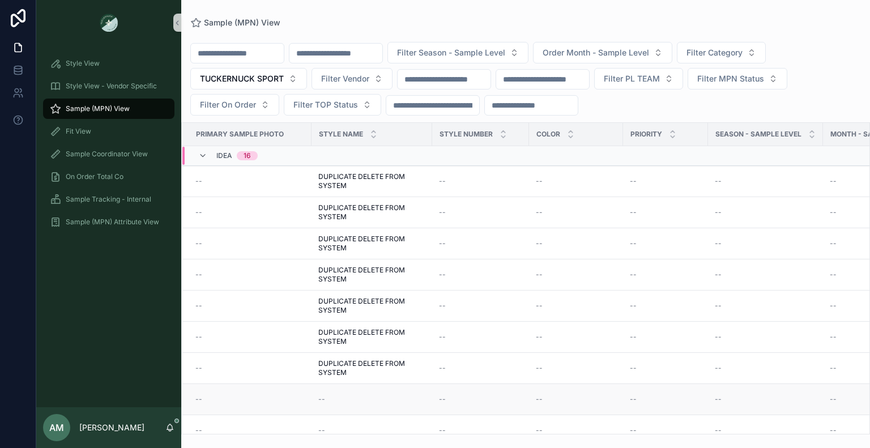
click at [330, 395] on div "--" at bounding box center [371, 399] width 107 height 9
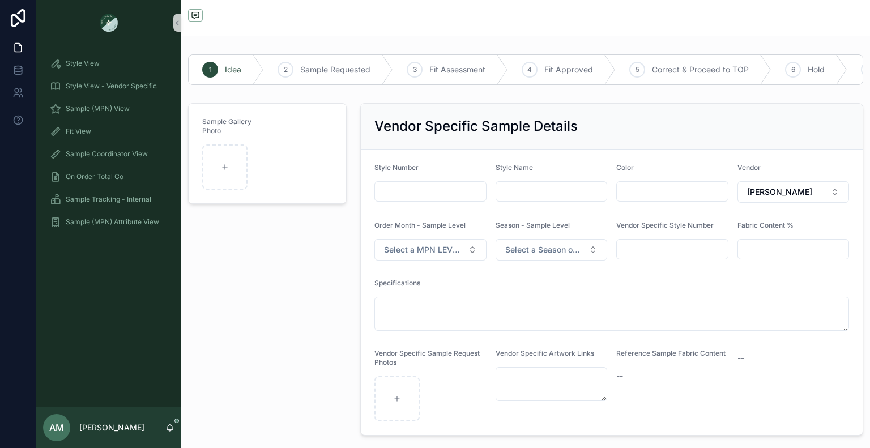
click at [542, 199] on input "scrollable content" at bounding box center [551, 192] width 111 height 16
drag, startPoint x: 542, startPoint y: 203, endPoint x: 519, endPoint y: 201, distance: 22.8
click at [519, 199] on input "scrollable content" at bounding box center [551, 192] width 111 height 16
drag, startPoint x: 597, startPoint y: 202, endPoint x: 474, endPoint y: 212, distance: 124.0
click at [474, 212] on form "**********" at bounding box center [612, 293] width 502 height 286
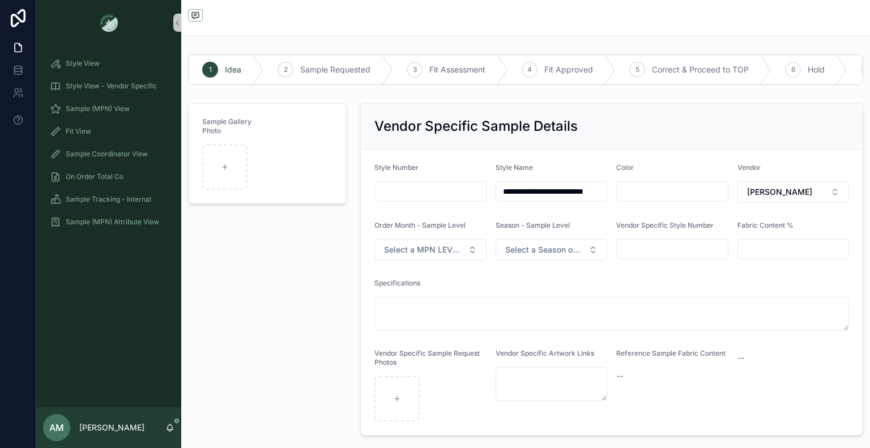
type input "**********"
click at [533, 150] on div "Vendor Specific Sample Details" at bounding box center [612, 127] width 502 height 46
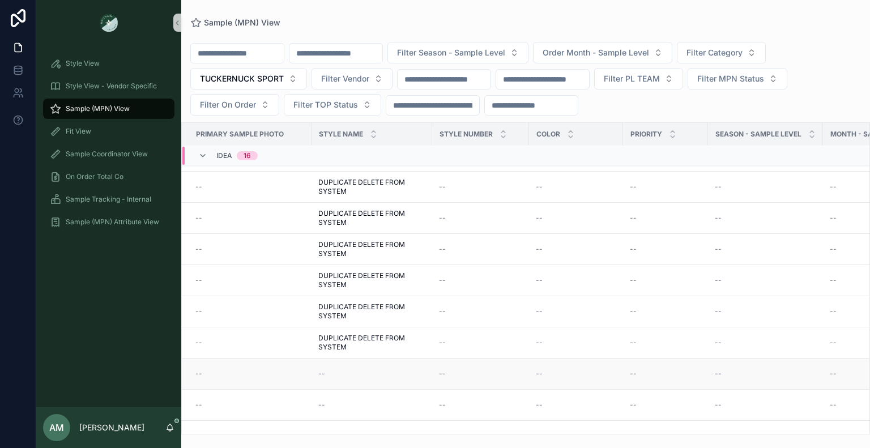
scroll to position [113, 0]
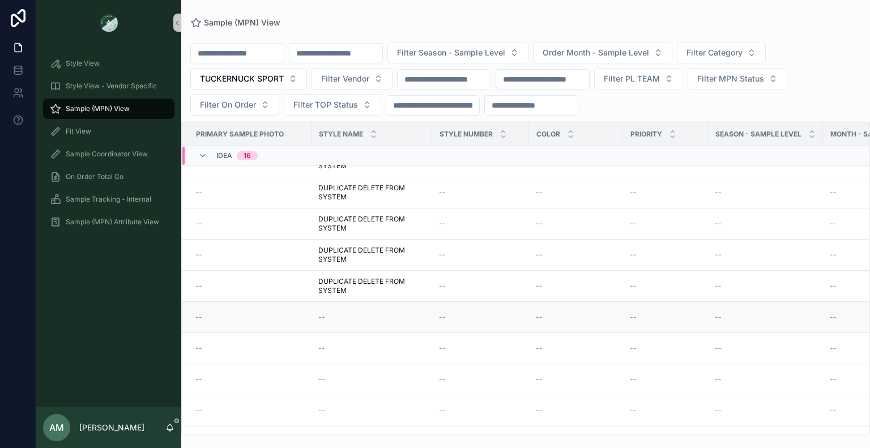
click at [279, 308] on td "--" at bounding box center [247, 317] width 130 height 31
click at [278, 317] on div "--" at bounding box center [249, 317] width 109 height 9
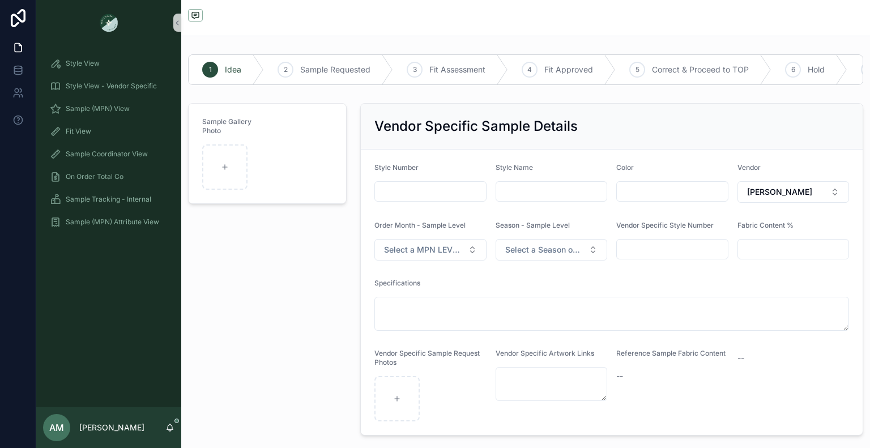
paste input "**********"
type input "**********"
click at [339, 273] on div "Sample Gallery Photo" at bounding box center [267, 270] width 172 height 342
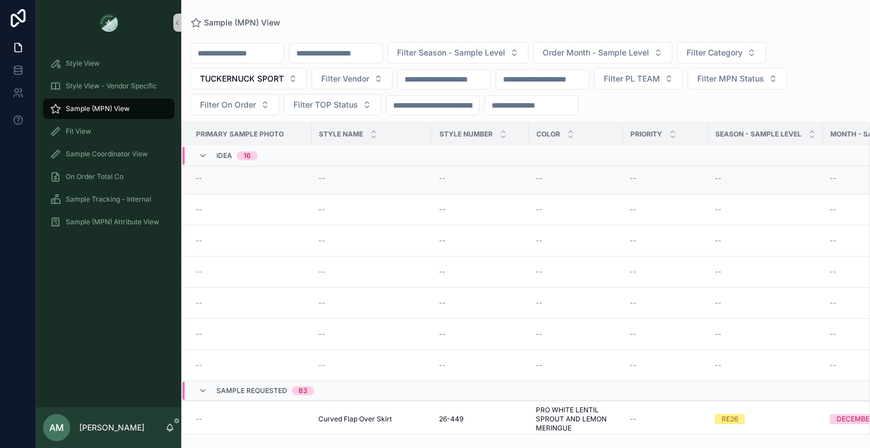
scroll to position [227, 0]
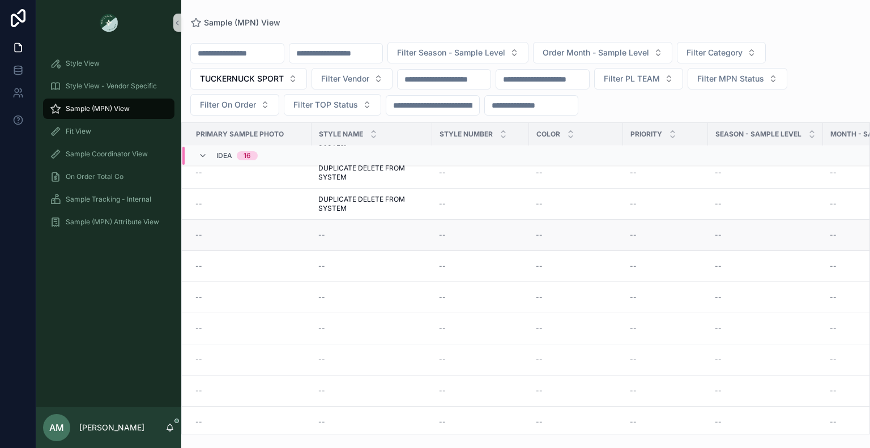
click at [347, 231] on div "--" at bounding box center [371, 235] width 107 height 9
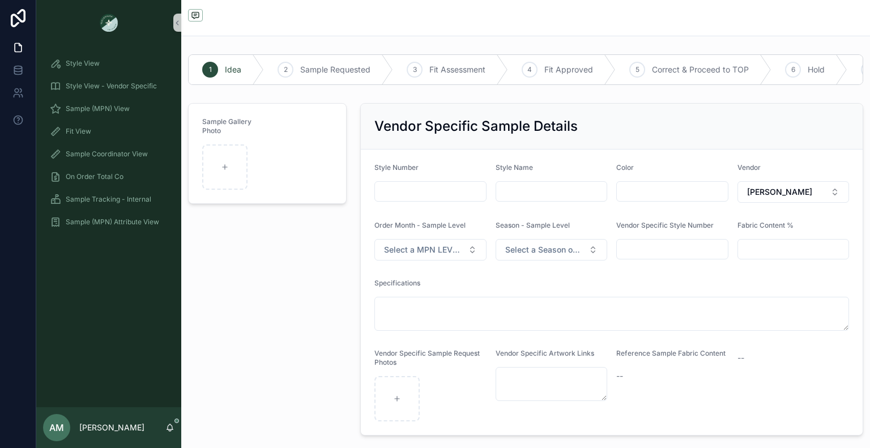
paste input "**********"
type input "**********"
click at [322, 257] on div "Sample Gallery Photo" at bounding box center [267, 270] width 172 height 342
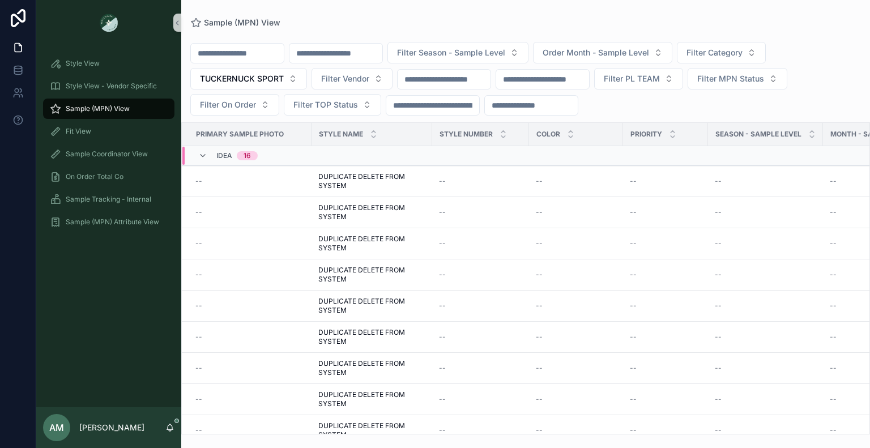
scroll to position [227, 0]
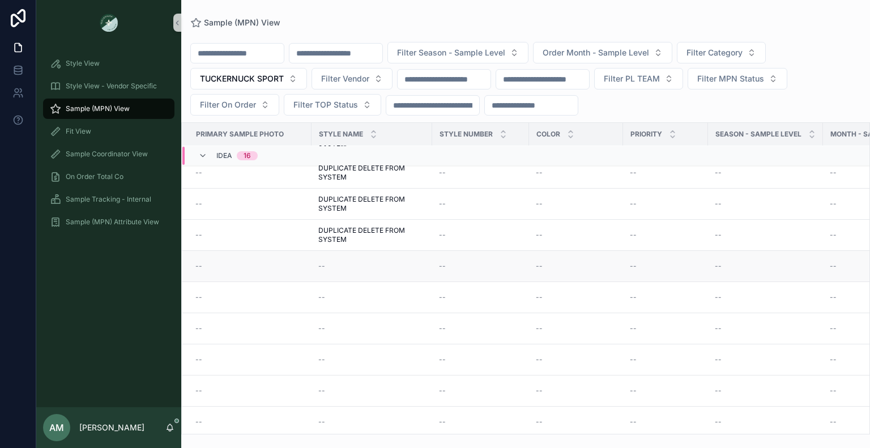
click at [328, 258] on td "--" at bounding box center [372, 266] width 121 height 31
click at [322, 263] on span "--" at bounding box center [321, 266] width 7 height 9
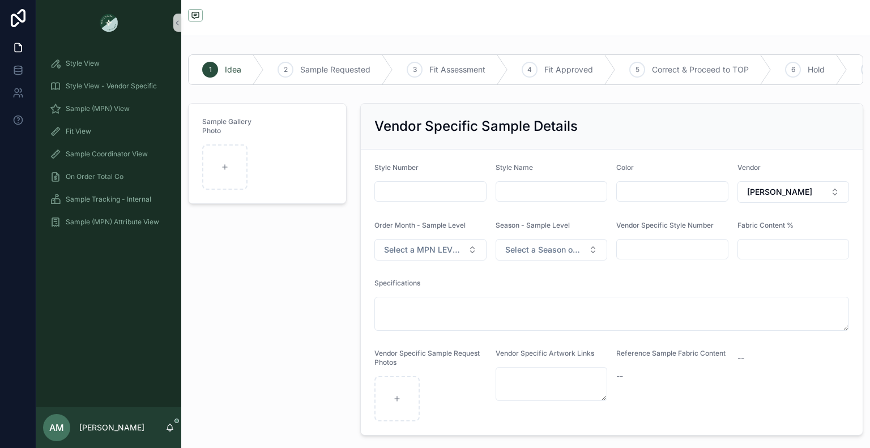
click at [539, 198] on input "scrollable content" at bounding box center [551, 192] width 111 height 16
paste input "**********"
type input "**********"
click at [292, 252] on div "Sample Gallery Photo" at bounding box center [267, 270] width 172 height 342
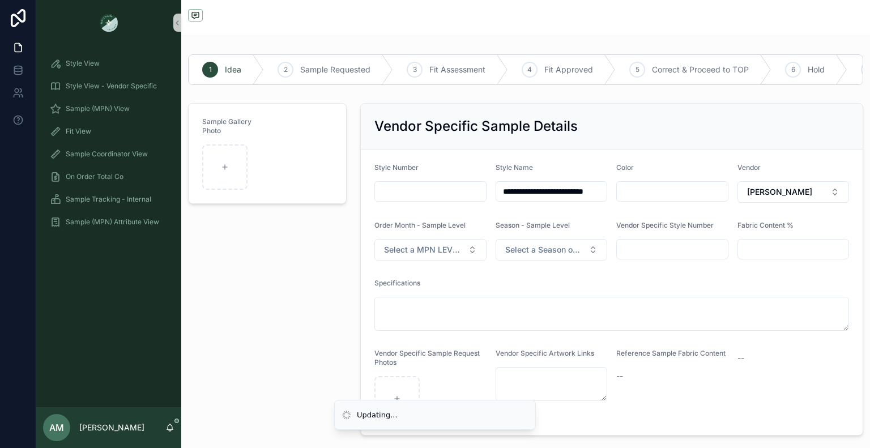
scroll to position [0, 0]
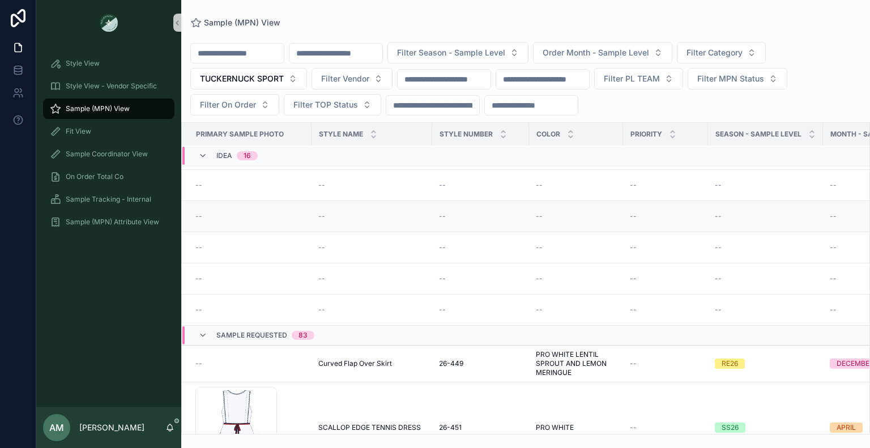
scroll to position [283, 0]
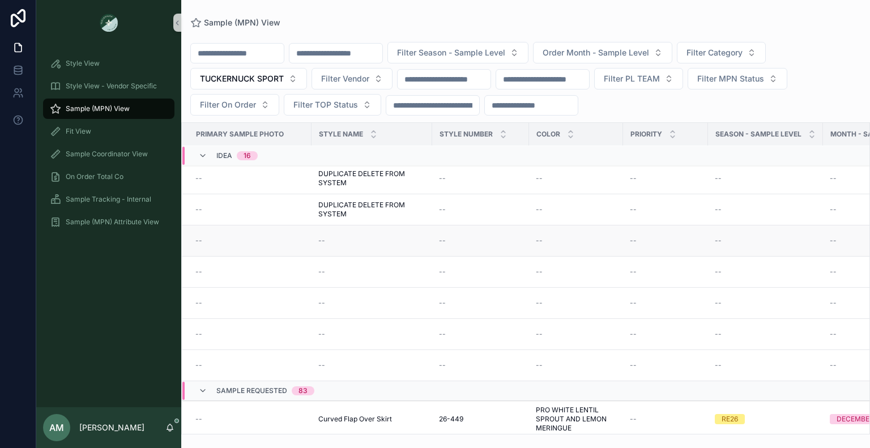
click at [337, 240] on div "--" at bounding box center [371, 240] width 107 height 9
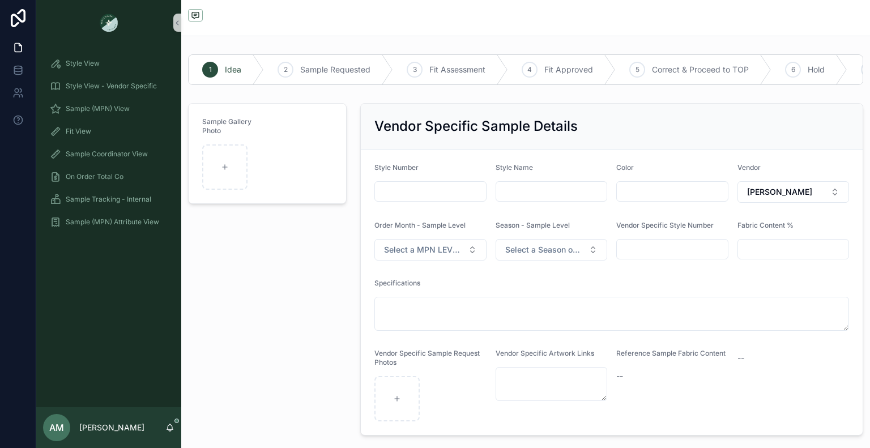
click at [516, 199] on input "scrollable content" at bounding box center [551, 192] width 111 height 16
paste input "**********"
type input "**********"
click at [279, 316] on div "Sample Gallery Photo" at bounding box center [267, 270] width 172 height 342
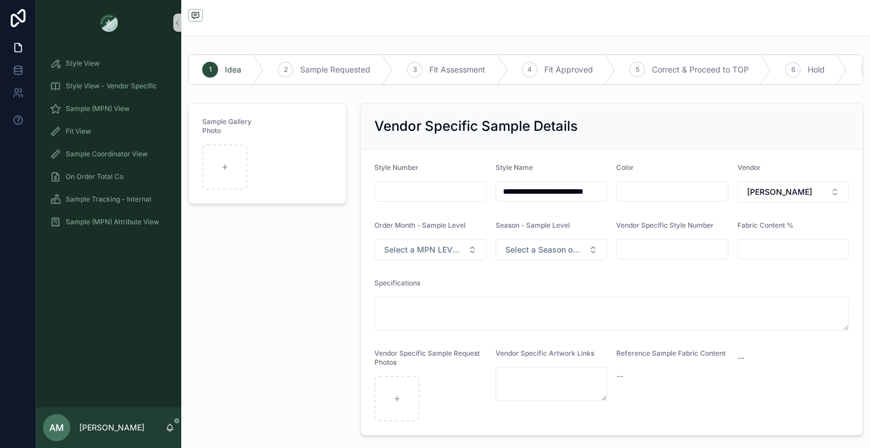
scroll to position [0, 0]
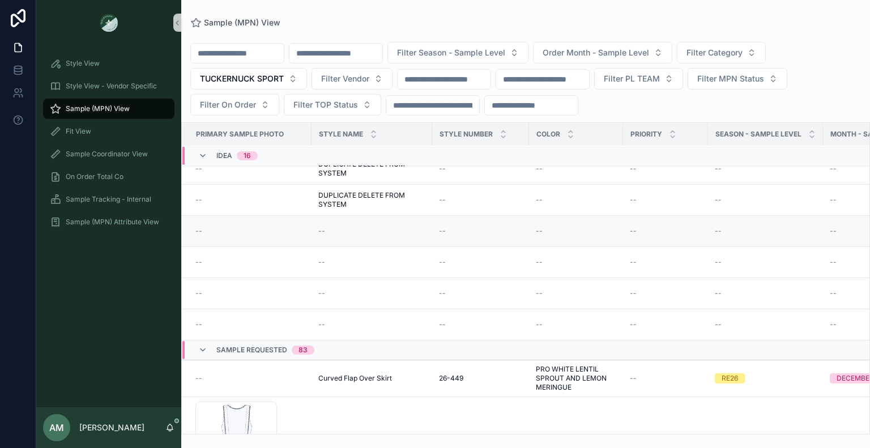
scroll to position [356, 0]
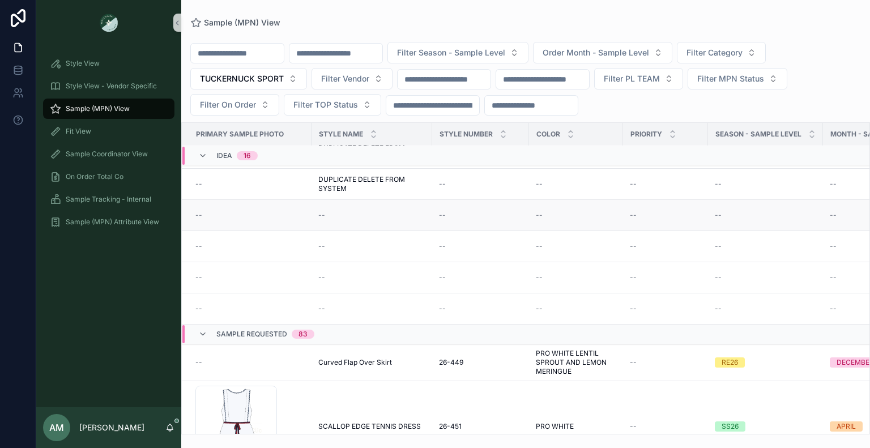
click at [323, 216] on span "--" at bounding box center [321, 215] width 7 height 9
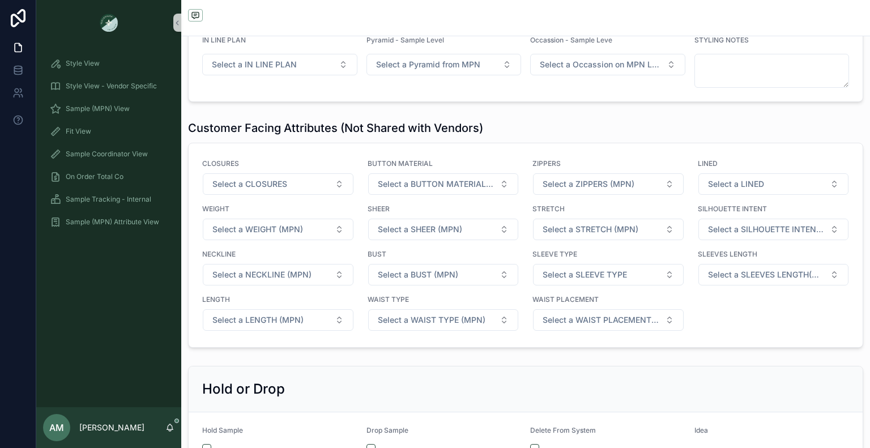
scroll to position [1813, 0]
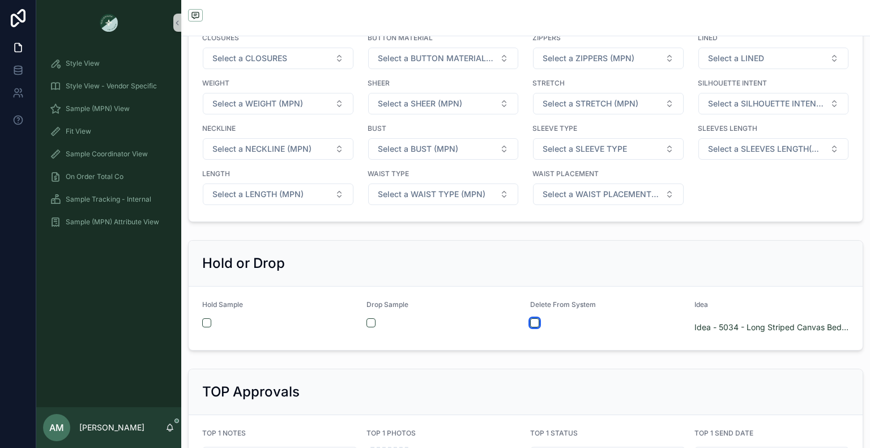
drag, startPoint x: 530, startPoint y: 328, endPoint x: 531, endPoint y: 313, distance: 15.3
click at [530, 328] on button "scrollable content" at bounding box center [534, 322] width 9 height 9
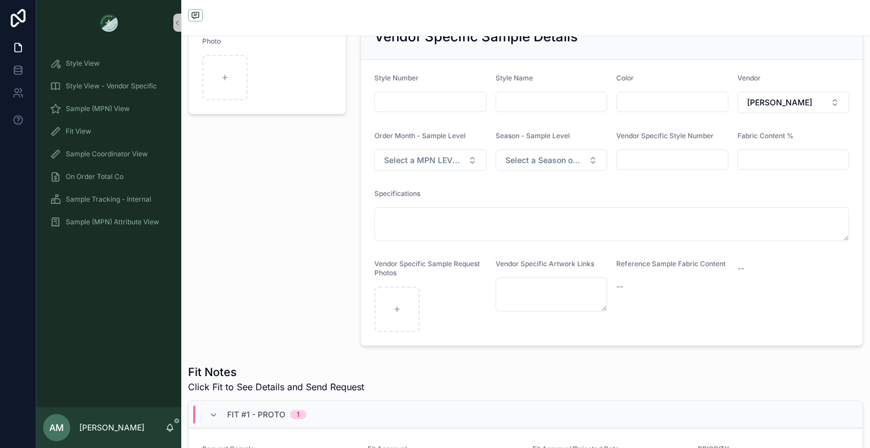
scroll to position [0, 0]
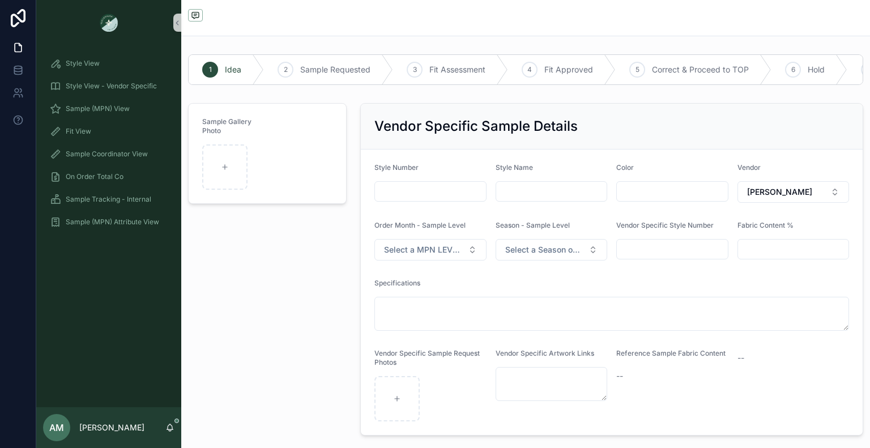
click at [531, 199] on input "scrollable content" at bounding box center [551, 192] width 111 height 16
paste input "**********"
type input "**********"
click at [329, 270] on div "Sample Gallery Photo" at bounding box center [267, 270] width 172 height 342
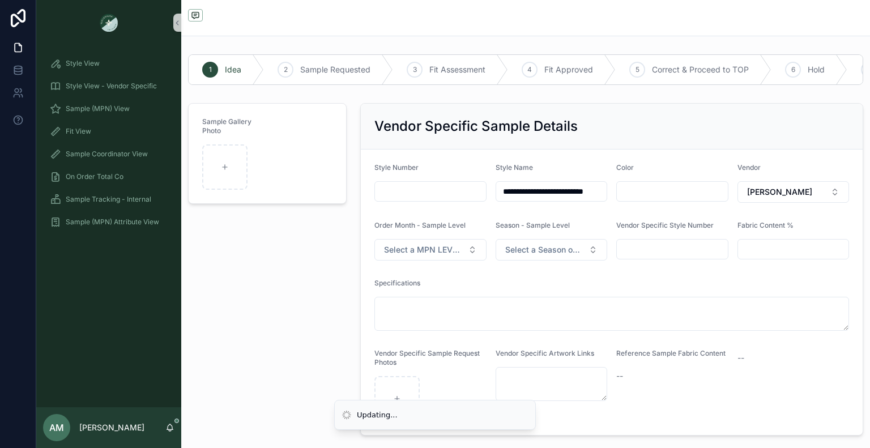
scroll to position [0, 0]
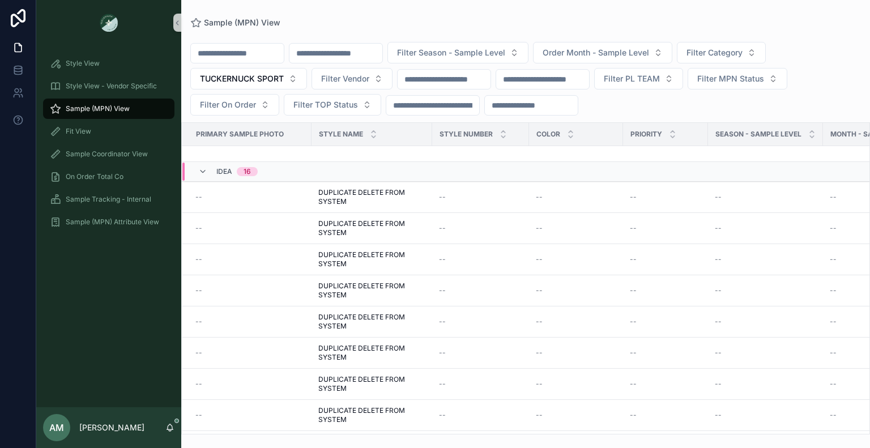
scroll to position [356, 0]
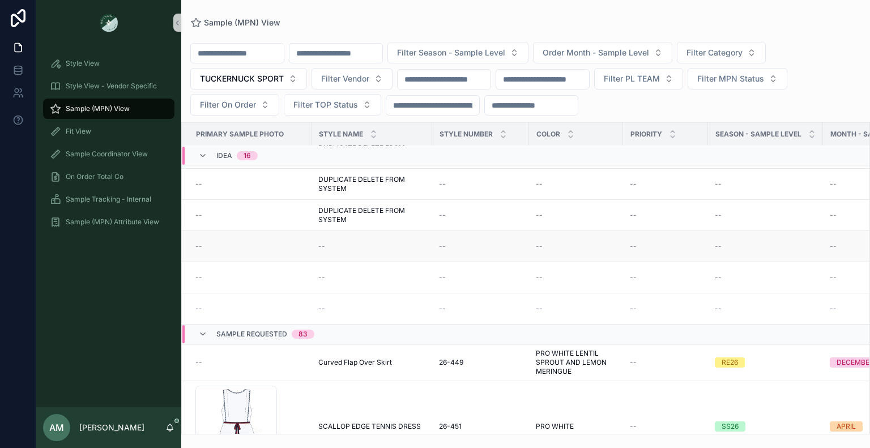
click at [322, 245] on span "--" at bounding box center [321, 246] width 7 height 9
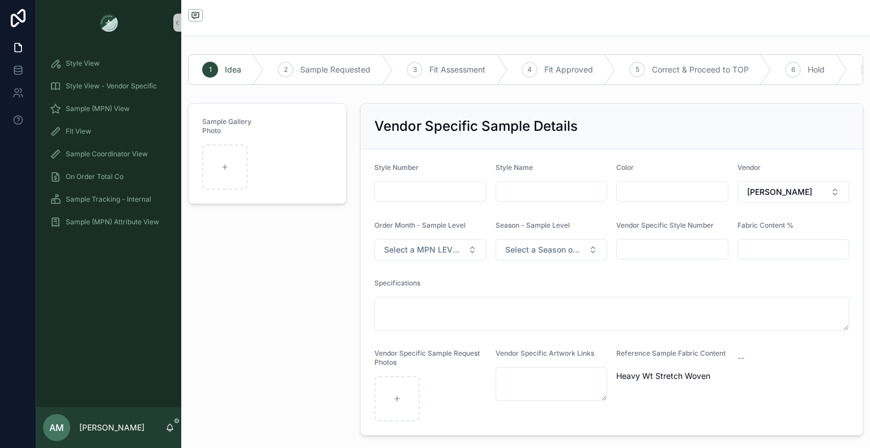
paste input "**********"
type input "**********"
click at [243, 290] on div "Sample Gallery Photo" at bounding box center [267, 270] width 172 height 342
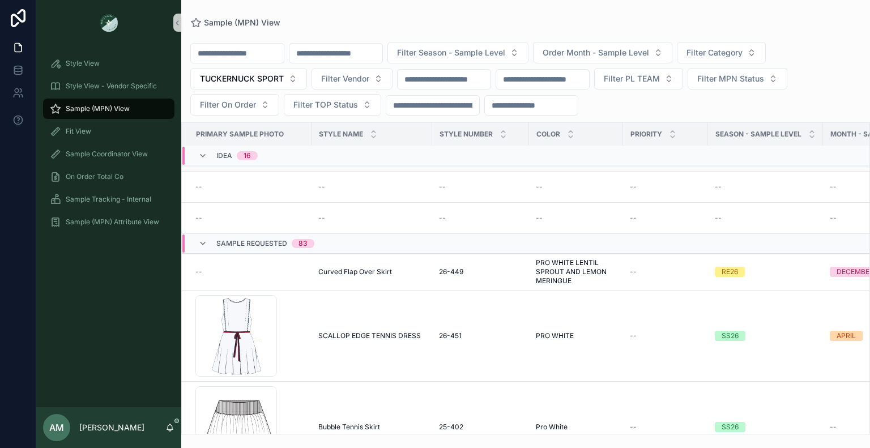
scroll to position [356, 0]
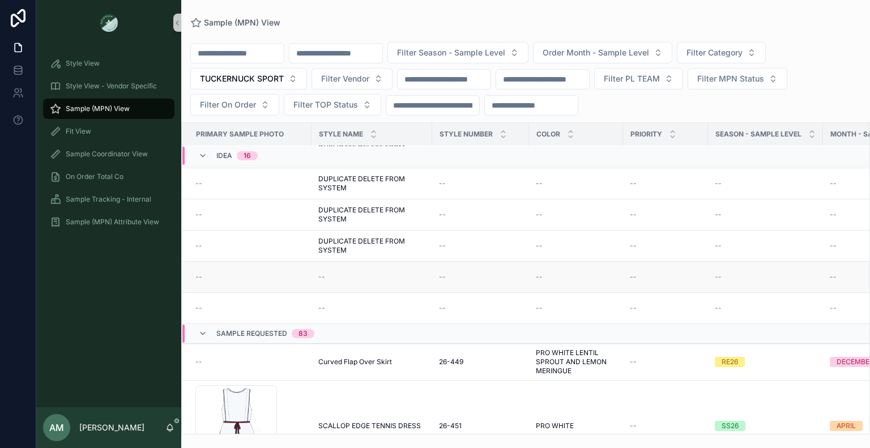
click at [324, 274] on span "--" at bounding box center [321, 277] width 7 height 9
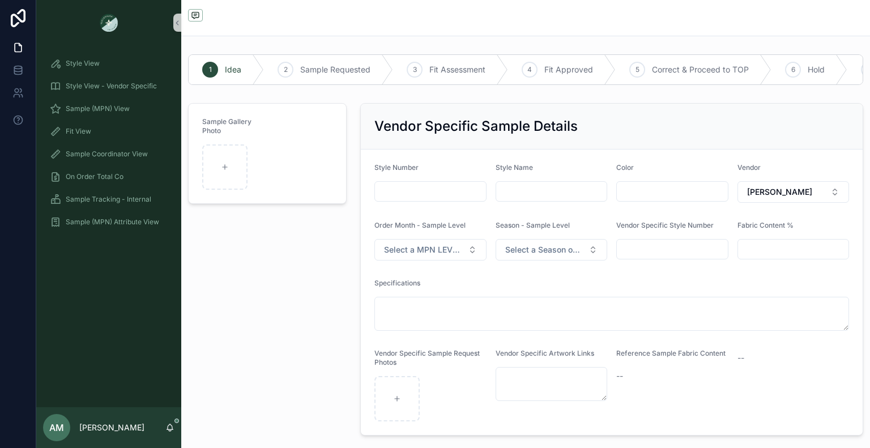
click at [580, 195] on input "scrollable content" at bounding box center [551, 192] width 111 height 16
paste input "**********"
type input "**********"
drag, startPoint x: 297, startPoint y: 313, endPoint x: 287, endPoint y: 293, distance: 22.3
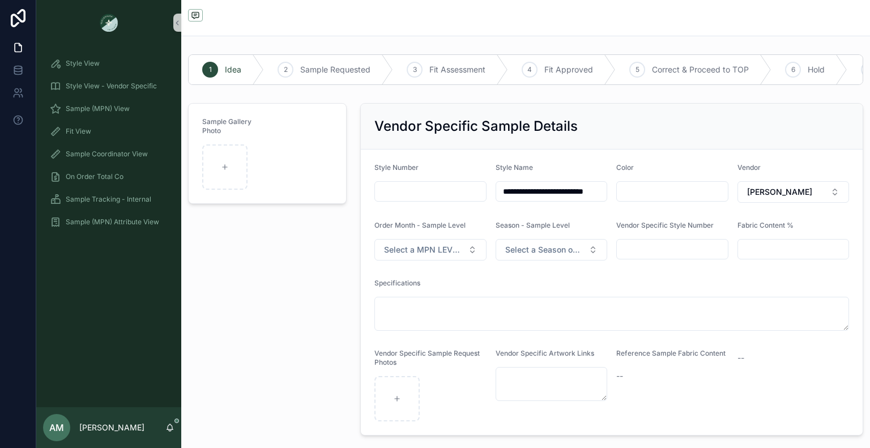
click at [298, 313] on div "Sample Gallery Photo" at bounding box center [267, 270] width 172 height 342
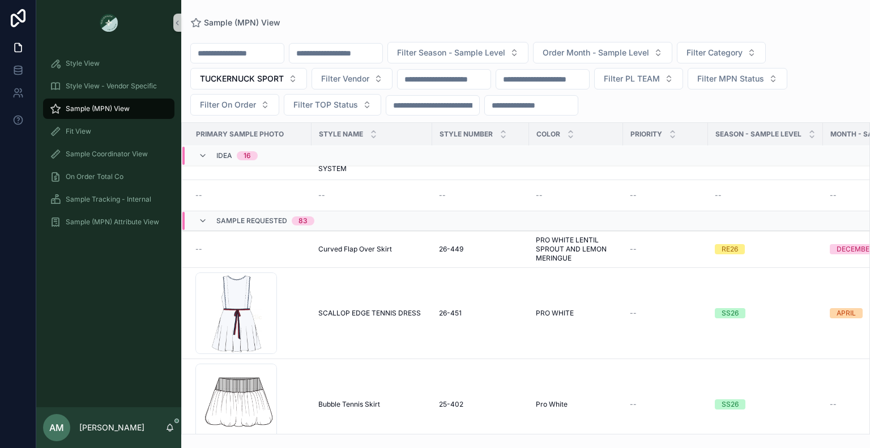
scroll to position [413, 0]
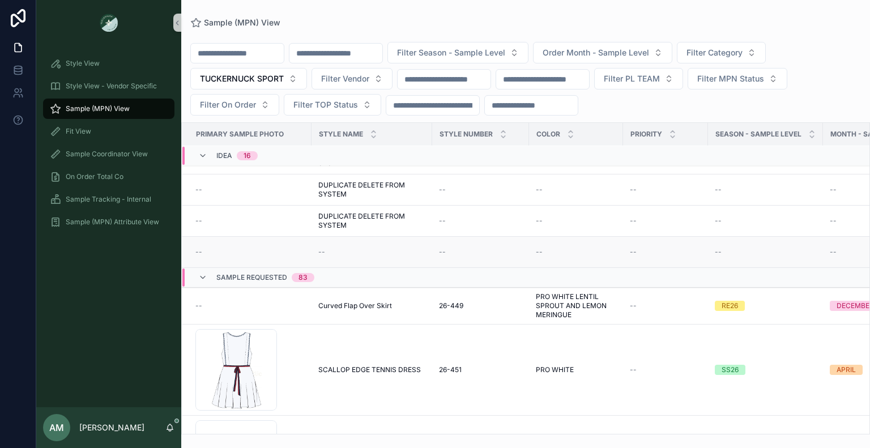
click at [330, 248] on div "--" at bounding box center [371, 252] width 107 height 9
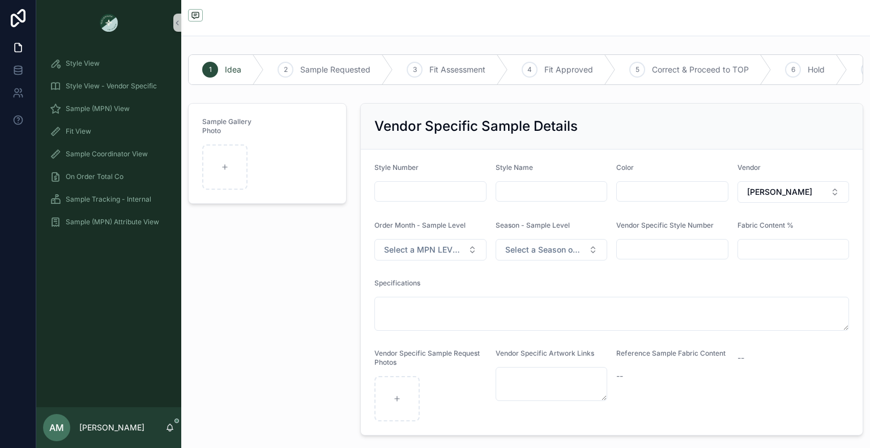
click at [509, 197] on input "scrollable content" at bounding box center [551, 192] width 111 height 16
paste input "**********"
type input "**********"
click at [261, 266] on div "Sample Gallery Photo" at bounding box center [267, 270] width 172 height 342
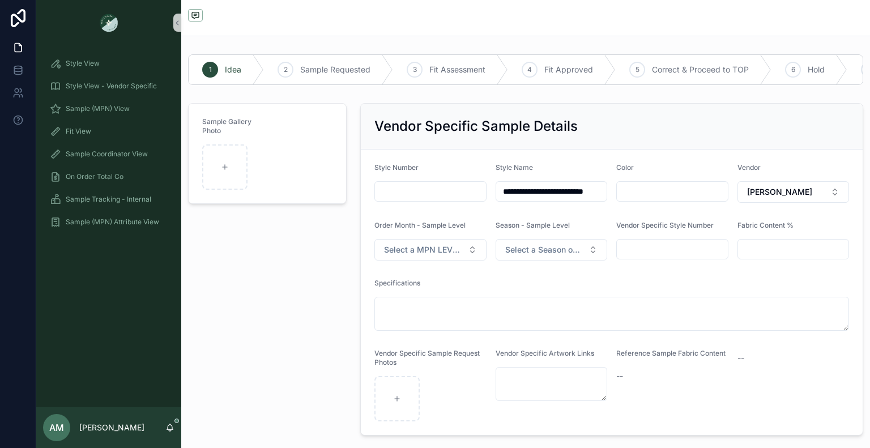
scroll to position [0, 0]
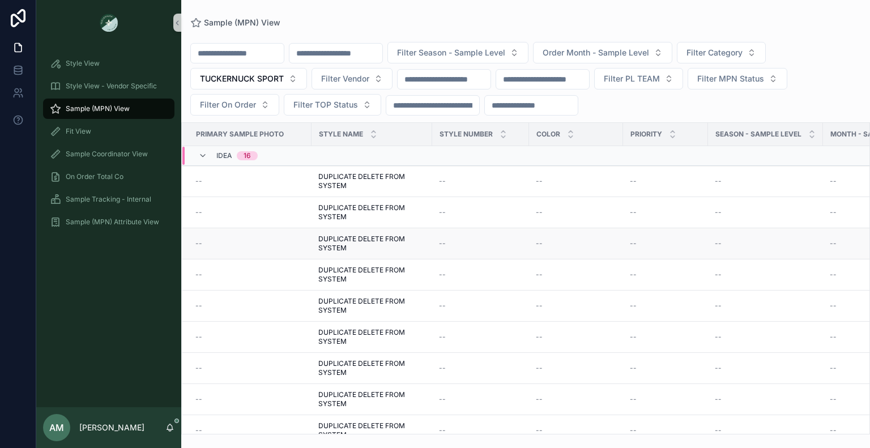
scroll to position [356, 0]
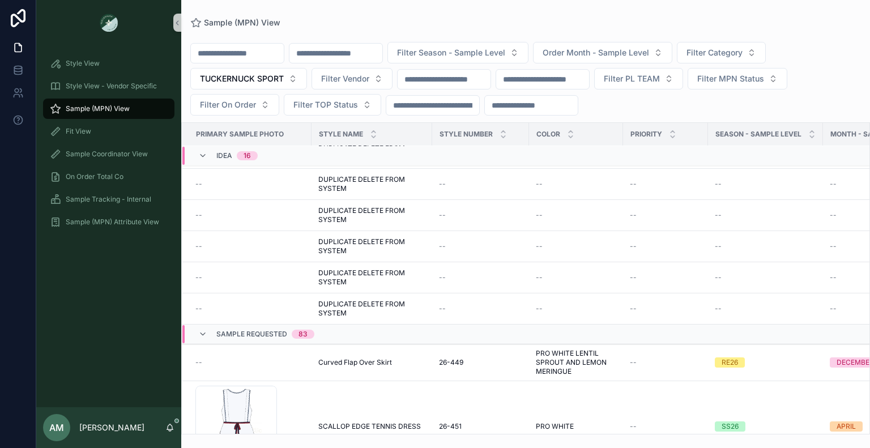
click at [214, 159] on div "Idea 16" at bounding box center [227, 156] width 59 height 18
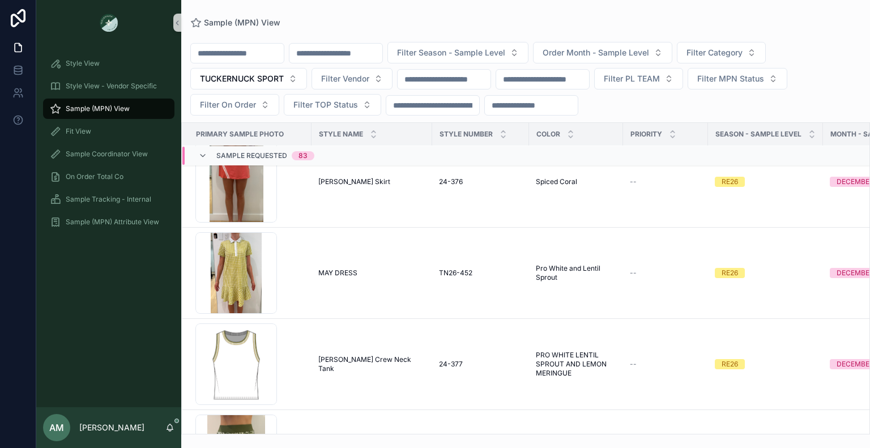
scroll to position [902, 0]
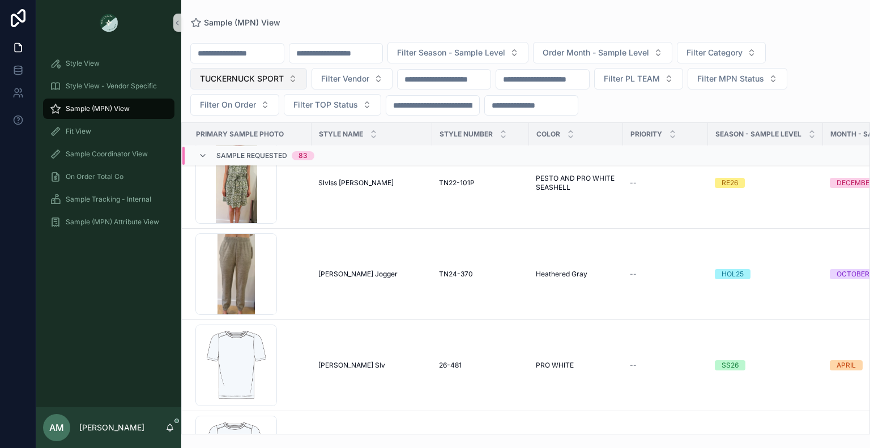
click at [263, 79] on span "TUCKERNUCK SPORT" at bounding box center [242, 78] width 84 height 11
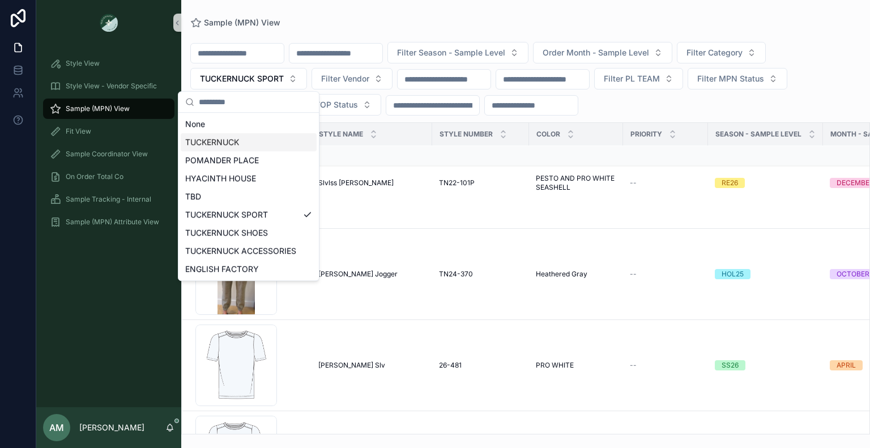
click at [241, 141] on div "TUCKERNUCK" at bounding box center [249, 142] width 136 height 18
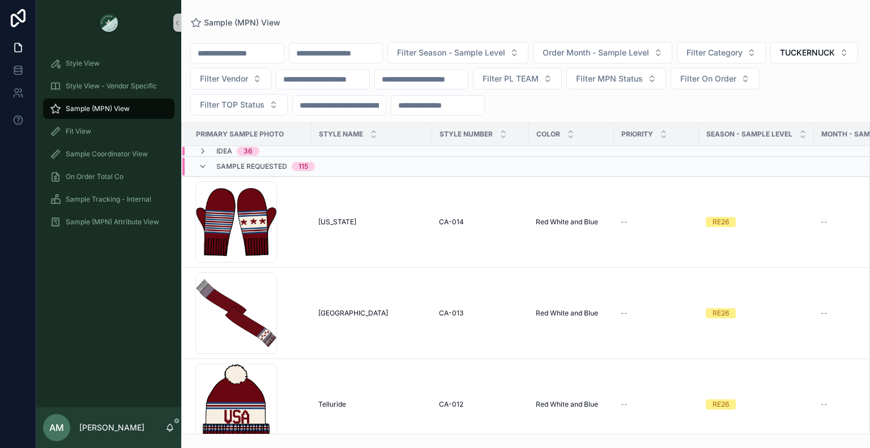
click at [318, 147] on div "Idea 36" at bounding box center [355, 151] width 346 height 9
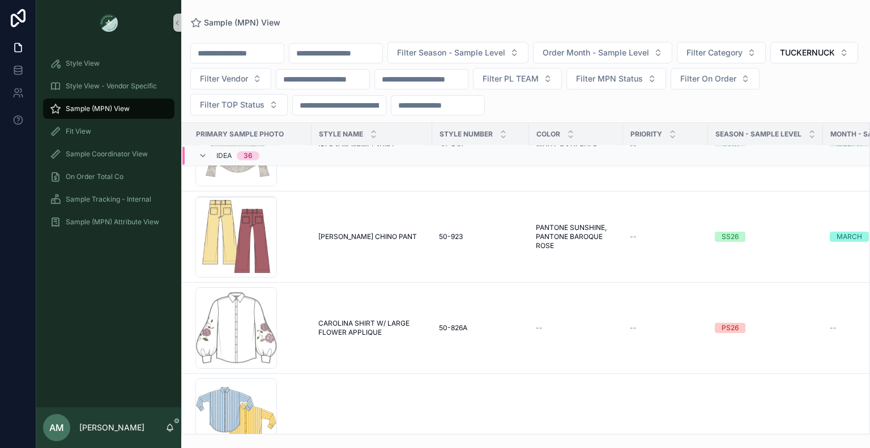
scroll to position [1490, 0]
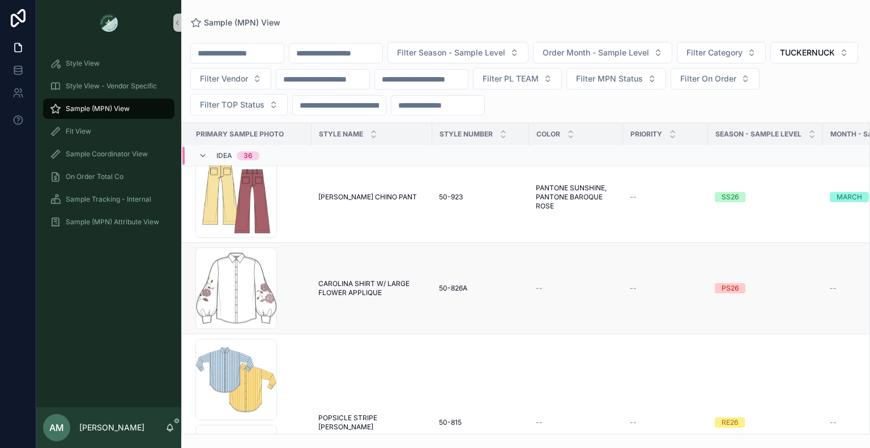
click at [341, 286] on span "CAROLINA SHIRT W/ LARGE FLOWER APPLIQUE" at bounding box center [371, 288] width 107 height 18
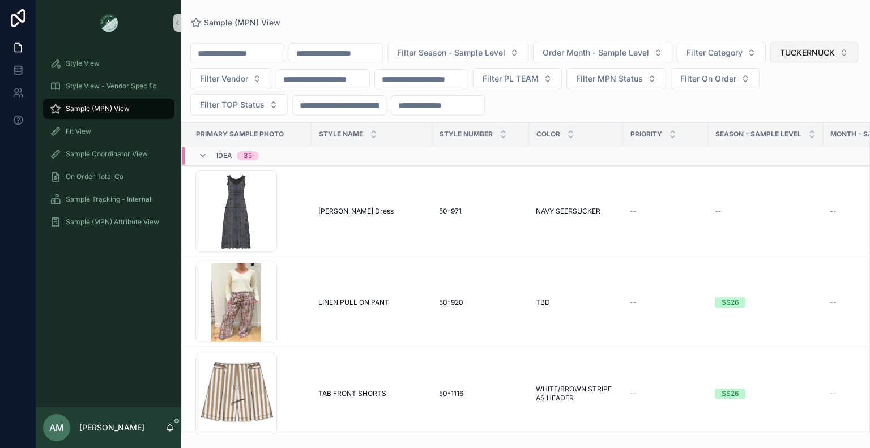
click at [771, 63] on button "TUCKERNUCK" at bounding box center [815, 53] width 88 height 22
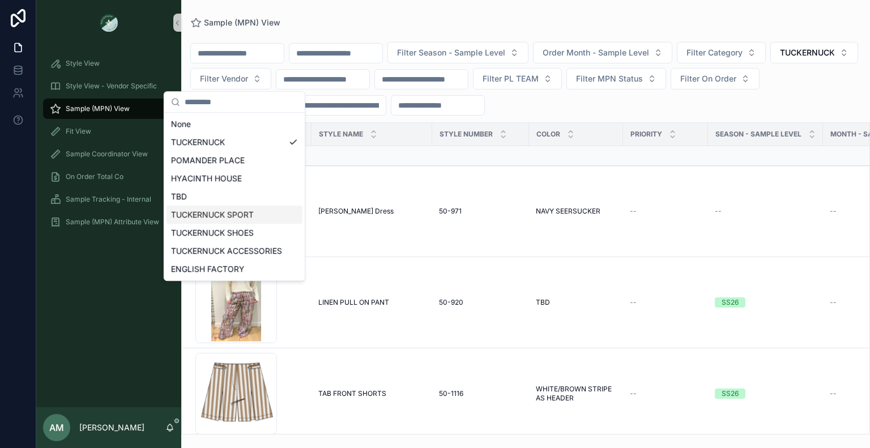
click at [264, 214] on div "TUCKERNUCK SPORT" at bounding box center [235, 215] width 136 height 18
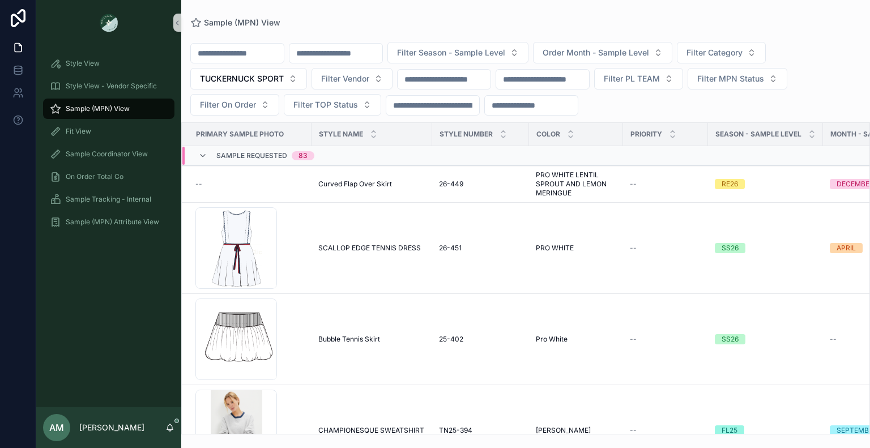
click at [243, 155] on span "Sample Requested" at bounding box center [251, 155] width 71 height 9
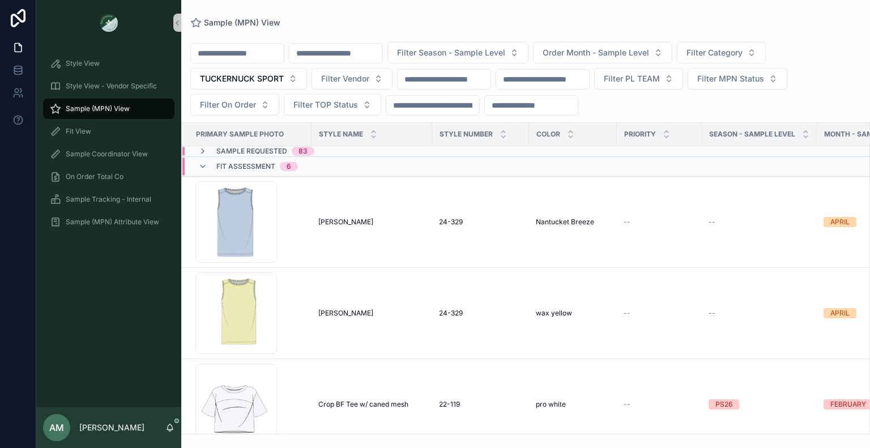
click at [258, 148] on span "Sample Requested" at bounding box center [251, 151] width 71 height 9
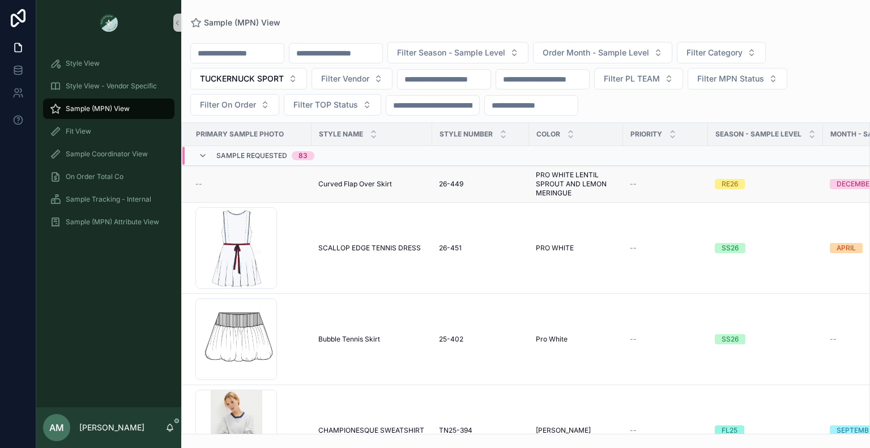
click at [240, 188] on div "--" at bounding box center [249, 184] width 109 height 9
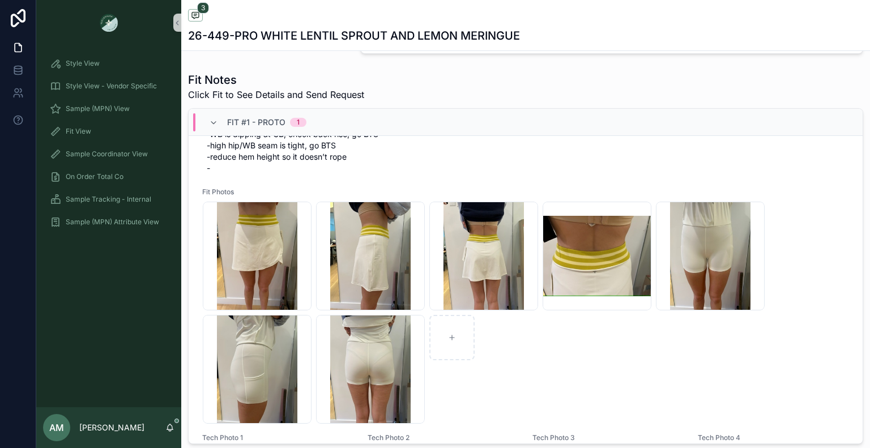
scroll to position [170, 0]
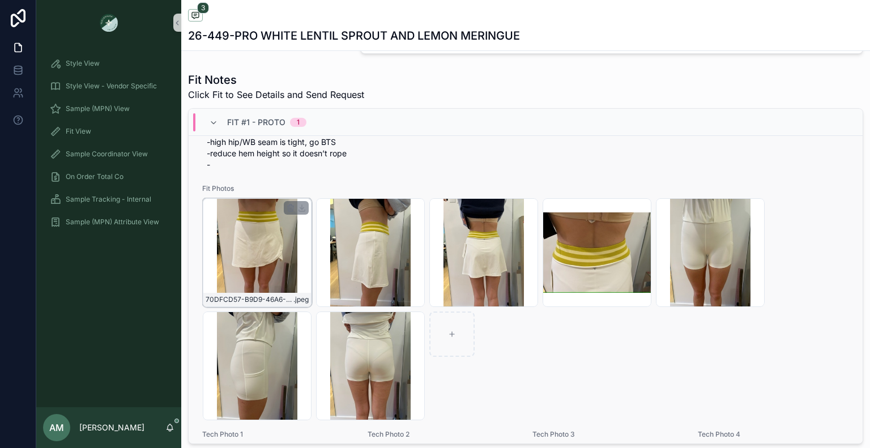
click at [281, 281] on div "70DFCD57-B9D9-46A6-B223-F0CB2737BFC5_4_5005_c .jpeg" at bounding box center [257, 252] width 109 height 109
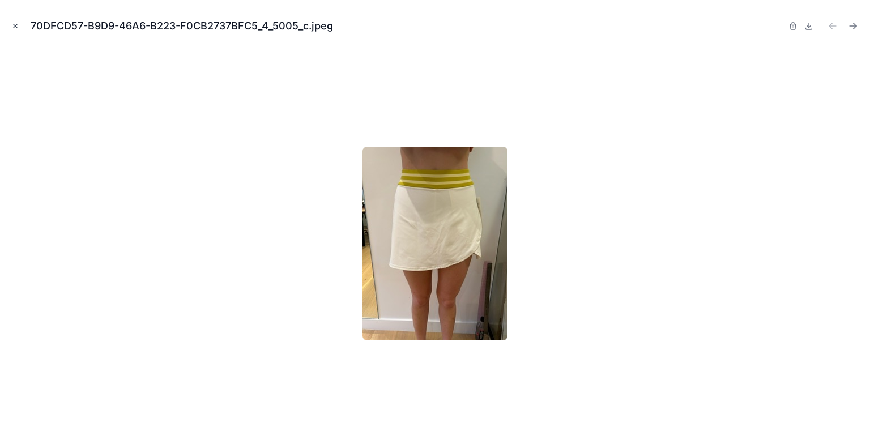
click at [14, 23] on icon "Close modal" at bounding box center [15, 26] width 8 height 8
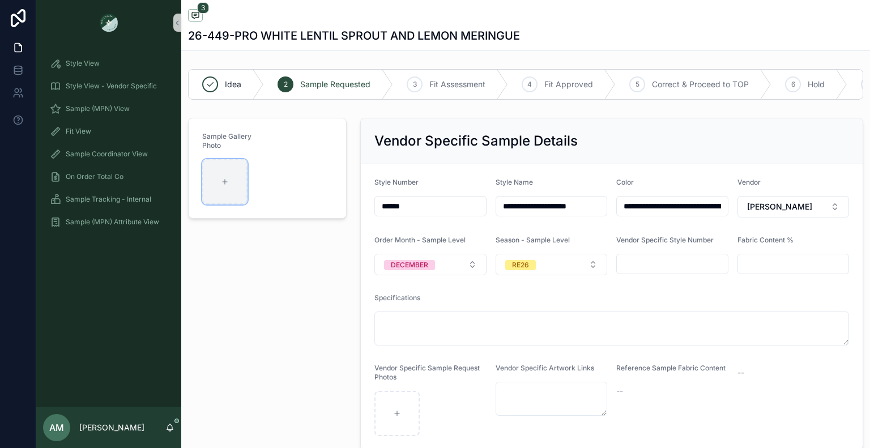
click at [218, 194] on div "scrollable content" at bounding box center [224, 181] width 45 height 45
type input "**********"
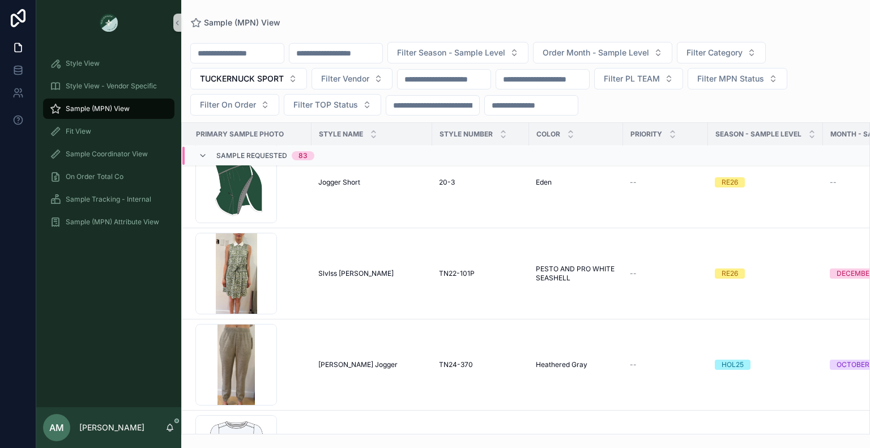
scroll to position [907, 0]
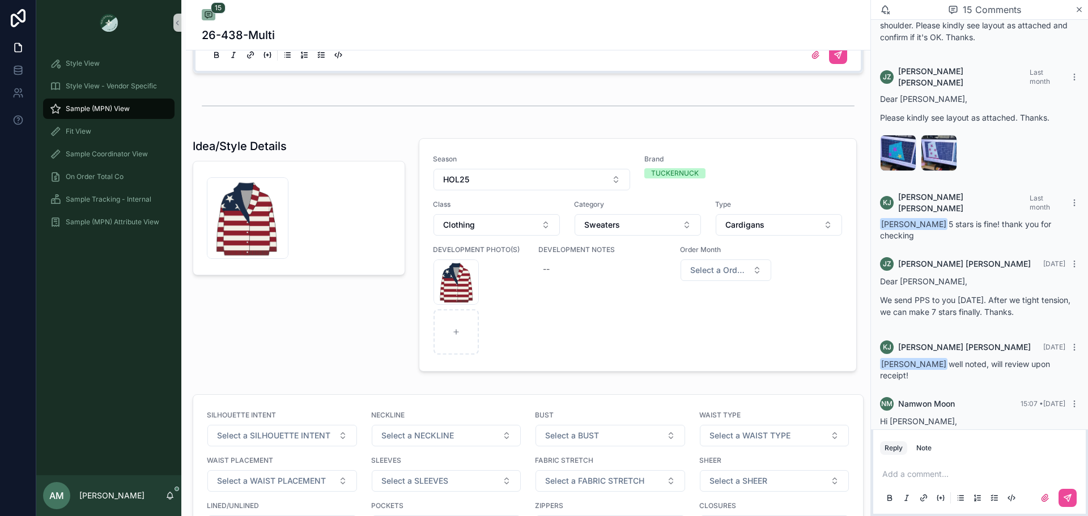
scroll to position [1322, 0]
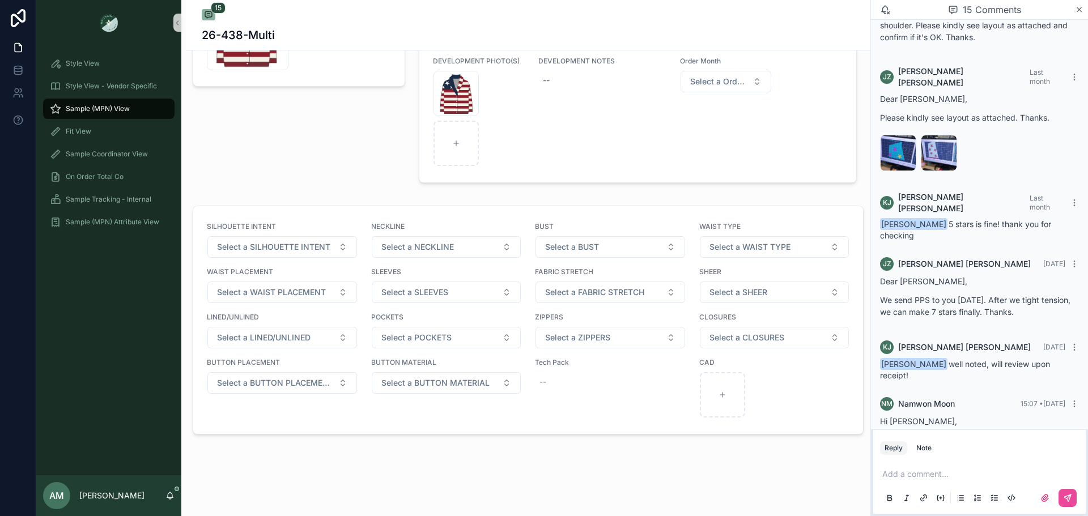
click at [127, 111] on span "Sample (MPN) View" at bounding box center [98, 108] width 64 height 9
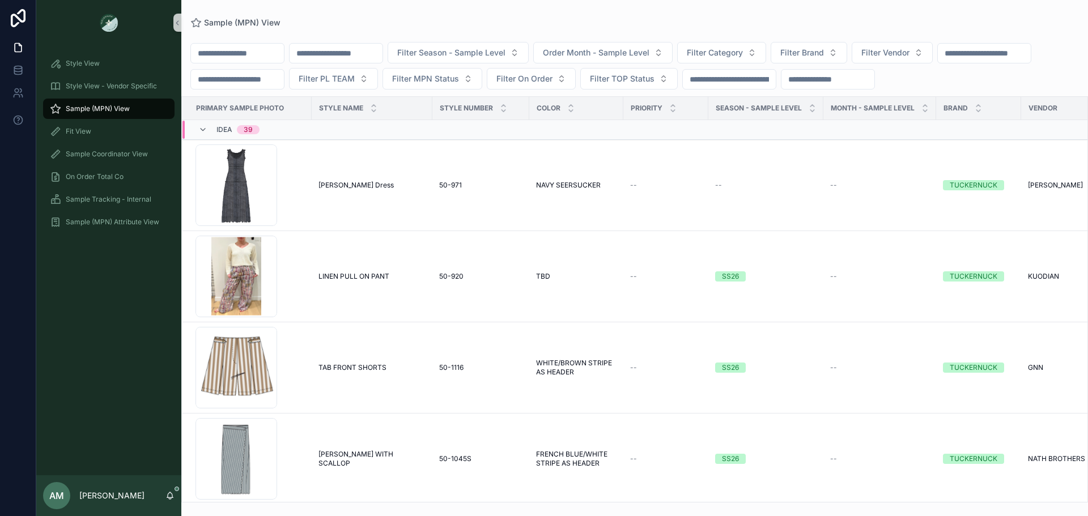
click at [361, 51] on input "scrollable content" at bounding box center [336, 53] width 93 height 16
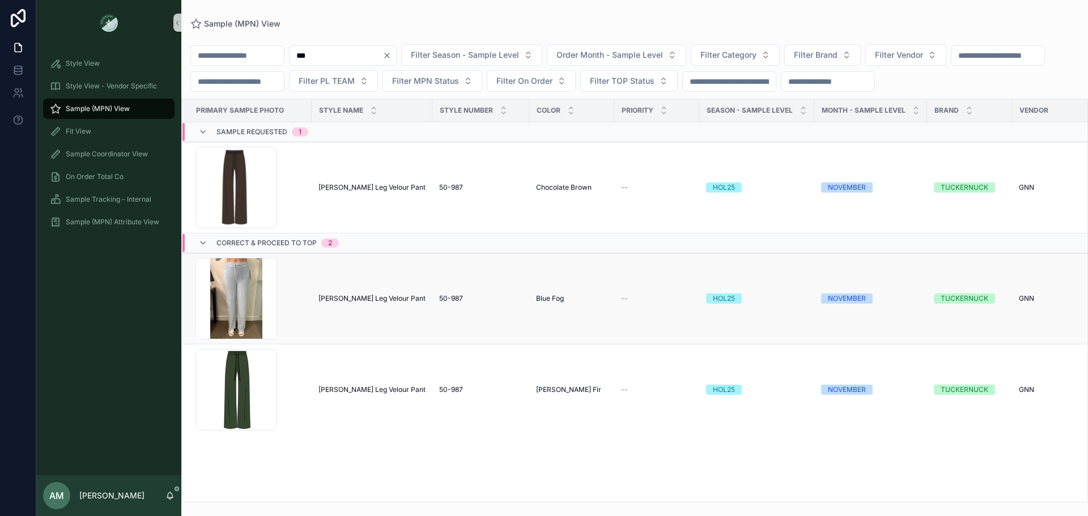
type input "***"
click at [313, 325] on td "[PERSON_NAME] Leg Velour Pant [PERSON_NAME] Wide Leg Velour Pant" at bounding box center [372, 298] width 121 height 91
click at [335, 318] on td "[PERSON_NAME] Leg Velour Pant [PERSON_NAME] Wide Leg Velour Pant" at bounding box center [372, 298] width 121 height 91
click at [343, 303] on span "[PERSON_NAME] Leg Velour Pant" at bounding box center [371, 298] width 107 height 9
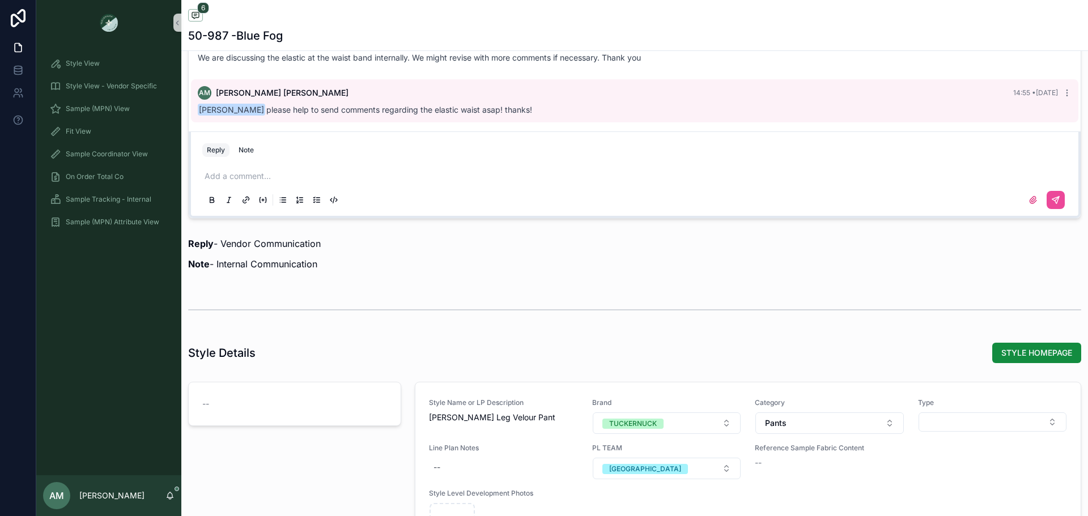
scroll to position [1077, 0]
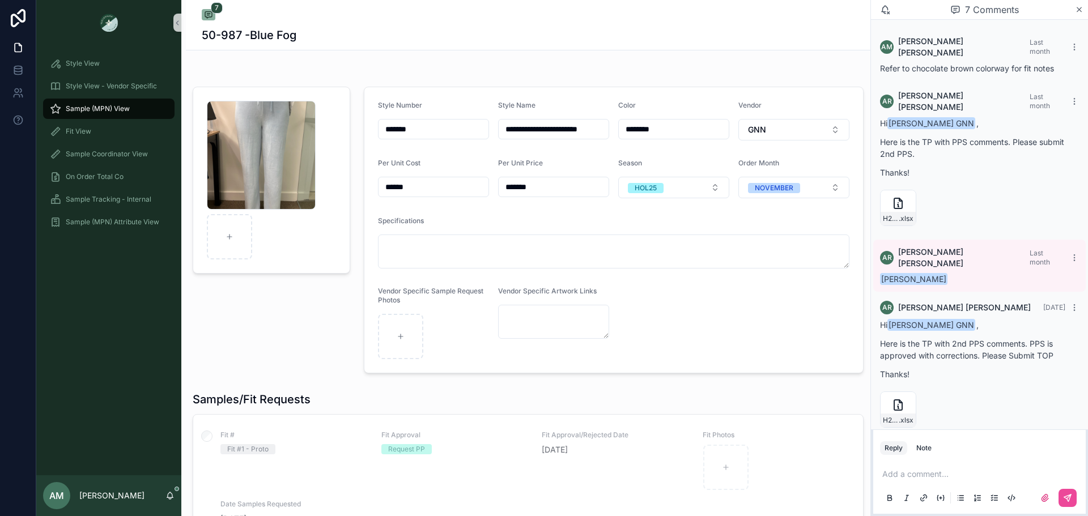
scroll to position [230, 0]
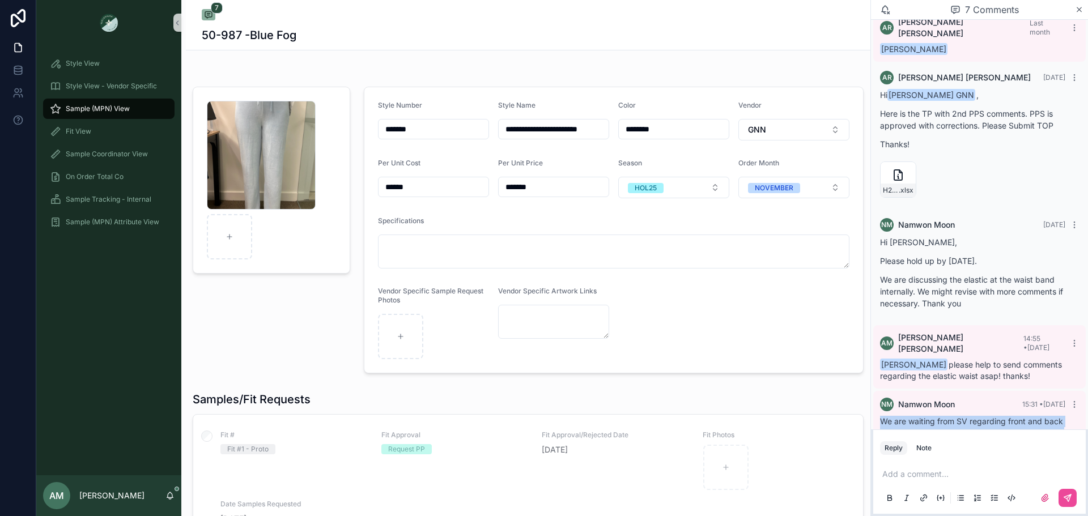
drag, startPoint x: 1027, startPoint y: 410, endPoint x: 871, endPoint y: 379, distance: 158.8
click at [871, 379] on div "AM Anna Matteson Last month Refer to chocolate brown colorway for fit notes AR …" at bounding box center [979, 128] width 217 height 676
copy span "We are waiting from SV regarding front and back rise, since the reference photo…"
click at [271, 322] on div "Screenshot-2025-09-05-at-3.46.49-PM .png" at bounding box center [271, 230] width 171 height 296
